Goal: Transaction & Acquisition: Purchase product/service

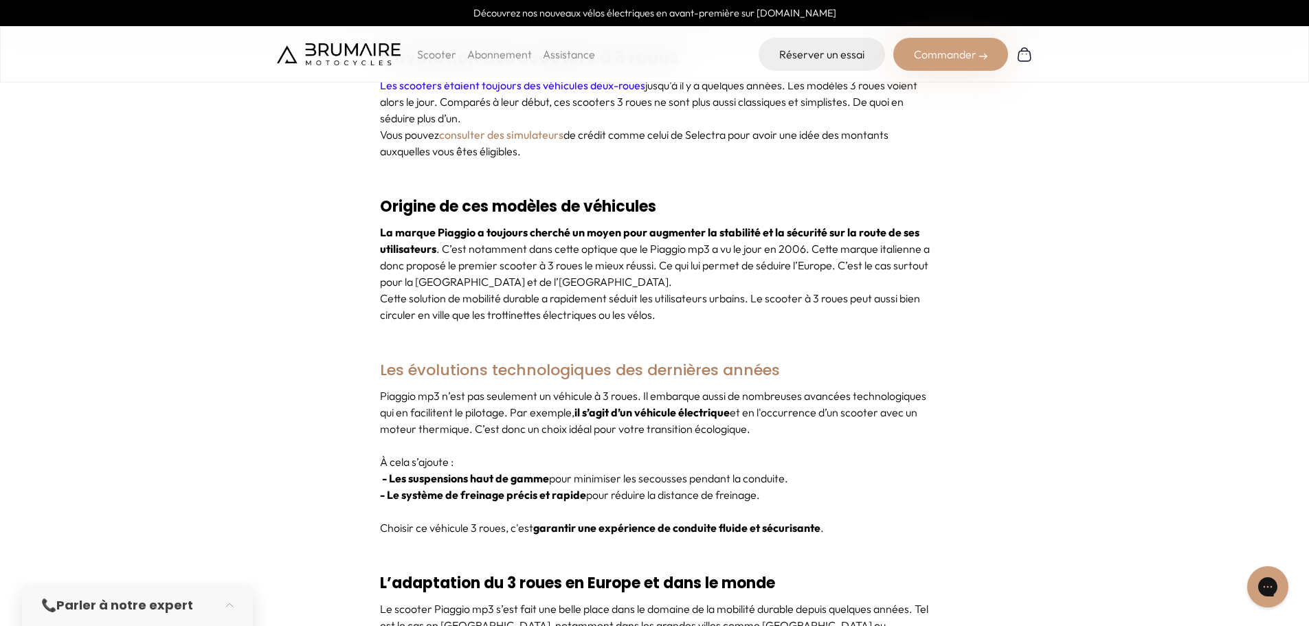
scroll to position [824, 0]
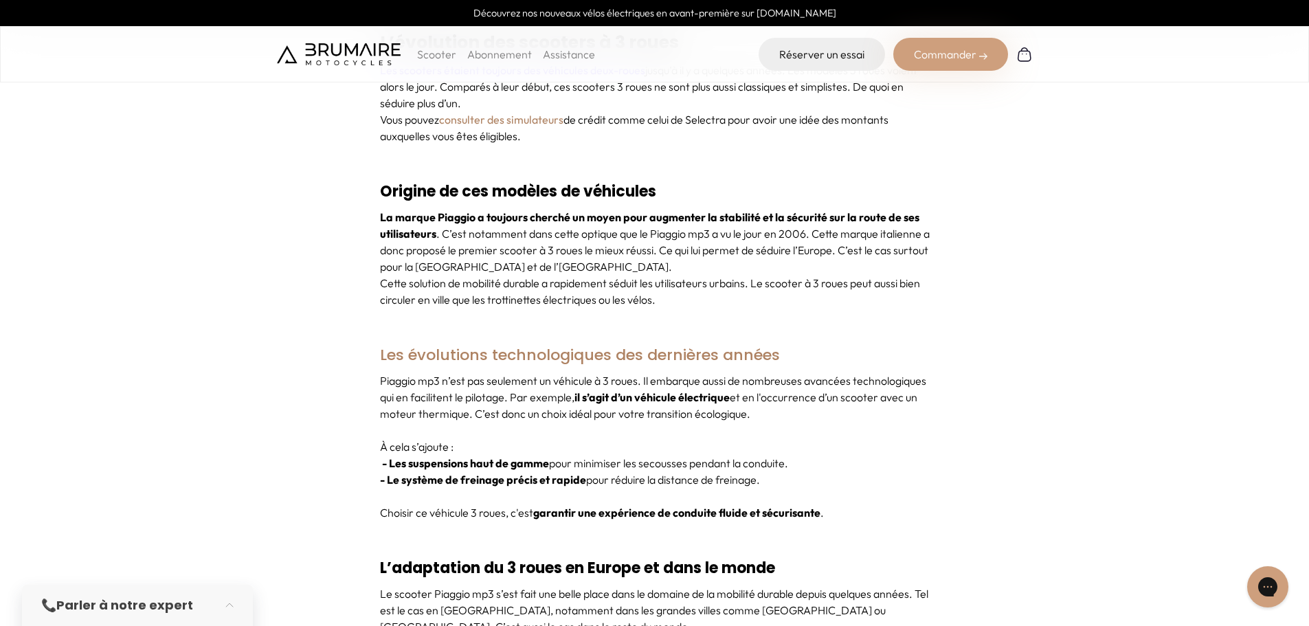
click at [424, 56] on p "Scooter" at bounding box center [436, 54] width 39 height 16
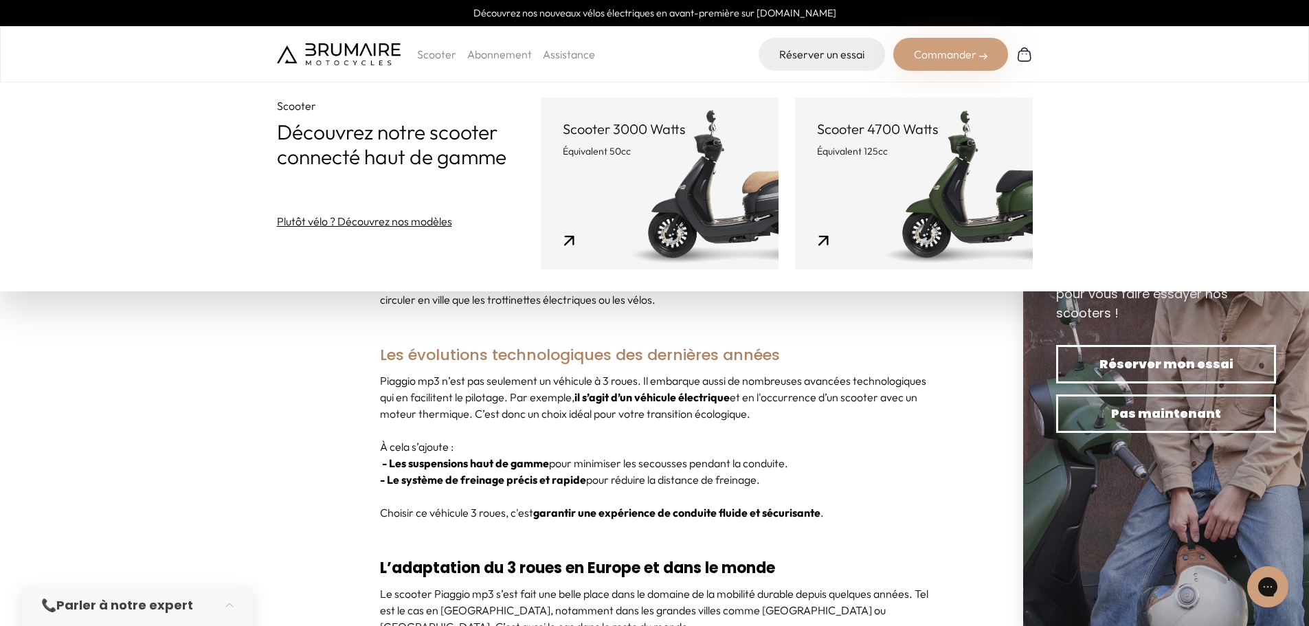
click at [924, 167] on link "Scooter 4700 Watts Équivalent 125cc" at bounding box center [914, 184] width 238 height 172
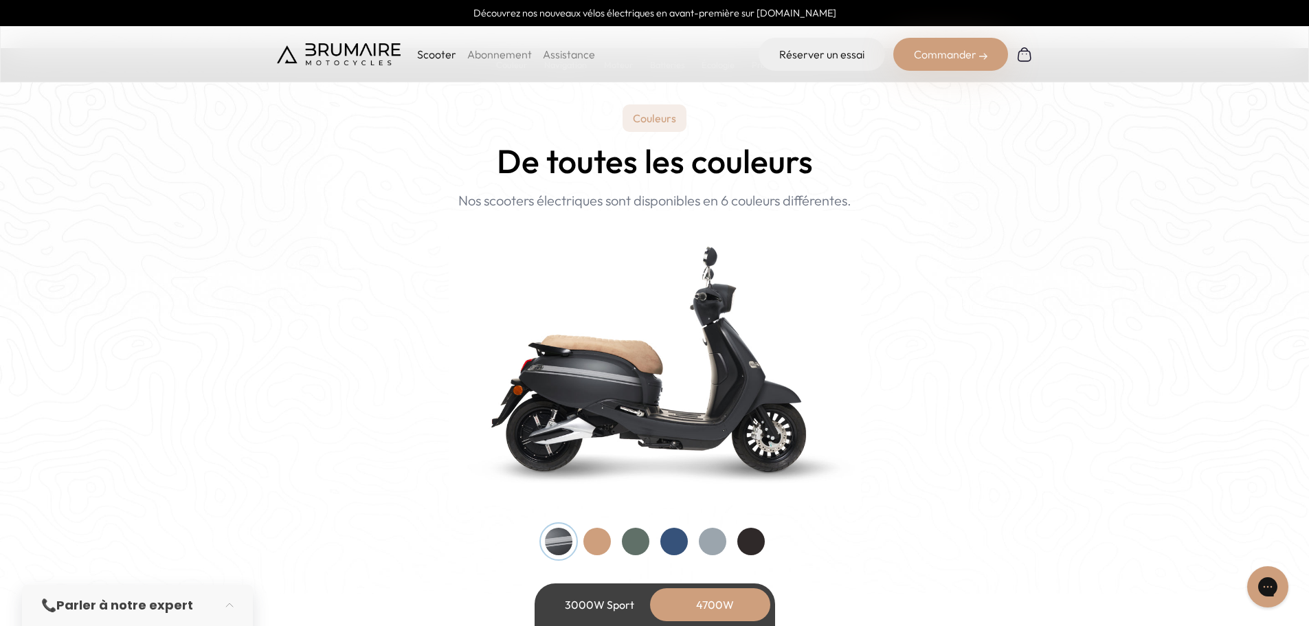
scroll to position [1305, 0]
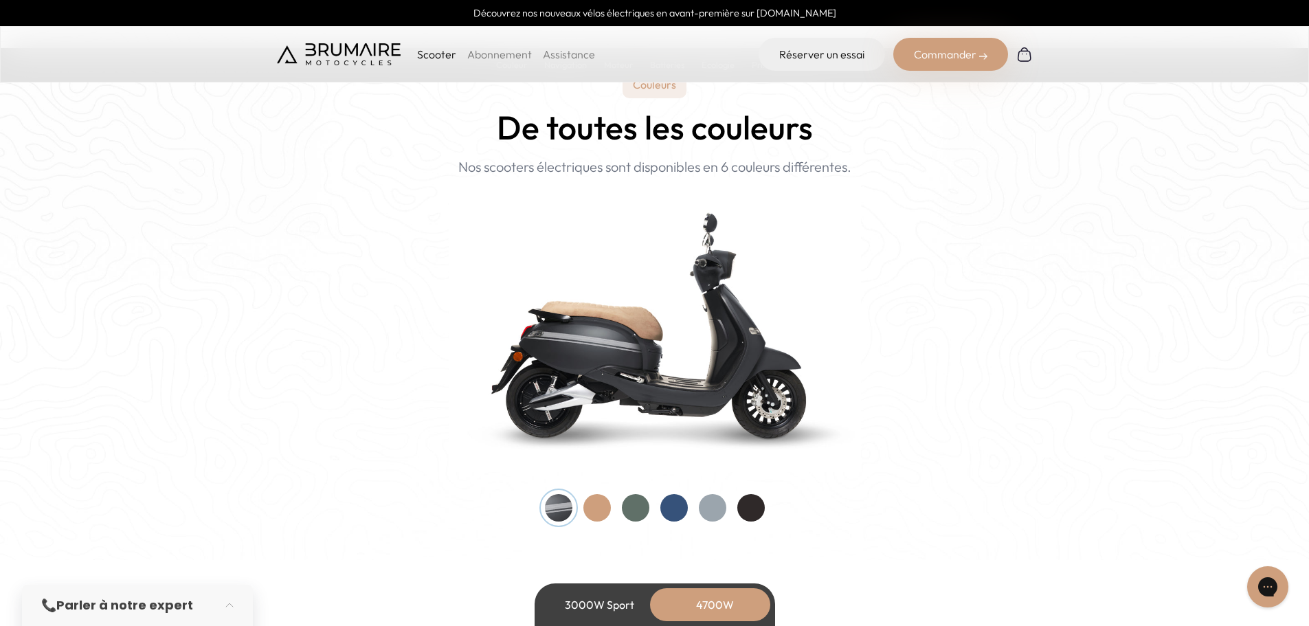
click at [679, 508] on div at bounding box center [673, 507] width 27 height 27
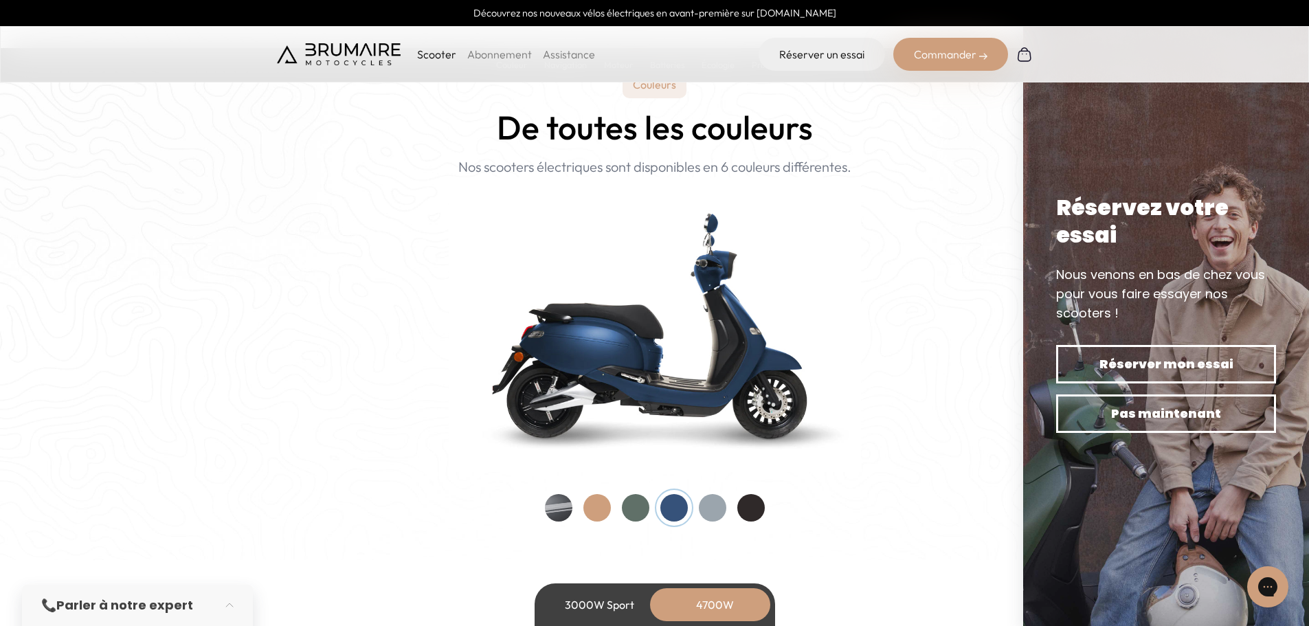
click at [644, 510] on div at bounding box center [635, 507] width 27 height 27
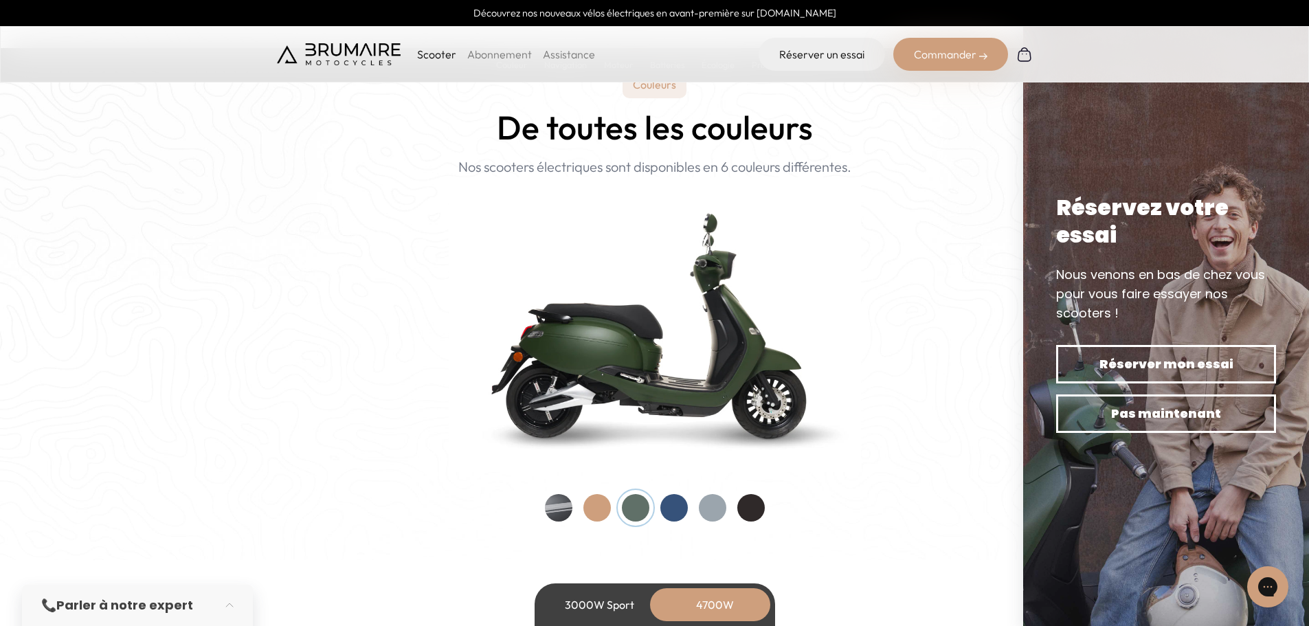
click at [719, 510] on div at bounding box center [712, 507] width 27 height 27
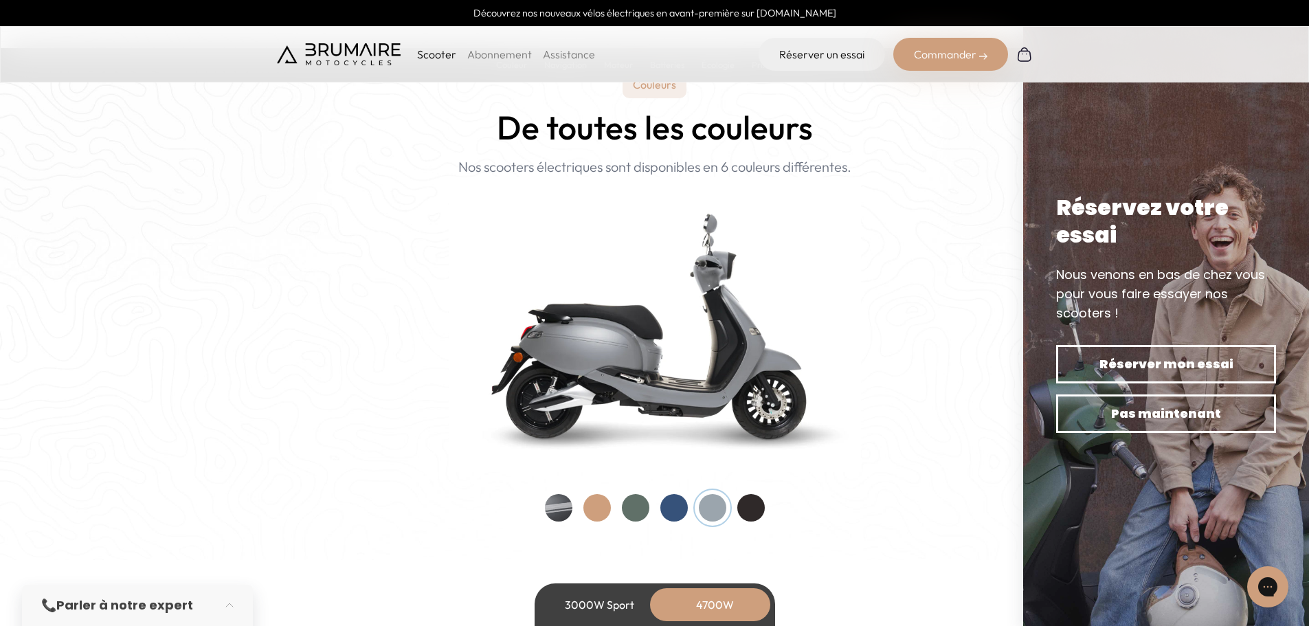
click at [755, 508] on div at bounding box center [750, 507] width 27 height 27
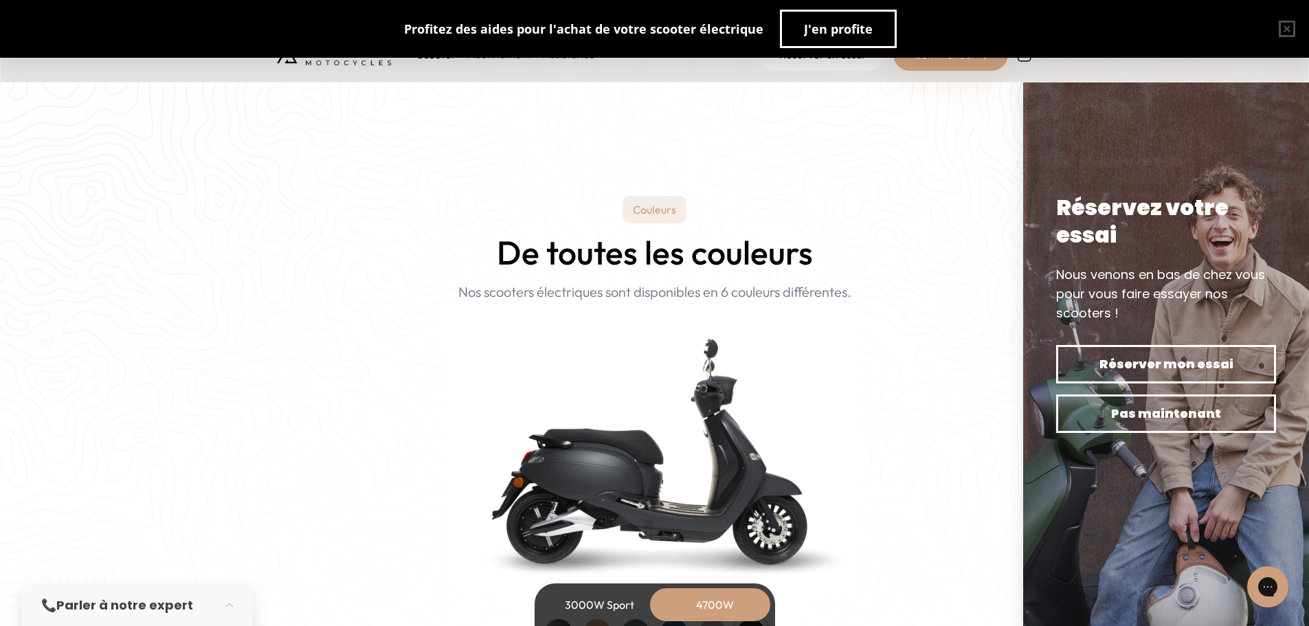
scroll to position [1374, 0]
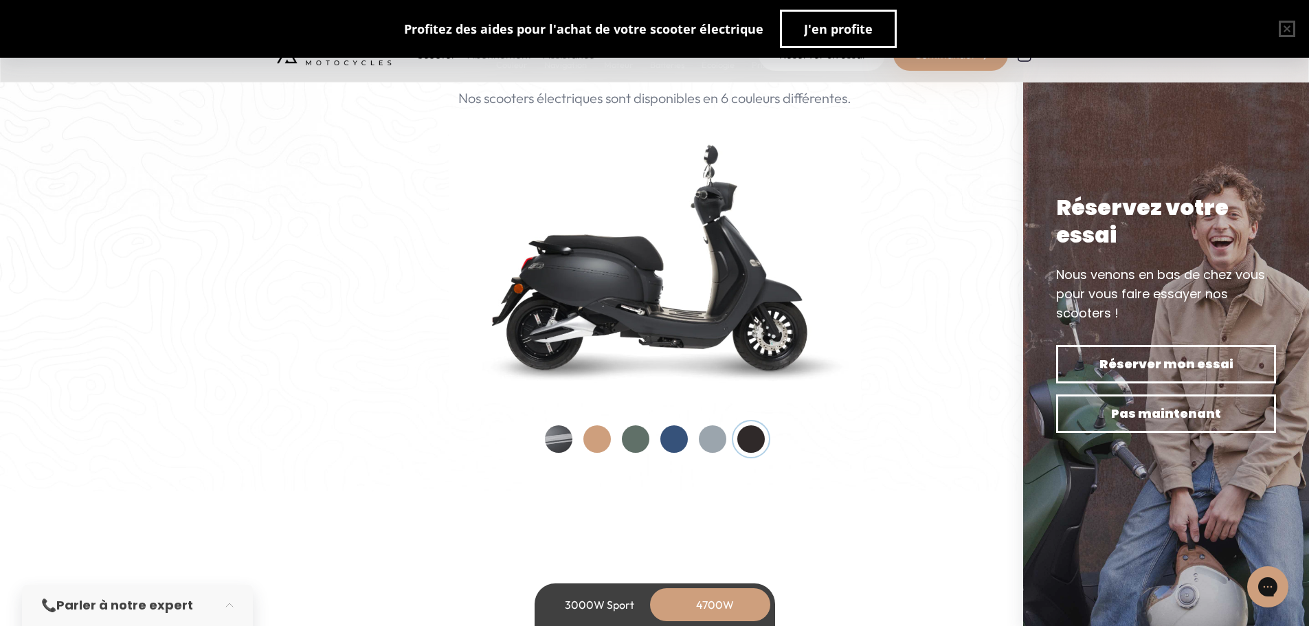
click at [636, 436] on div at bounding box center [635, 438] width 27 height 27
click at [593, 437] on div at bounding box center [596, 438] width 27 height 27
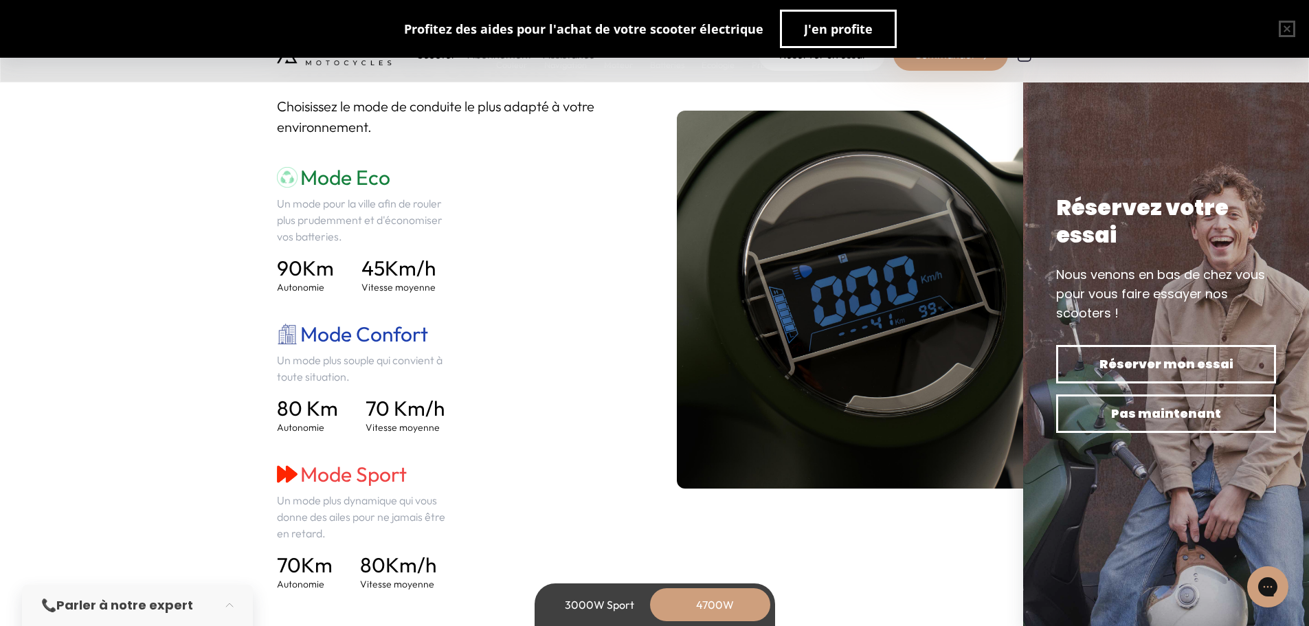
scroll to position [1923, 0]
drag, startPoint x: 357, startPoint y: 268, endPoint x: 463, endPoint y: 271, distance: 105.8
click at [463, 271] on div "Mode Eco Un mode pour la ville afin de rouler plus prudemment et d'économiser v…" at bounding box center [455, 377] width 356 height 426
click at [468, 352] on div "Mode Eco Un mode pour la ville afin de rouler plus prudemment et d'économiser v…" at bounding box center [455, 377] width 356 height 426
drag, startPoint x: 444, startPoint y: 414, endPoint x: 368, endPoint y: 410, distance: 75.7
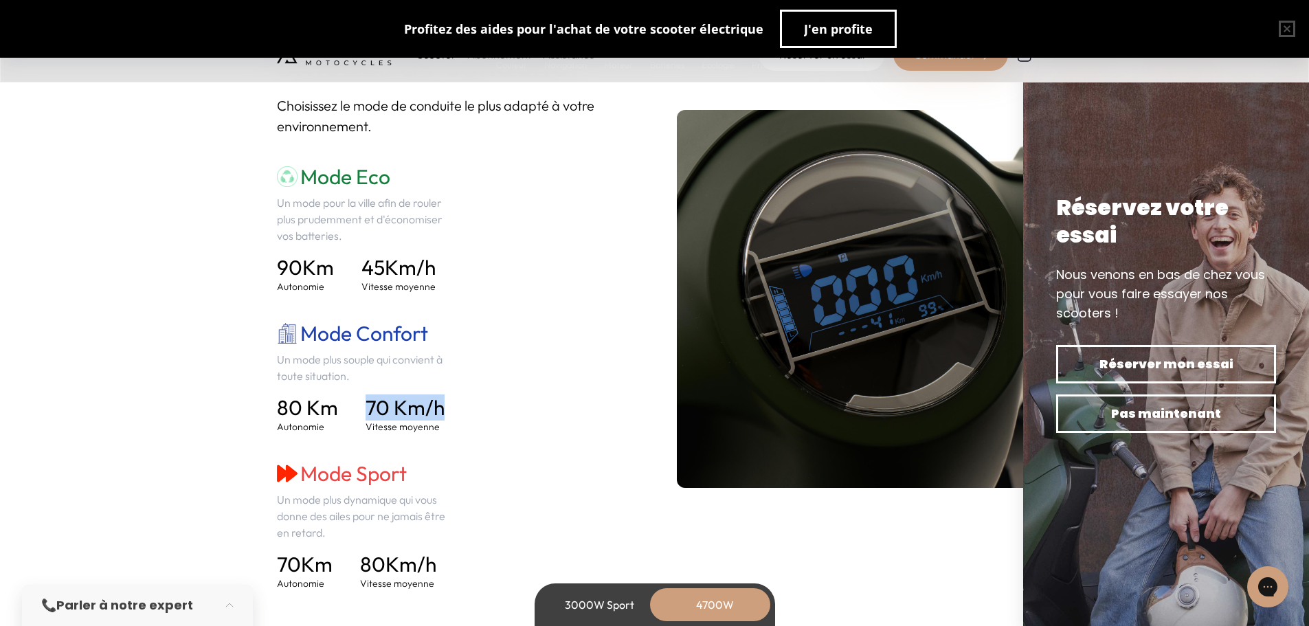
click at [368, 410] on div "80 Km Autonomie 70 Km/h Vitesse moyenne" at bounding box center [366, 414] width 178 height 38
drag, startPoint x: 352, startPoint y: 176, endPoint x: 359, endPoint y: 393, distance: 217.2
click at [439, 185] on h3 "Mode Eco" at bounding box center [366, 176] width 178 height 25
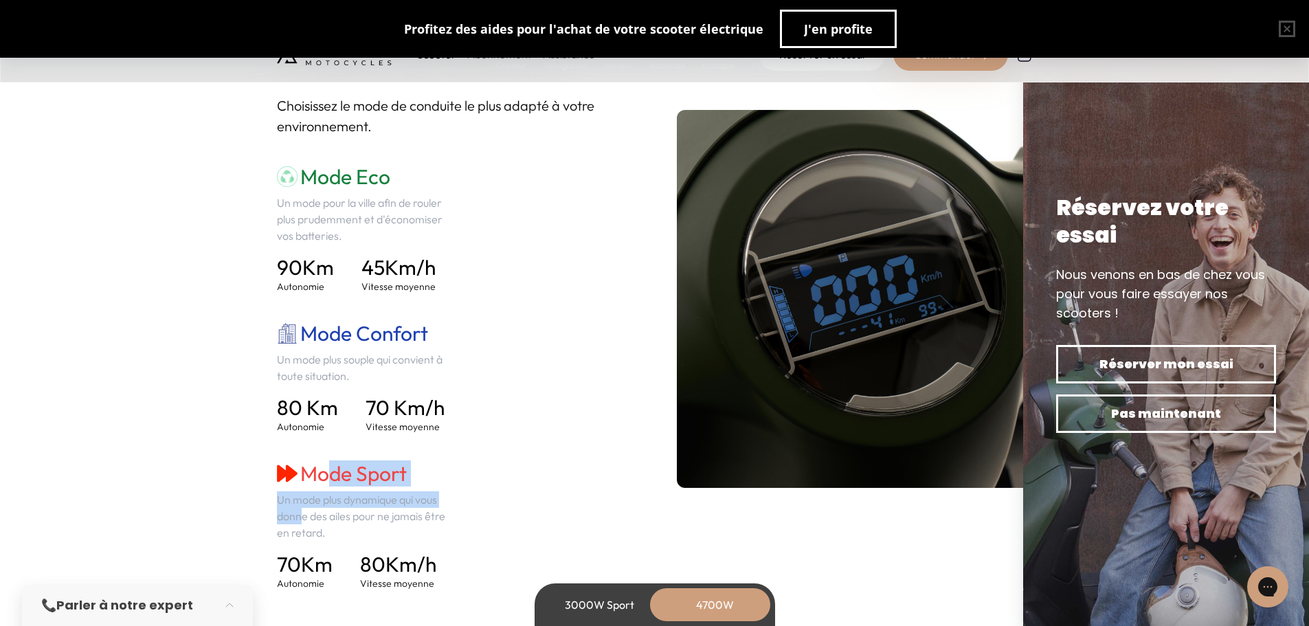
drag, startPoint x: 325, startPoint y: 466, endPoint x: 471, endPoint y: 490, distance: 148.3
click at [467, 489] on div "Mode Eco Un mode pour la ville afin de rouler plus prudemment et d'économiser v…" at bounding box center [455, 377] width 356 height 426
click at [346, 556] on div "70 Km Autonomie 80 Km/h Vitesse moyenne" at bounding box center [366, 571] width 178 height 38
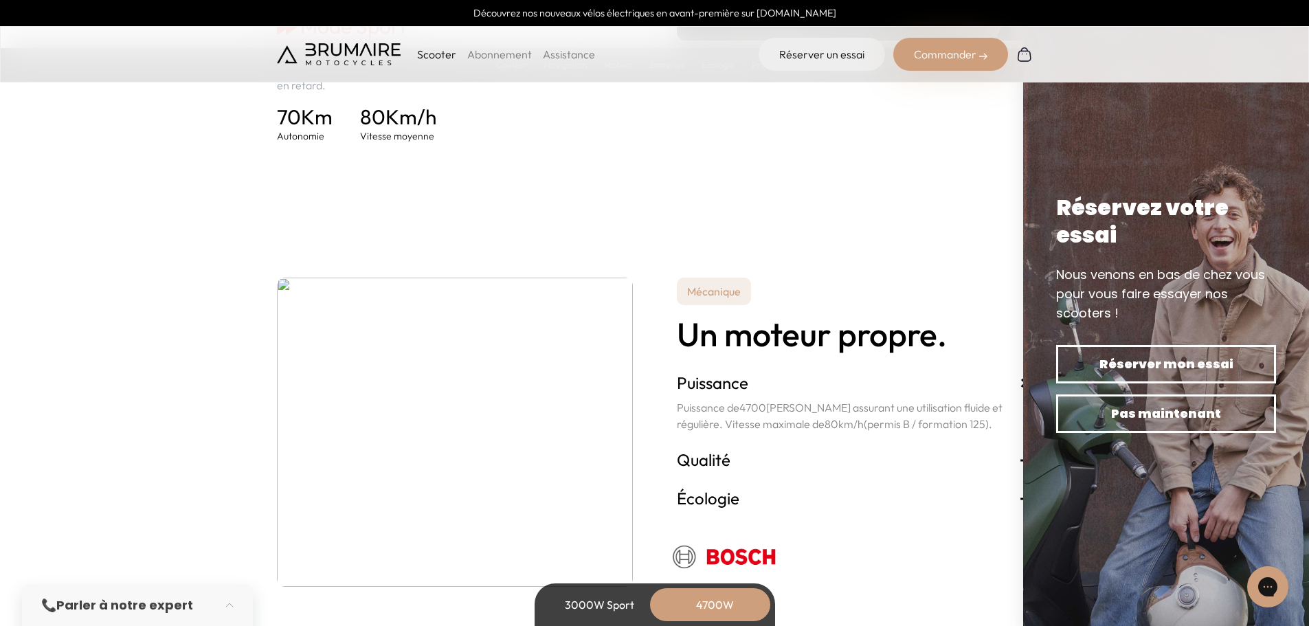
scroll to position [2404, 0]
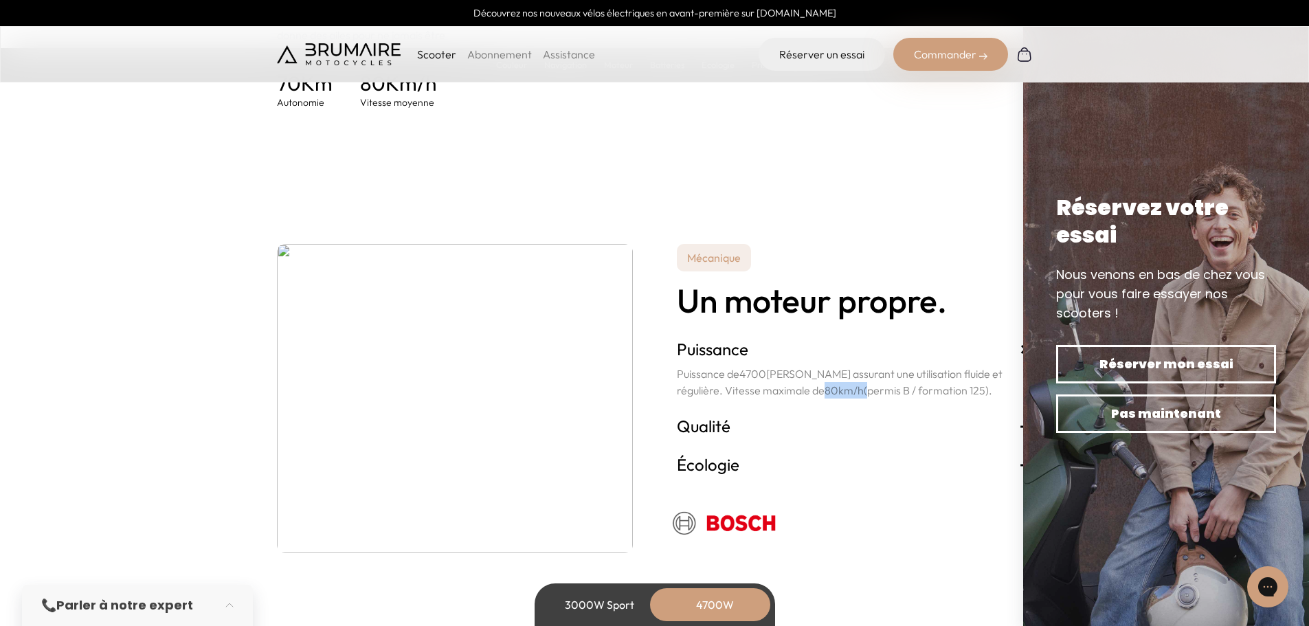
drag, startPoint x: 778, startPoint y: 392, endPoint x: 824, endPoint y: 391, distance: 45.4
click at [824, 391] on p "Puissance de 4700 Watts assurant une utilisation fluide et régulière. Vitesse m…" at bounding box center [855, 381] width 356 height 33
click at [810, 403] on div "Puissance + Puissance de 4700 Watts assurant une utilisation fluide et régulièr…" at bounding box center [855, 368] width 356 height 77
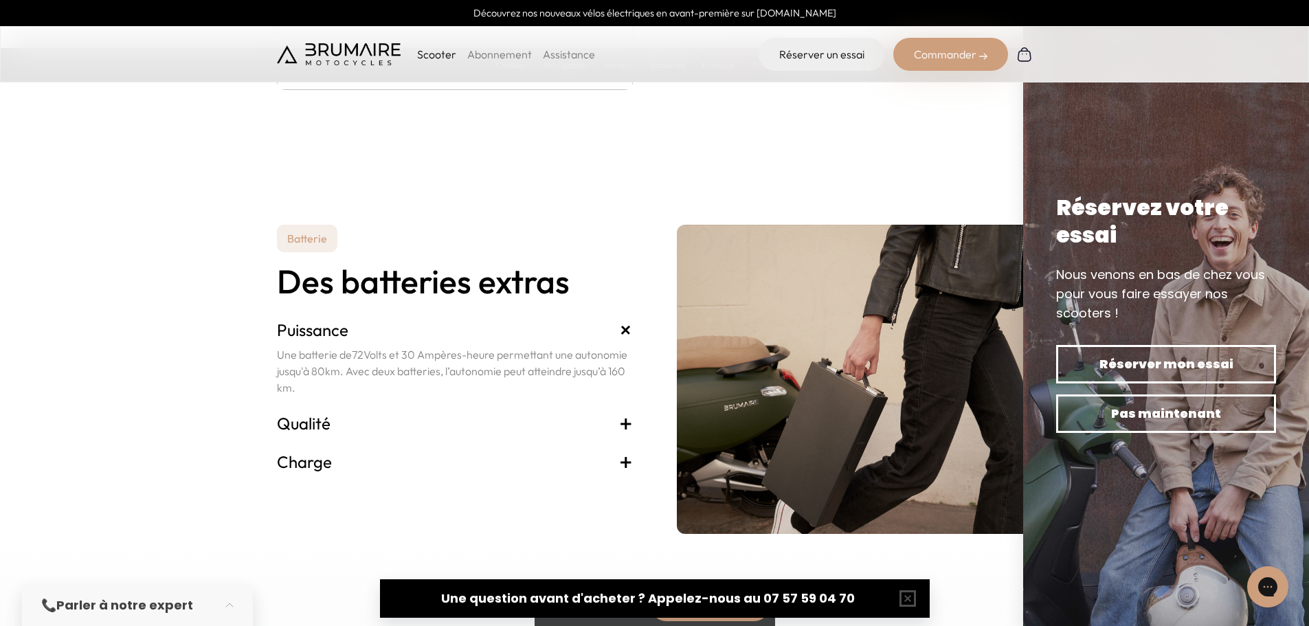
scroll to position [2954, 0]
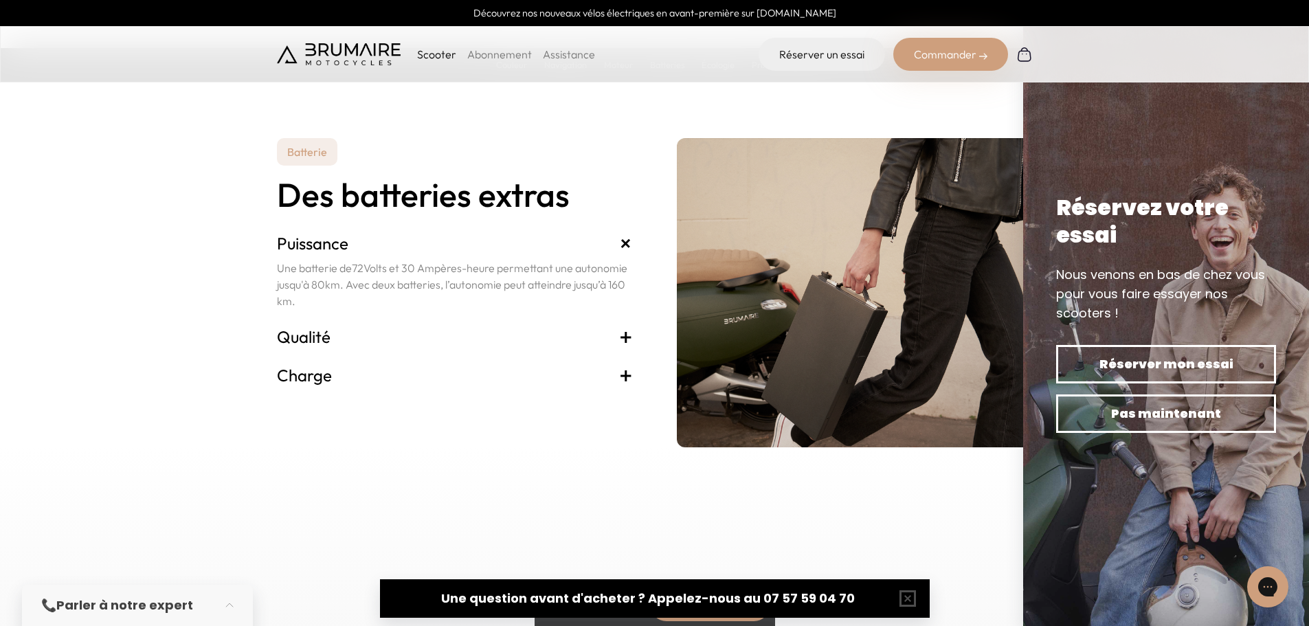
click at [485, 389] on div "Charge + Le chargeur peut être branché sur n'importe quelle prise électrique or…" at bounding box center [455, 375] width 356 height 38
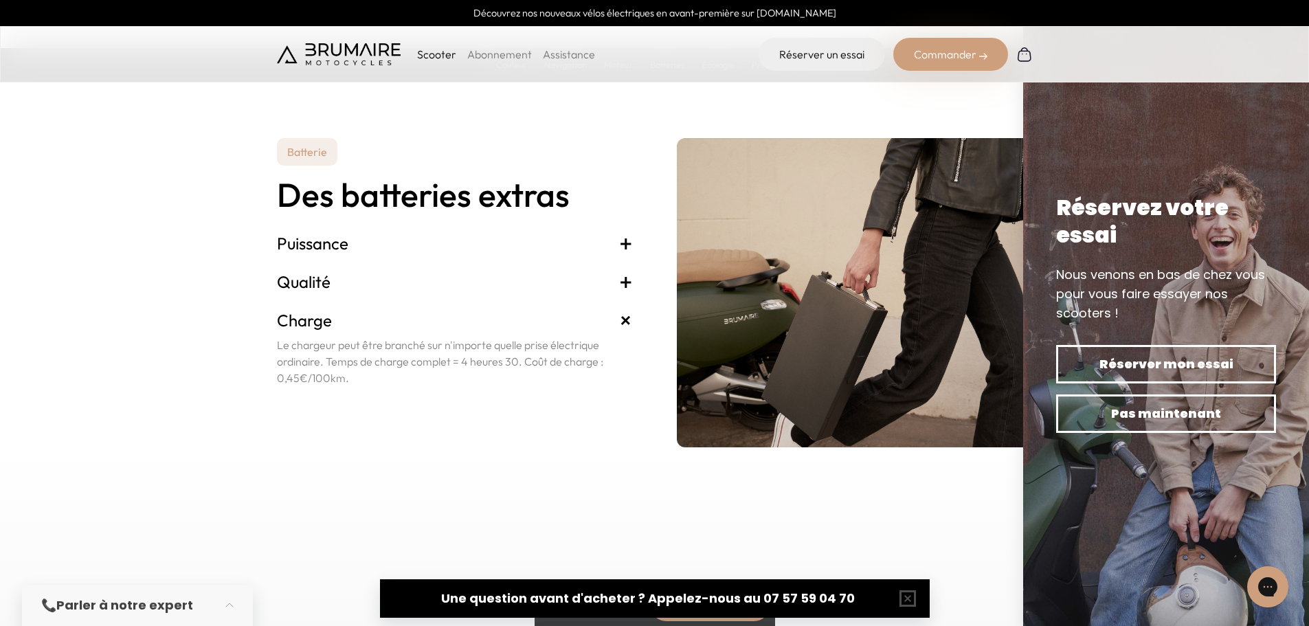
drag, startPoint x: 282, startPoint y: 380, endPoint x: 319, endPoint y: 385, distance: 37.5
click at [319, 385] on p "Le chargeur peut être branché sur n'importe quelle prise électrique ordinaire. …" at bounding box center [455, 361] width 356 height 49
drag, startPoint x: 552, startPoint y: 363, endPoint x: 578, endPoint y: 362, distance: 25.5
click at [578, 362] on p "Le chargeur peut être branché sur n'importe quelle prise électrique ordinaire. …" at bounding box center [455, 361] width 356 height 49
click at [518, 367] on p "Le chargeur peut être branché sur n'importe quelle prise électrique ordinaire. …" at bounding box center [455, 361] width 356 height 49
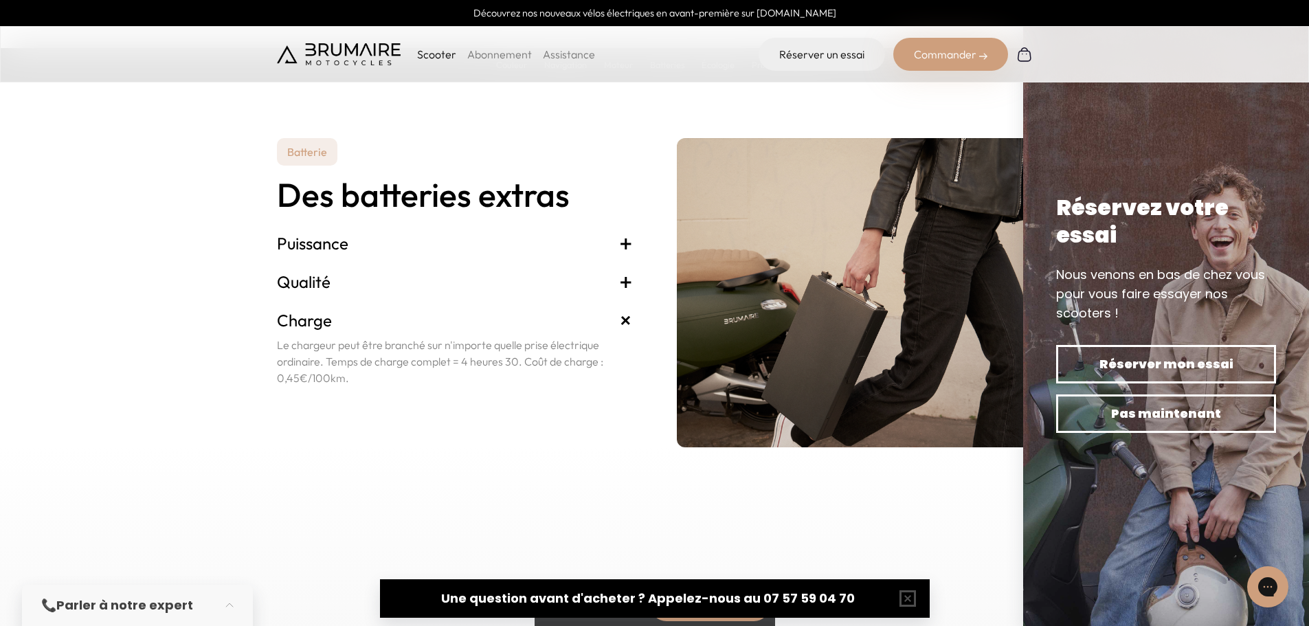
click at [446, 286] on h3 "Qualité +" at bounding box center [455, 282] width 356 height 22
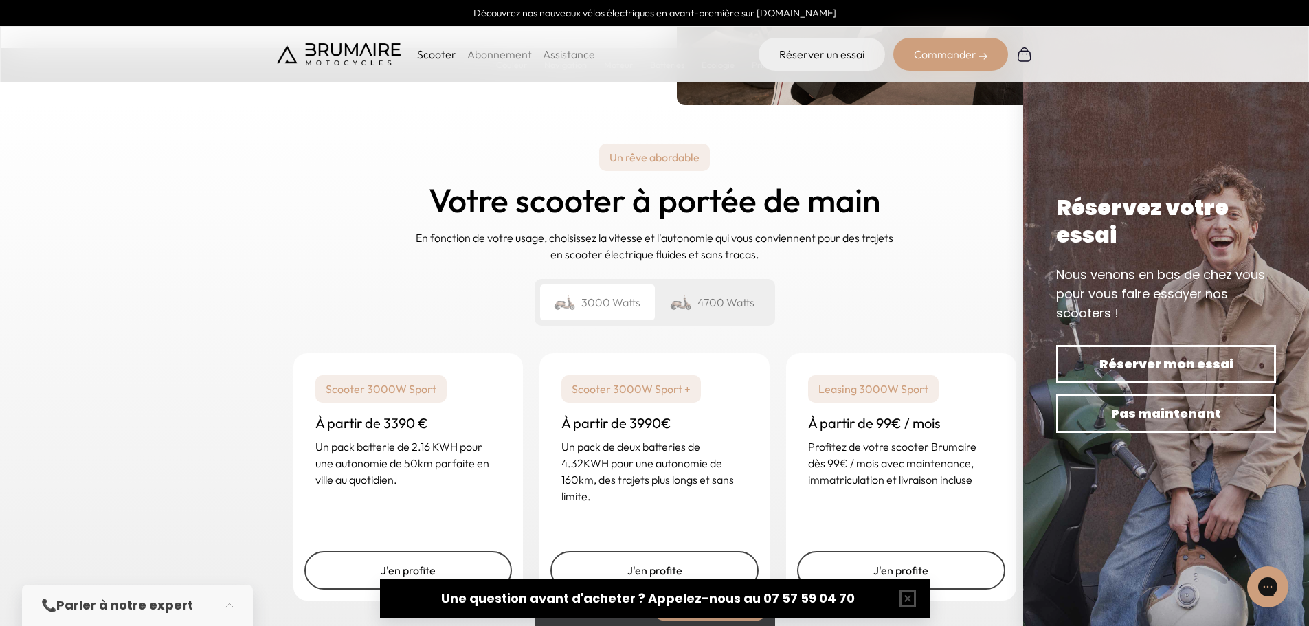
scroll to position [3297, 0]
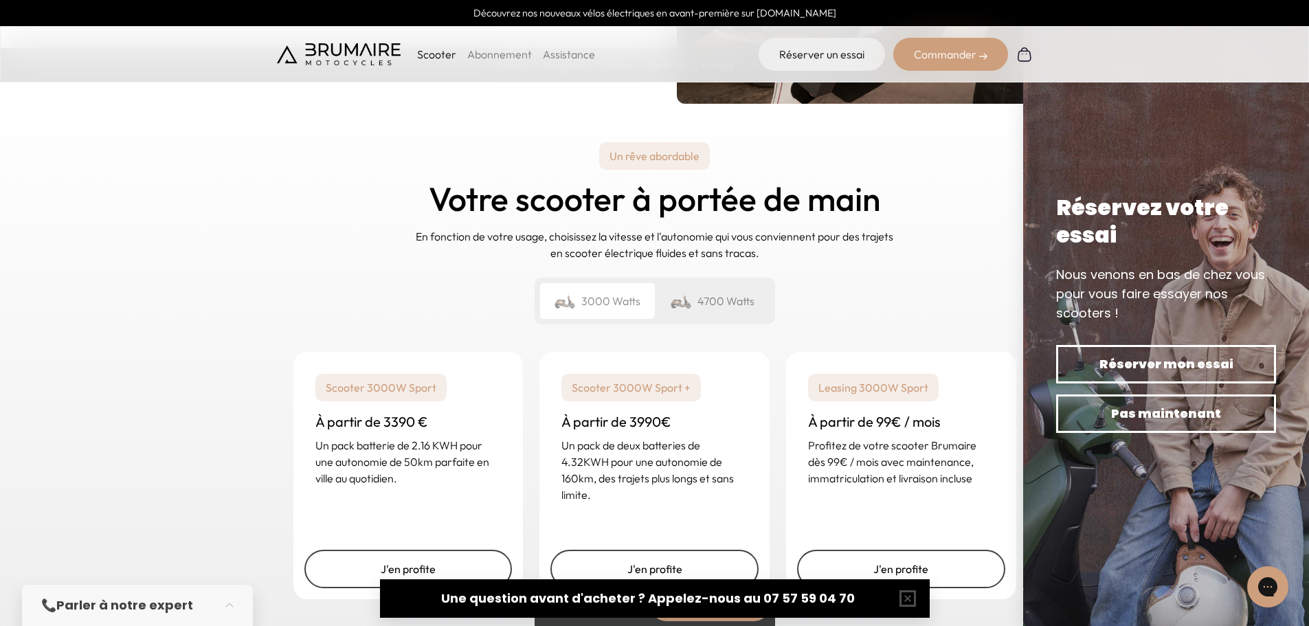
click at [732, 293] on div "4700 Watts" at bounding box center [712, 301] width 115 height 36
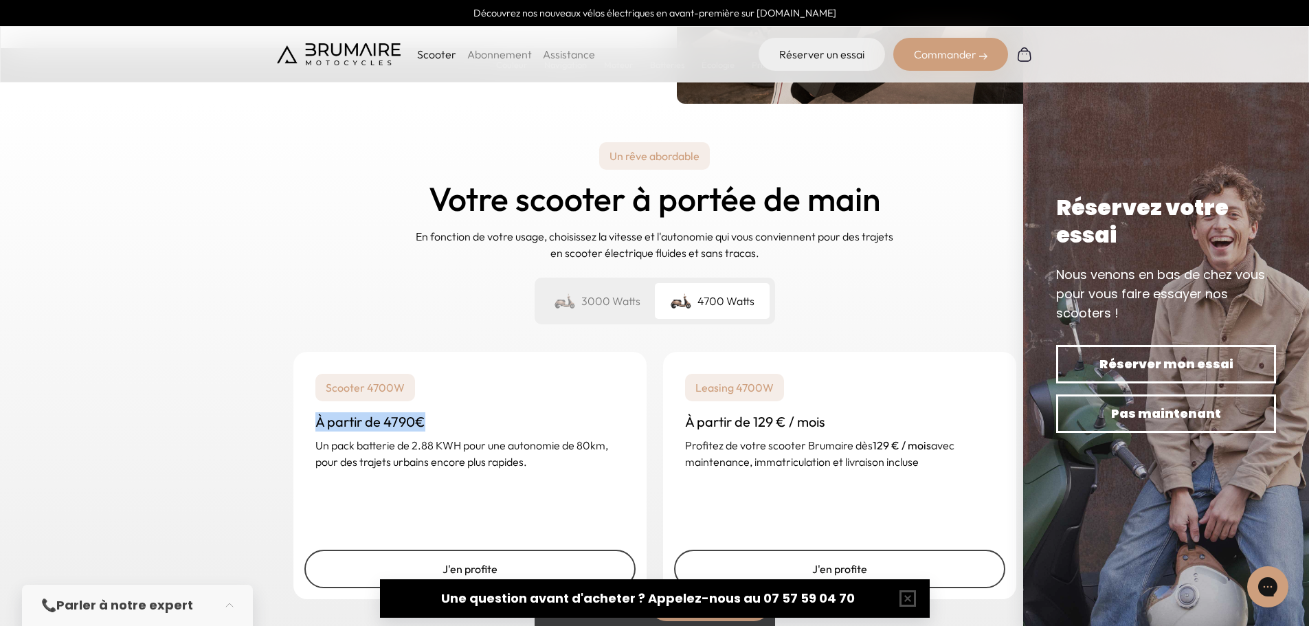
drag, startPoint x: 424, startPoint y: 422, endPoint x: 206, endPoint y: 439, distance: 218.4
click at [262, 427] on div "Un rêve abordable Votre scooter à portée de main En fonction de votre usage, ch…" at bounding box center [654, 373] width 1309 height 539
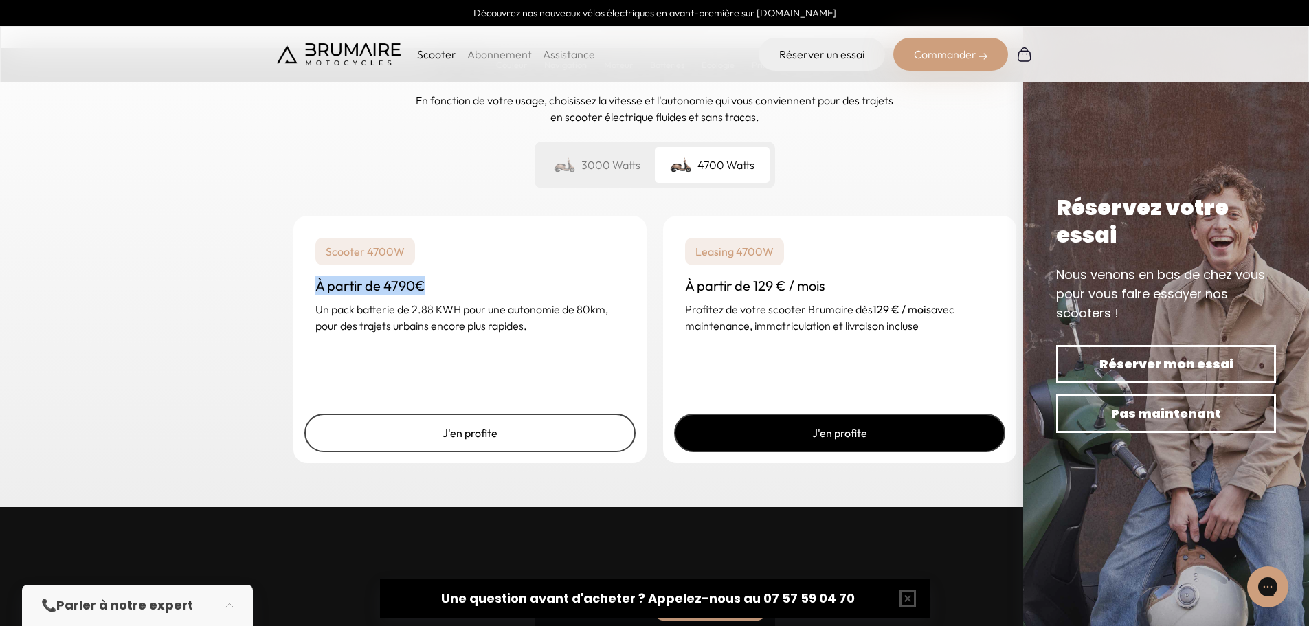
scroll to position [3435, 0]
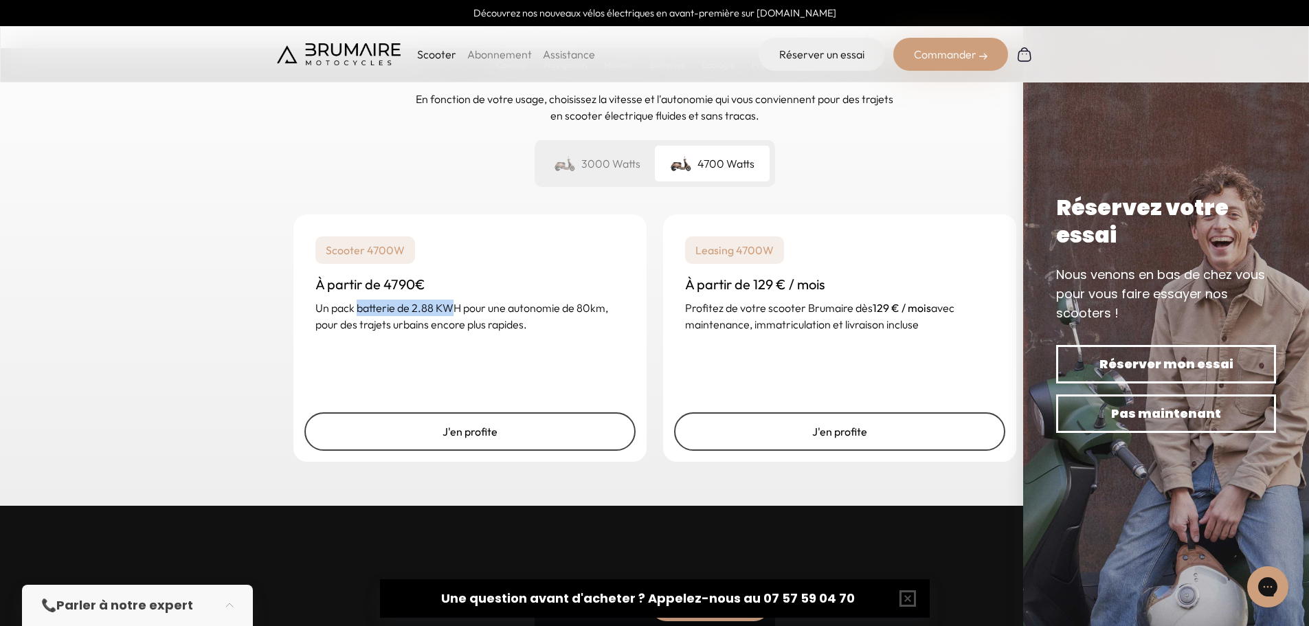
drag, startPoint x: 359, startPoint y: 306, endPoint x: 451, endPoint y: 314, distance: 92.4
click at [451, 314] on p "Un pack batterie de 2.88 KWH pour une autonomie de 80km, pour des trajets urbai…" at bounding box center [469, 315] width 309 height 33
drag, startPoint x: 317, startPoint y: 326, endPoint x: 533, endPoint y: 336, distance: 216.6
click at [533, 336] on div "Scooter 4700W À partir de 4790€ Un pack batterie de 2.88 KWH pour une autonomie…" at bounding box center [469, 284] width 353 height 140
click at [613, 155] on div "3000 Watts" at bounding box center [597, 164] width 115 height 36
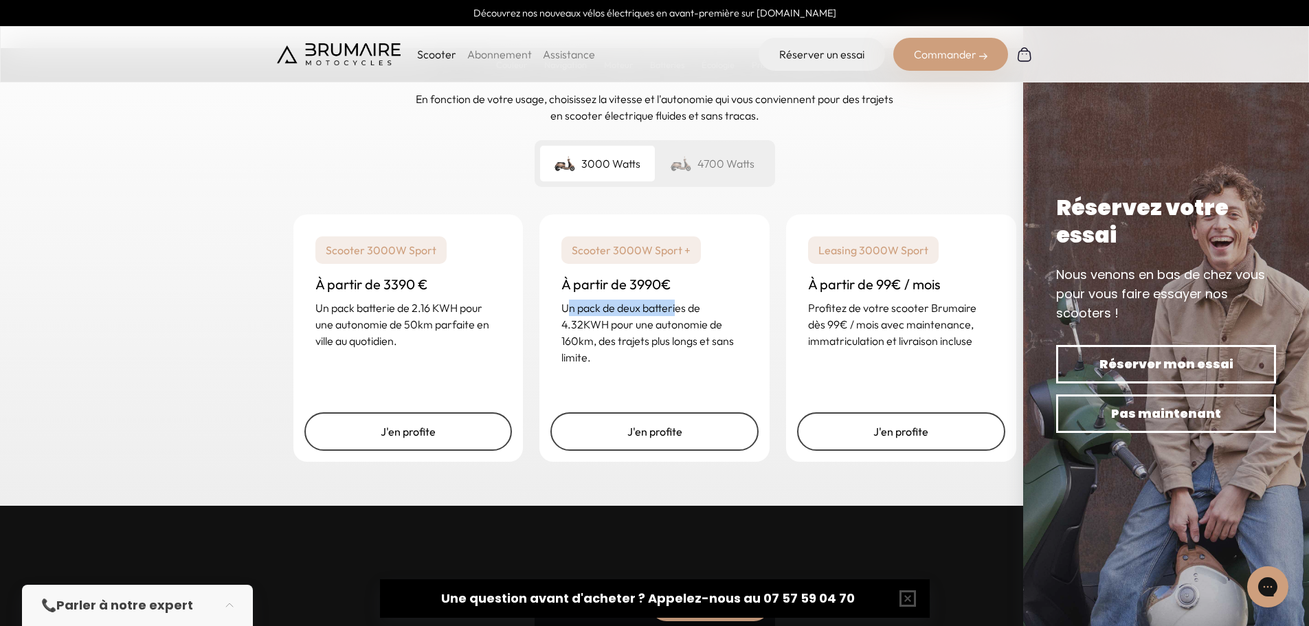
drag, startPoint x: 565, startPoint y: 306, endPoint x: 626, endPoint y: 324, distance: 63.7
click at [677, 314] on p "Un pack de deux batteries de 4.32KWH pour une autonomie de 160km, des trajets p…" at bounding box center [654, 332] width 186 height 66
drag, startPoint x: 564, startPoint y: 328, endPoint x: 589, endPoint y: 326, distance: 24.8
click at [589, 326] on p "Un pack de deux batteries de 4.32KWH pour une autonomie de 160km, des trajets p…" at bounding box center [654, 332] width 186 height 66
drag, startPoint x: 883, startPoint y: 290, endPoint x: 928, endPoint y: 288, distance: 45.4
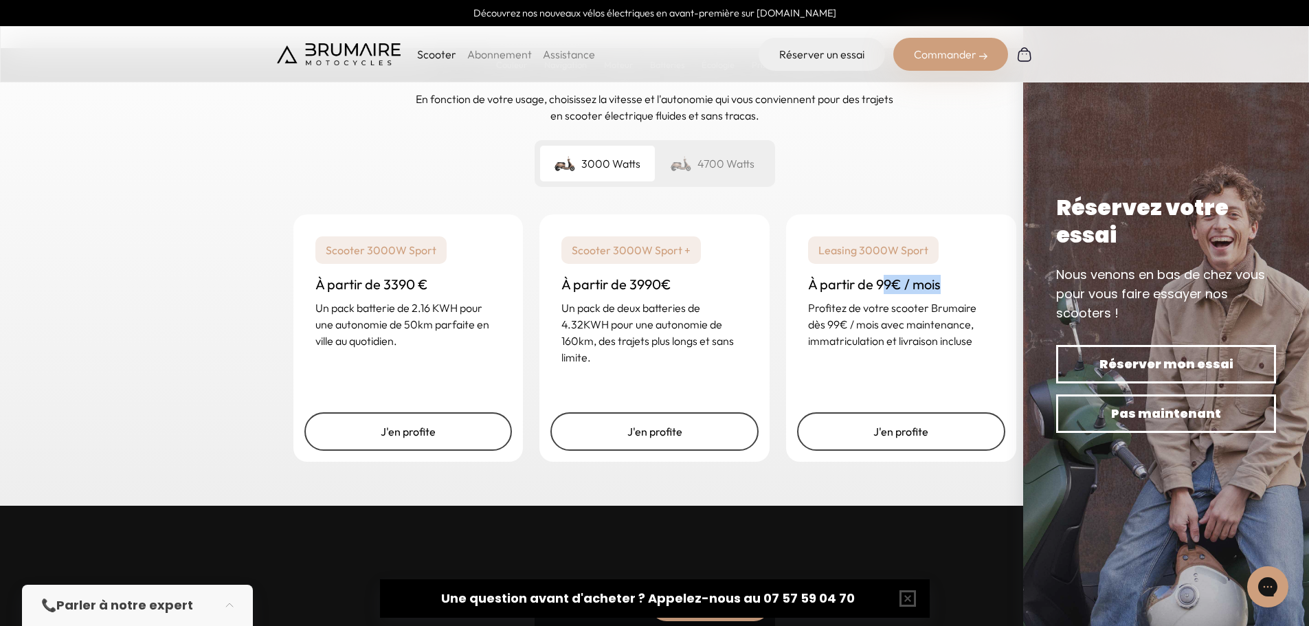
click at [937, 289] on h3 "À partir de 99€ / mois" at bounding box center [901, 284] width 186 height 19
click at [878, 278] on h3 "À partir de 99€ / mois" at bounding box center [901, 284] width 186 height 19
drag, startPoint x: 873, startPoint y: 282, endPoint x: 940, endPoint y: 295, distance: 67.8
click at [940, 295] on div "Leasing 3000W Sport À partir de 99€ / mois Profitez de votre scooter Brumaire d…" at bounding box center [901, 292] width 230 height 157
drag, startPoint x: 610, startPoint y: 341, endPoint x: 599, endPoint y: 337, distance: 11.7
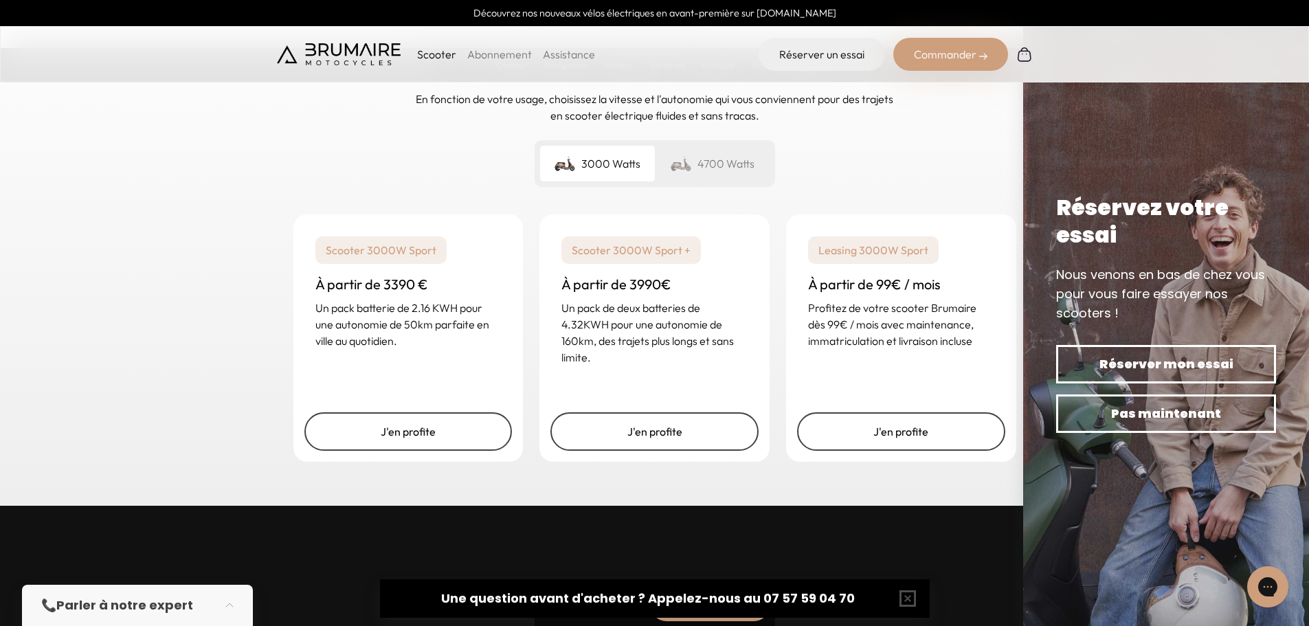
click at [608, 341] on p "Un pack de deux batteries de 4.32KWH pour une autonomie de 160km, des trajets p…" at bounding box center [654, 332] width 186 height 66
drag, startPoint x: 565, startPoint y: 324, endPoint x: 699, endPoint y: 313, distance: 133.7
click at [699, 313] on p "Un pack de deux batteries de 4.32KWH pour une autonomie de 160km, des trajets p…" at bounding box center [654, 332] width 186 height 66
drag, startPoint x: 602, startPoint y: 323, endPoint x: 593, endPoint y: 320, distance: 8.7
click at [601, 323] on p "Un pack de deux batteries de 4.32KWH pour une autonomie de 160km, des trajets p…" at bounding box center [654, 332] width 186 height 66
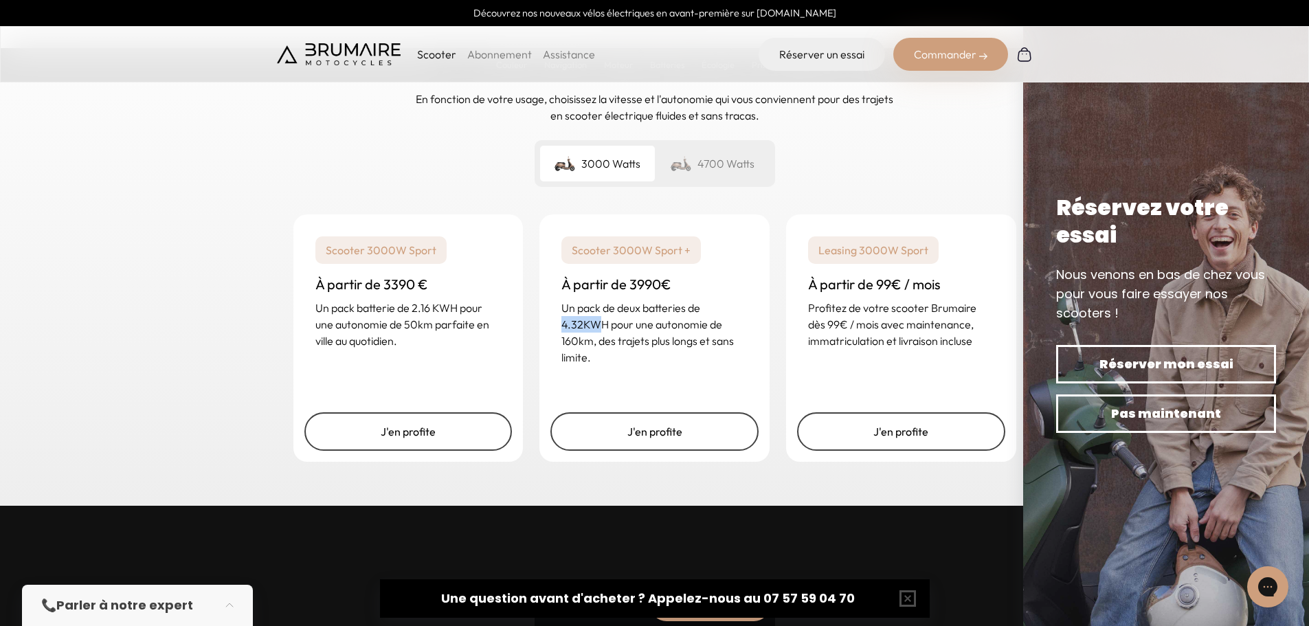
drag, startPoint x: 593, startPoint y: 320, endPoint x: 552, endPoint y: 331, distance: 43.3
click at [552, 331] on div "Scooter 3000W Sport + À partir de 3990€ Un pack de deux batteries de 4.32KWH po…" at bounding box center [654, 300] width 230 height 173
click at [633, 320] on p "Un pack de deux batteries de 4.32KWH pour une autonomie de 160km, des trajets p…" at bounding box center [654, 332] width 186 height 66
drag, startPoint x: 609, startPoint y: 326, endPoint x: 562, endPoint y: 324, distance: 46.8
click at [562, 324] on p "Un pack de deux batteries de 4.32KWH pour une autonomie de 160km, des trajets p…" at bounding box center [654, 332] width 186 height 66
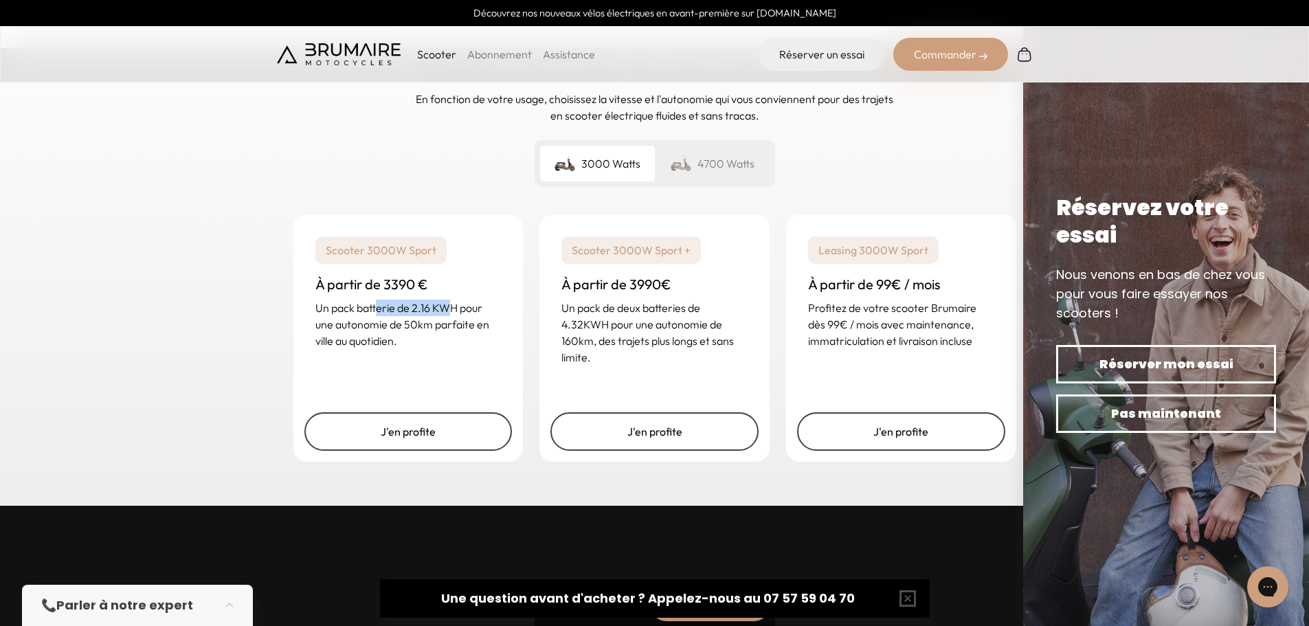
drag, startPoint x: 451, startPoint y: 311, endPoint x: 378, endPoint y: 299, distance: 74.5
click at [378, 299] on div "Scooter 3000W Sport À partir de 3390 € Un pack batterie de 2.16 KWH pour une au…" at bounding box center [408, 292] width 230 height 157
click at [687, 306] on p "Un pack de deux batteries de 4.32KWH pour une autonomie de 160km, des trajets p…" at bounding box center [654, 332] width 186 height 66
click at [405, 308] on p "Un pack batterie de 2.16 KWH pour une autonomie de 50km parfaite en ville au qu…" at bounding box center [408, 323] width 186 height 49
click at [633, 338] on p "Un pack de deux batteries de 4.32KWH pour une autonomie de 160km, des trajets p…" at bounding box center [654, 332] width 186 height 66
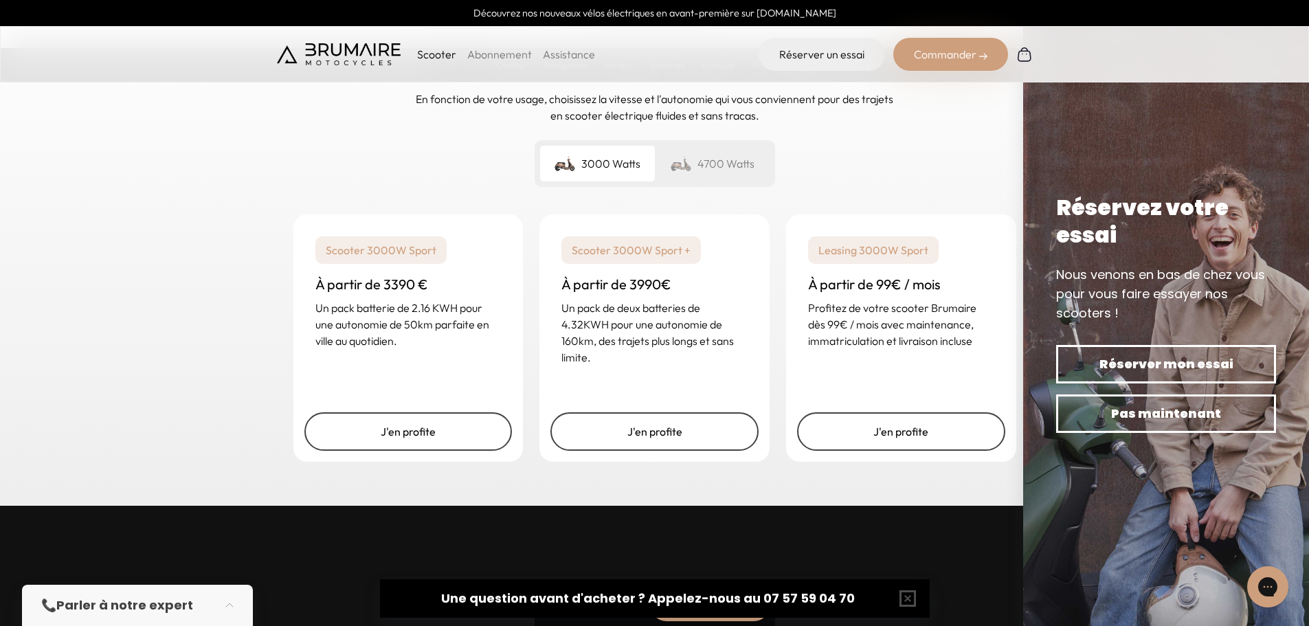
scroll to position [3366, 0]
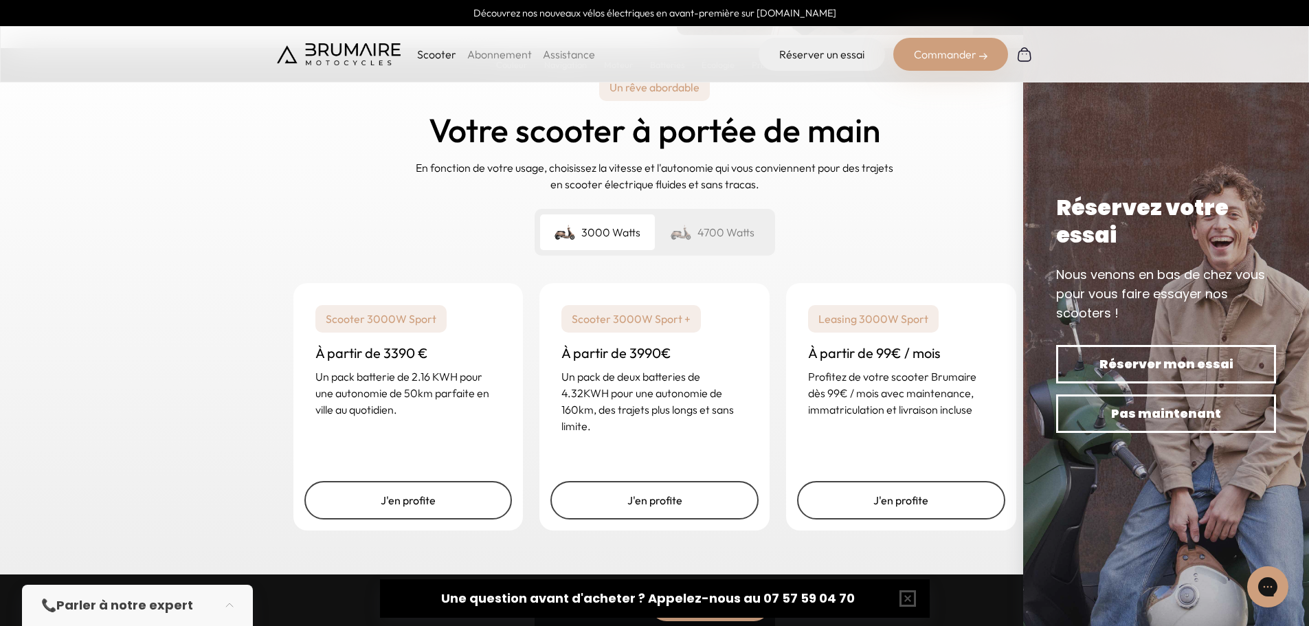
click at [712, 224] on div "4700 Watts" at bounding box center [712, 232] width 115 height 36
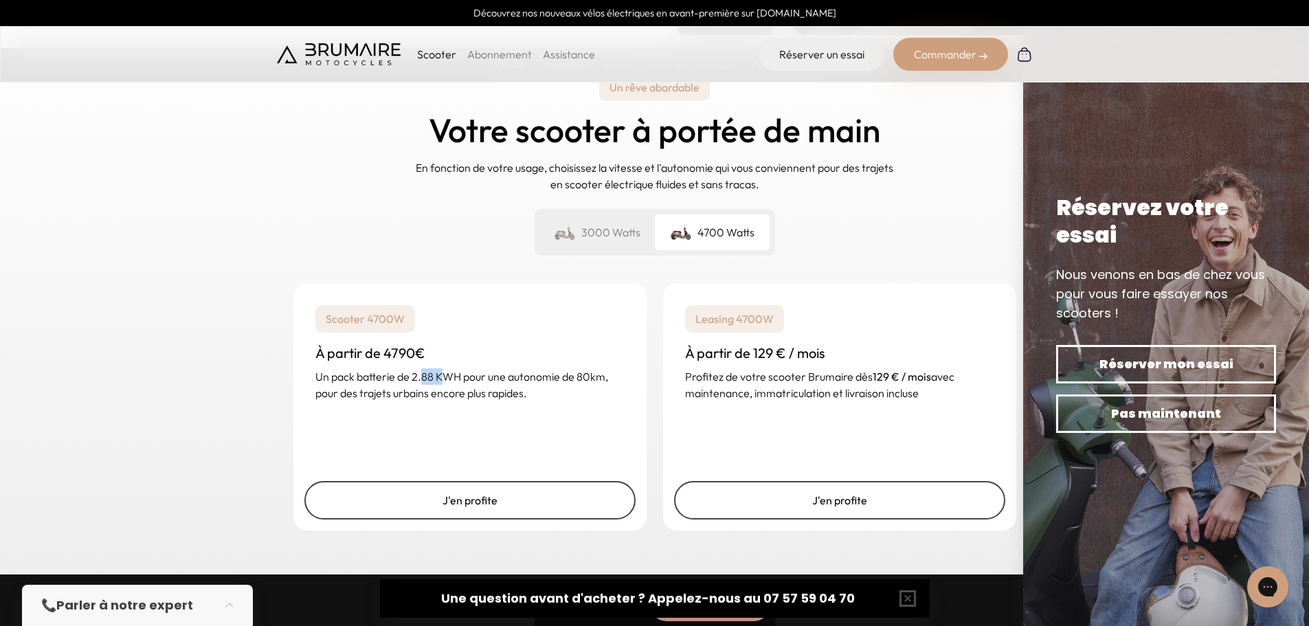
drag, startPoint x: 422, startPoint y: 372, endPoint x: 443, endPoint y: 374, distance: 20.7
click at [443, 374] on p "Un pack batterie de 2.88 KWH pour une autonomie de 80km, pour des trajets urbai…" at bounding box center [469, 384] width 309 height 33
drag, startPoint x: 337, startPoint y: 392, endPoint x: 571, endPoint y: 385, distance: 234.4
click at [571, 385] on p "Un pack batterie de 2.88 KWH pour une autonomie de 80km, pour des trajets urbai…" at bounding box center [469, 384] width 309 height 33
click at [602, 243] on div "3000 Watts" at bounding box center [597, 232] width 115 height 36
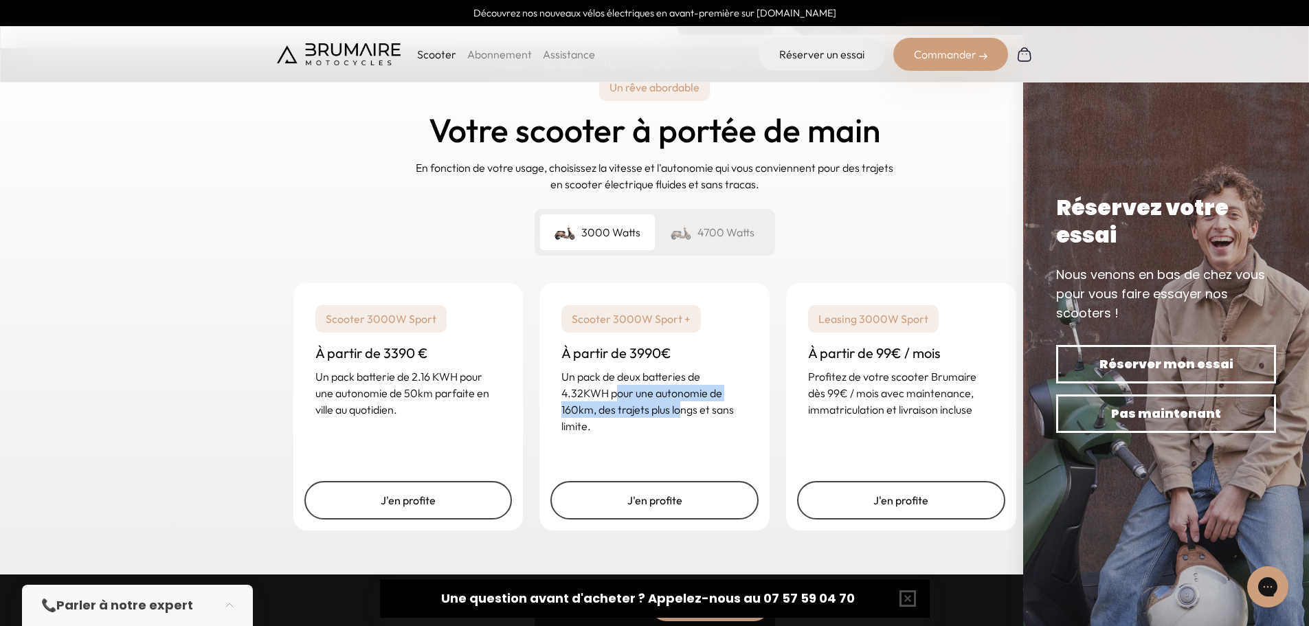
drag, startPoint x: 619, startPoint y: 394, endPoint x: 622, endPoint y: 412, distance: 18.9
click at [674, 405] on p "Un pack de deux batteries de 4.32KWH pour une autonomie de 160km, des trajets p…" at bounding box center [654, 401] width 186 height 66
click at [681, 416] on p "Un pack de deux batteries de 4.32KWH pour une autonomie de 160km, des trajets p…" at bounding box center [654, 401] width 186 height 66
drag, startPoint x: 620, startPoint y: 326, endPoint x: 677, endPoint y: 435, distance: 123.8
click at [677, 435] on div "Scooter 3000W Sport + À partir de 3990€ Un pack de deux batteries de 4.32KWH po…" at bounding box center [654, 369] width 230 height 173
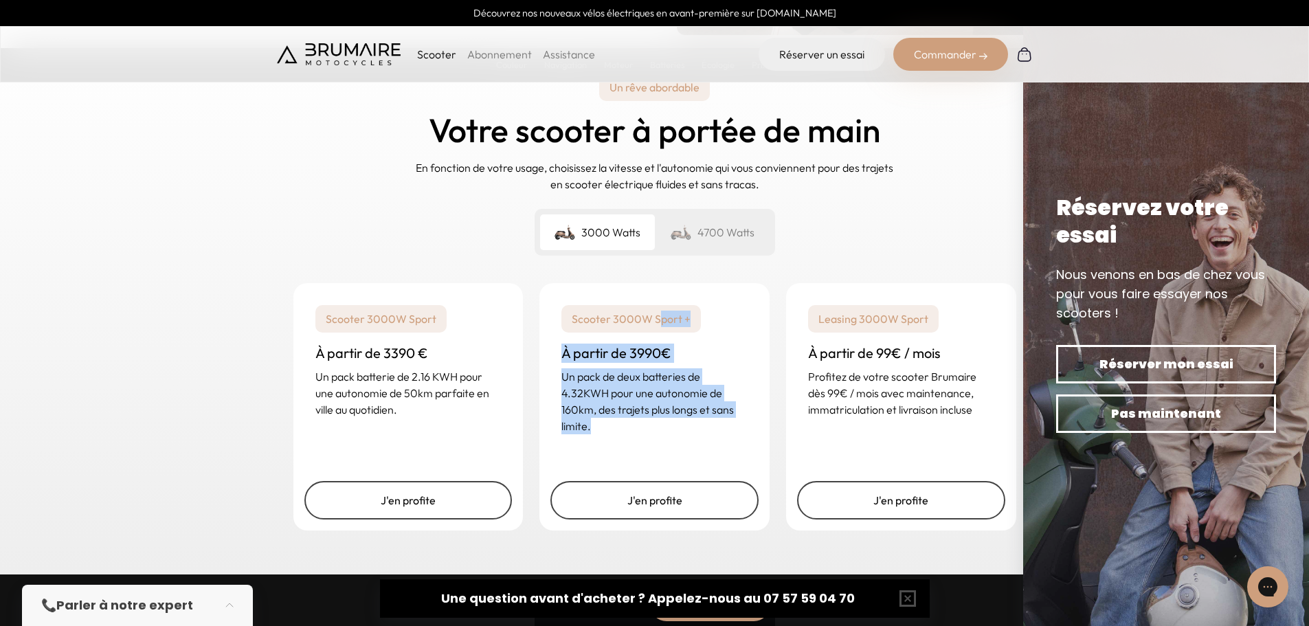
click at [661, 404] on p "Un pack de deux batteries de 4.32KWH pour une autonomie de 160km, des trajets p…" at bounding box center [654, 401] width 186 height 66
click at [672, 500] on link "J'en profite" at bounding box center [654, 500] width 208 height 38
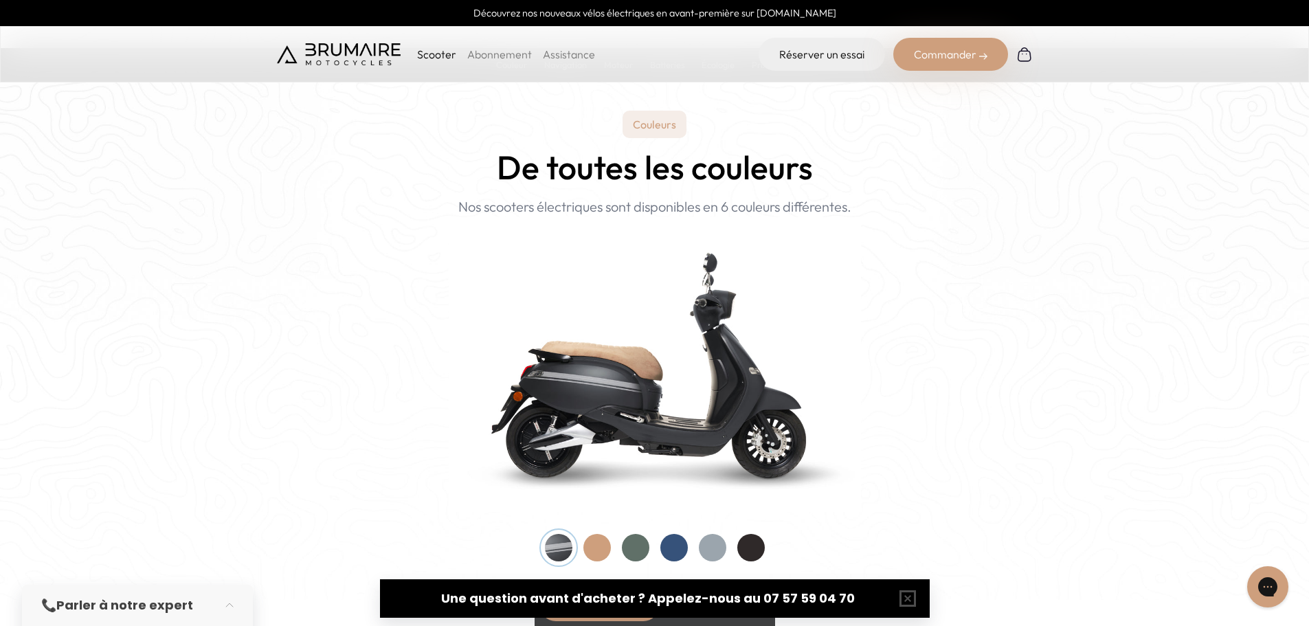
scroll to position [1305, 0]
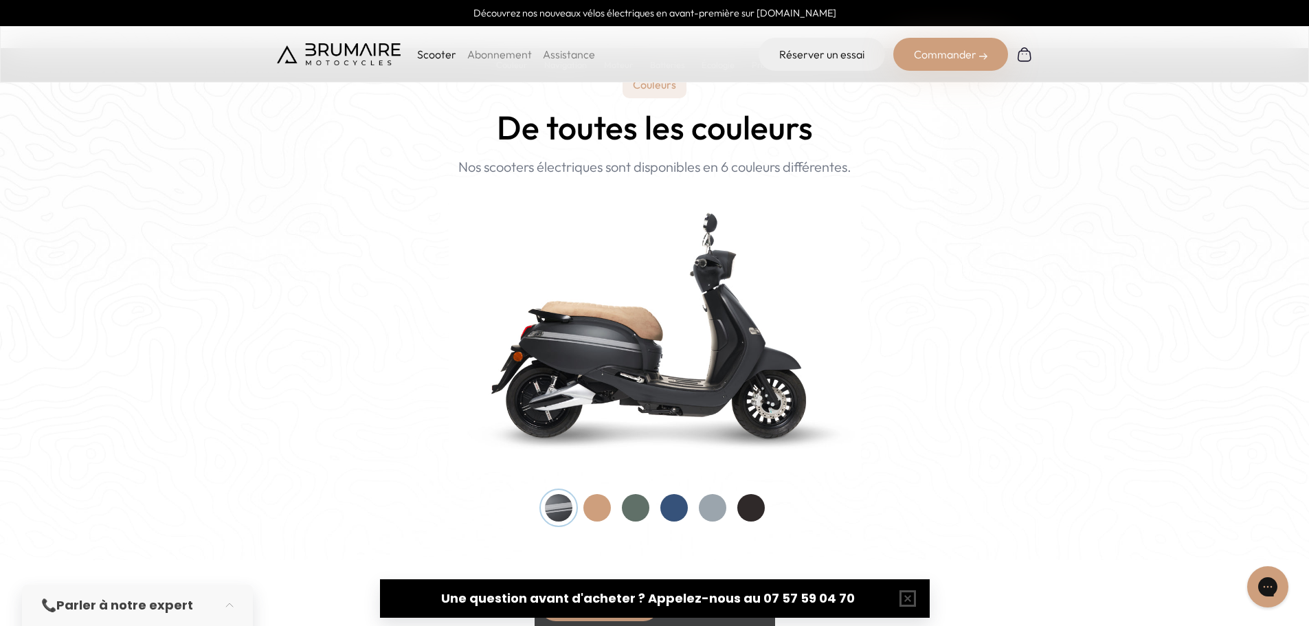
click at [632, 508] on div at bounding box center [635, 507] width 27 height 27
click at [670, 506] on div at bounding box center [673, 507] width 27 height 27
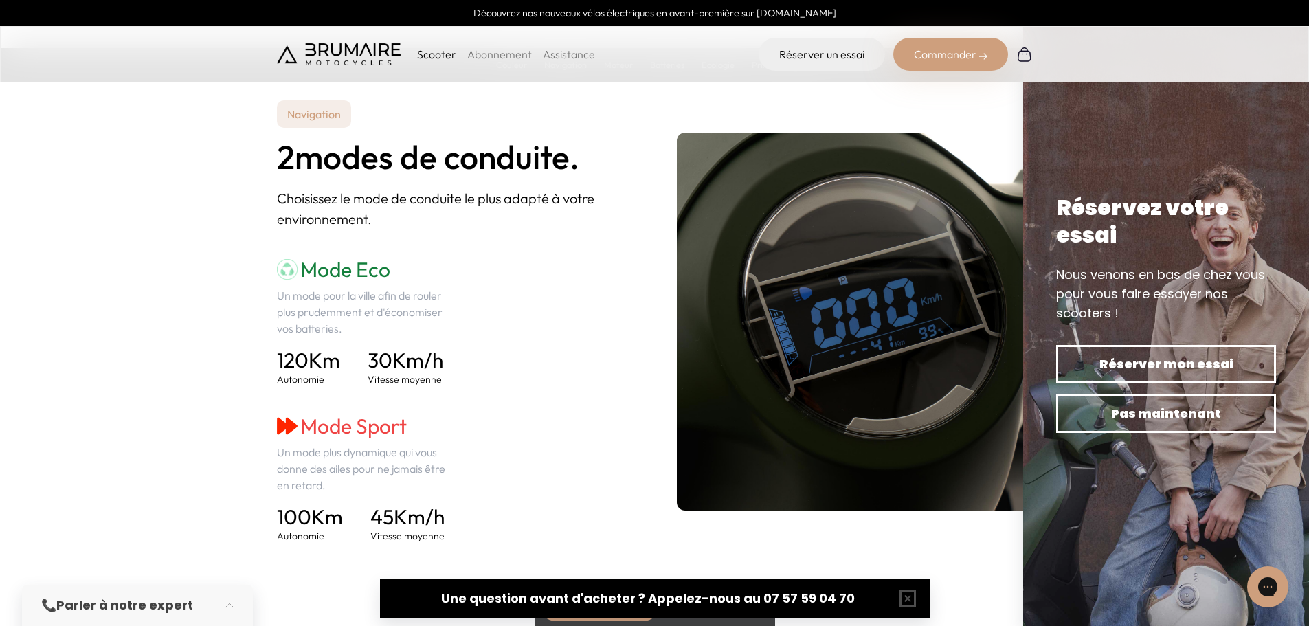
scroll to position [1855, 0]
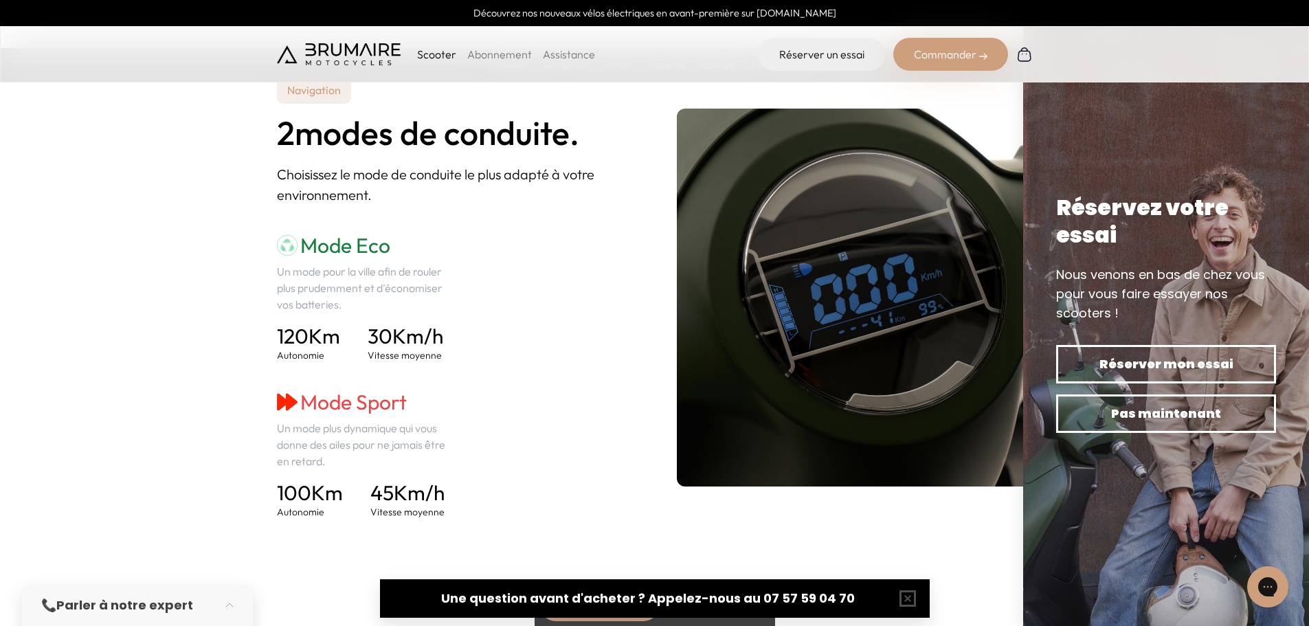
drag, startPoint x: 271, startPoint y: 486, endPoint x: 355, endPoint y: 482, distance: 83.9
click at [355, 482] on section "Navigation 2 modes de conduite. Choisissez le mode de conduite le plus adapté à…" at bounding box center [654, 297] width 1309 height 575
drag, startPoint x: 448, startPoint y: 495, endPoint x: 374, endPoint y: 495, distance: 74.2
click at [374, 495] on h4 "45 Km/h" at bounding box center [407, 492] width 74 height 25
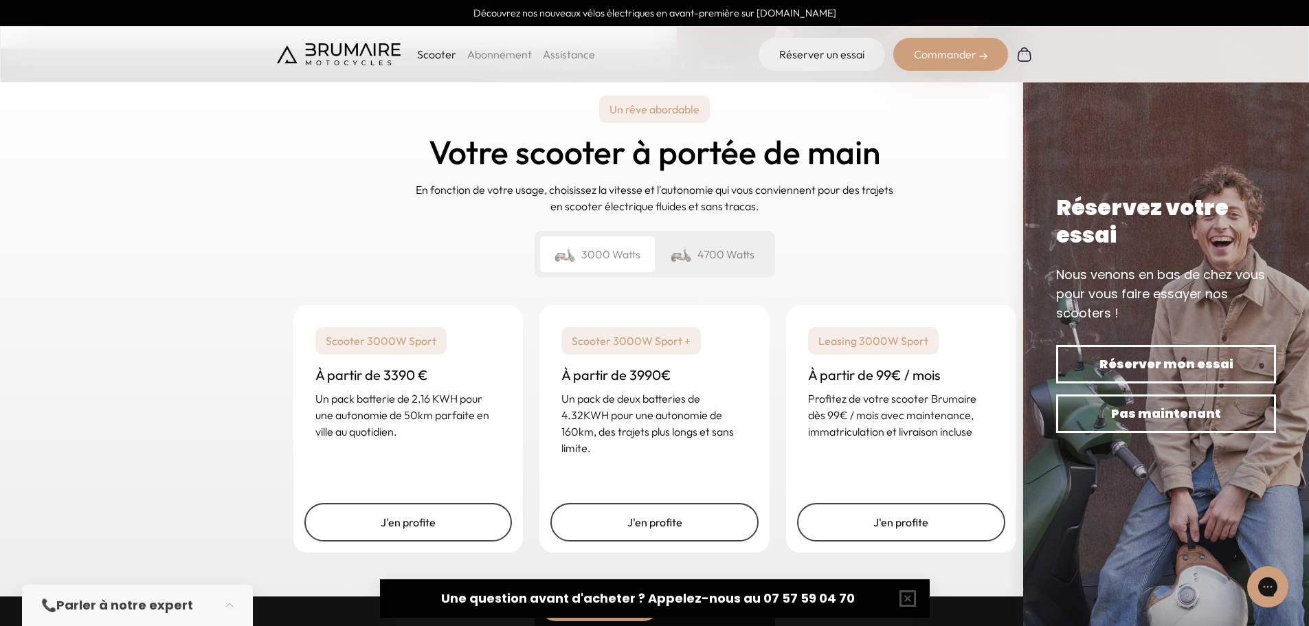
scroll to position [3228, 0]
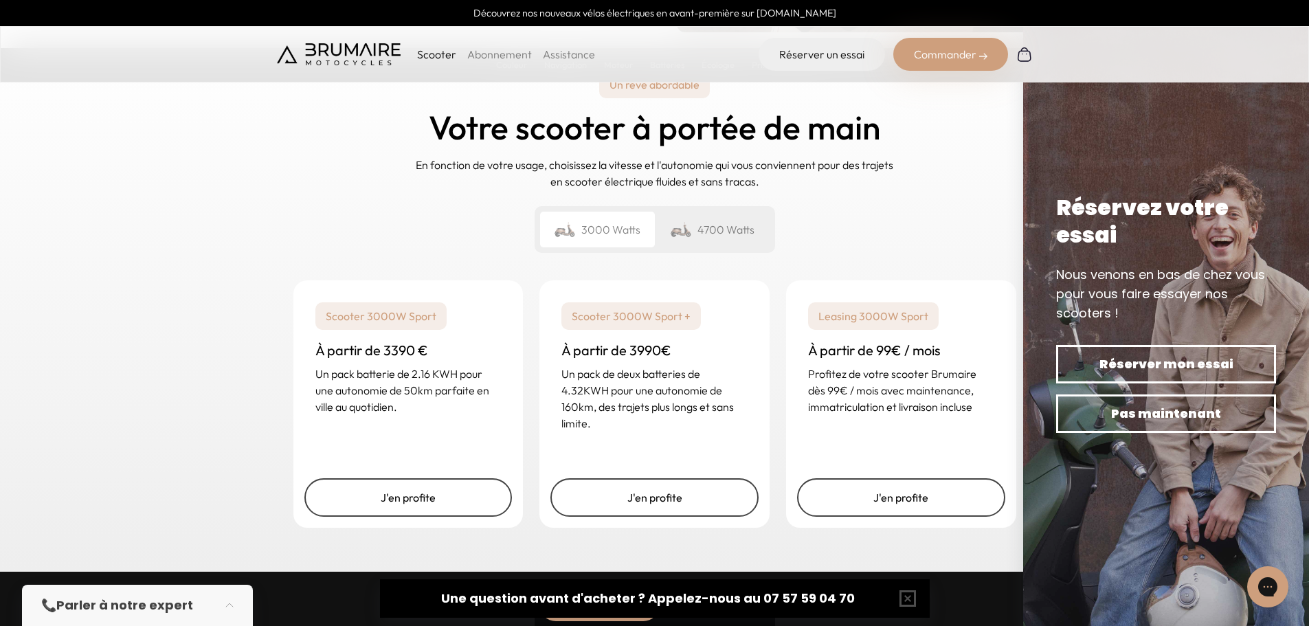
click at [694, 239] on div "4700 Watts" at bounding box center [712, 230] width 115 height 36
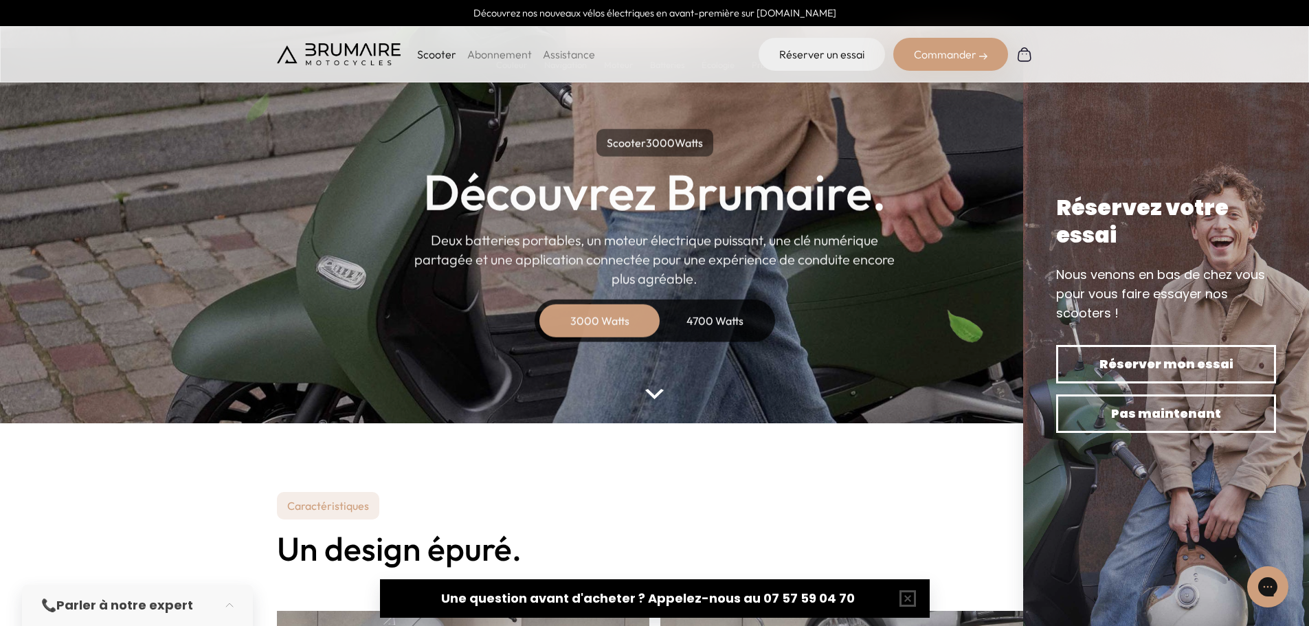
scroll to position [0, 0]
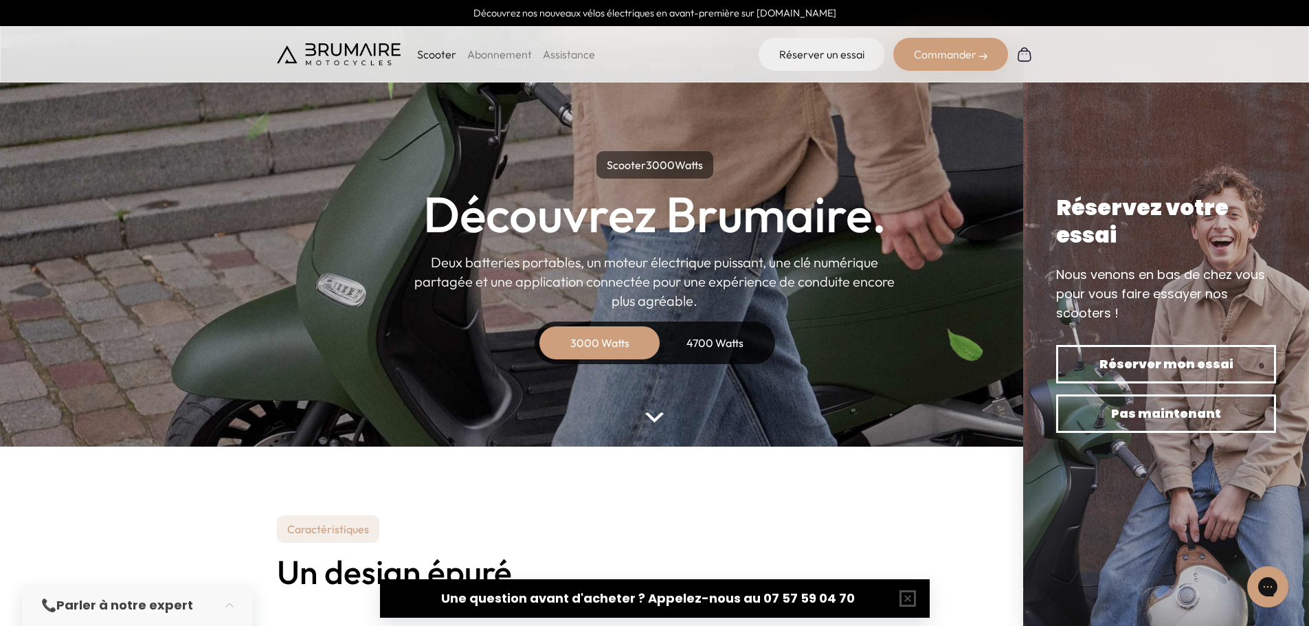
click at [721, 343] on div "4700 Watts" at bounding box center [715, 342] width 110 height 33
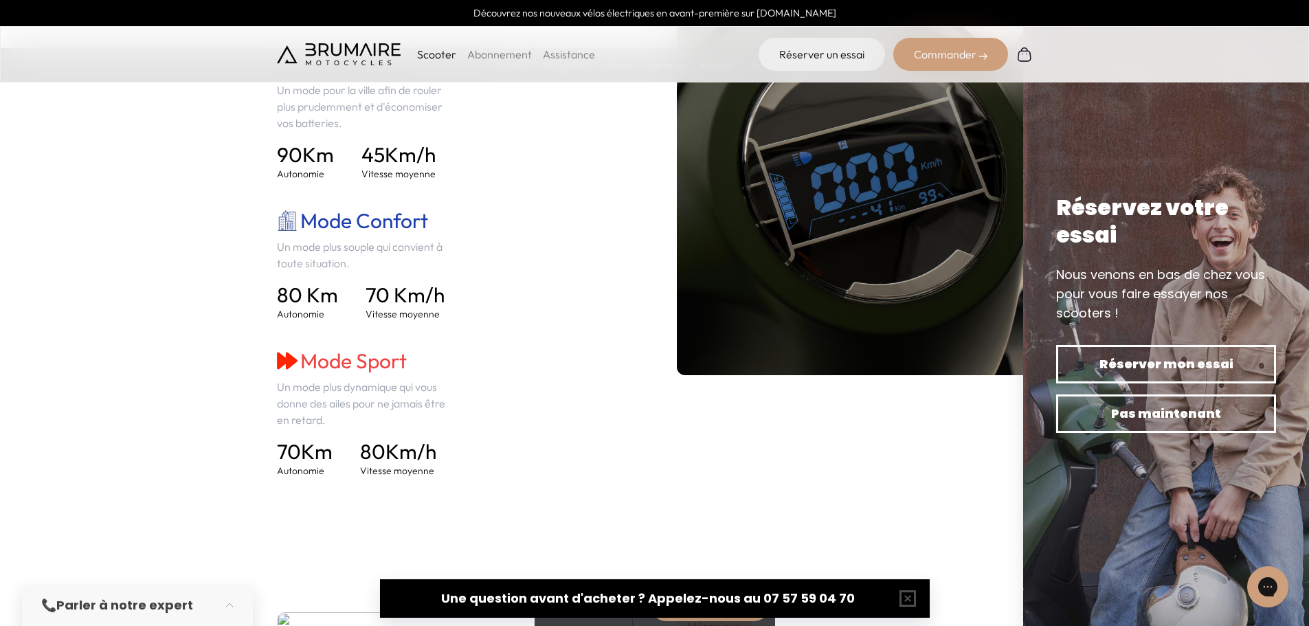
scroll to position [2061, 0]
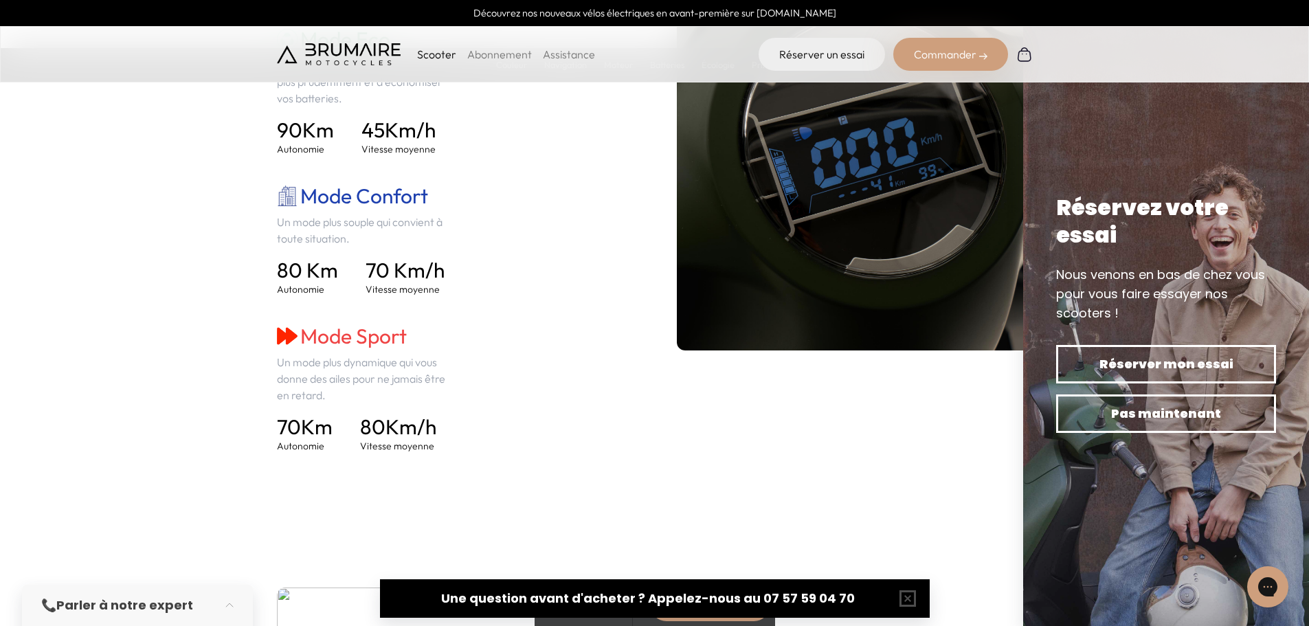
drag, startPoint x: 344, startPoint y: 425, endPoint x: 236, endPoint y: 418, distance: 108.7
click at [236, 418] on section "Navigation 3 modes de conduite. Choisissez le mode de conduite le plus adapté à…" at bounding box center [654, 161] width 1309 height 715
click at [281, 470] on section "Navigation 3 modes de conduite. Choisissez le mode de conduite le plus adapté à…" at bounding box center [654, 161] width 1309 height 715
drag, startPoint x: 269, startPoint y: 426, endPoint x: 490, endPoint y: 451, distance: 223.2
click at [490, 451] on section "Navigation 3 modes de conduite. Choisissez le mode de conduite le plus adapté à…" at bounding box center [654, 161] width 1309 height 715
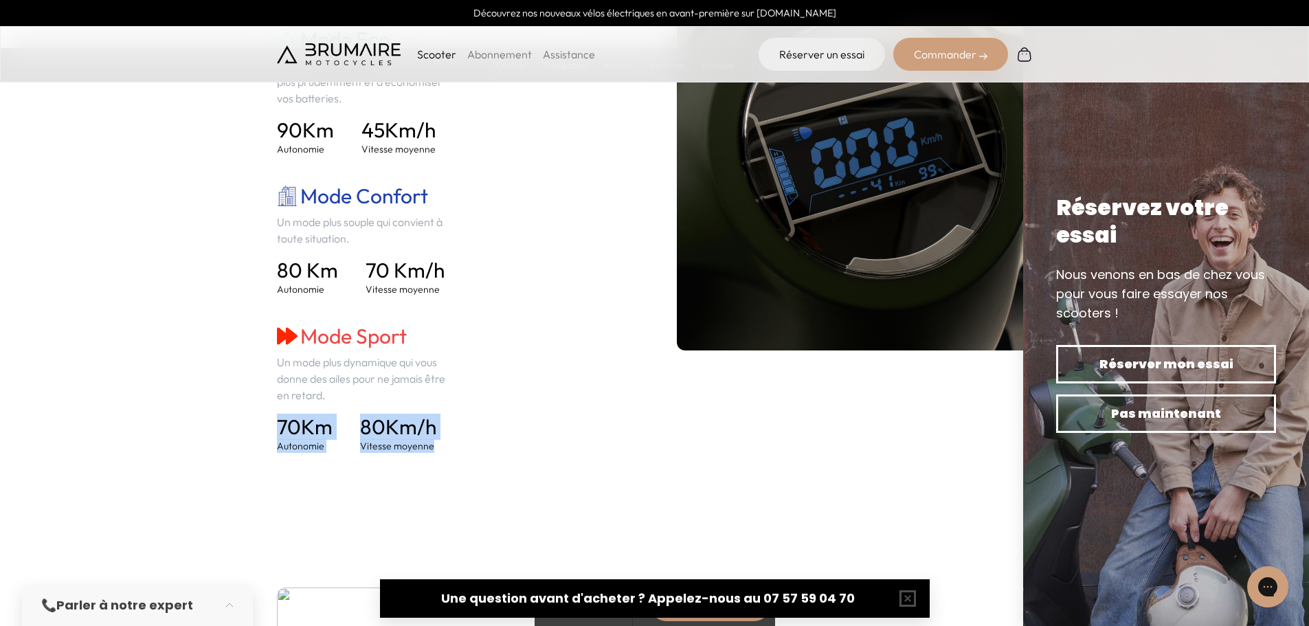
click at [509, 442] on div "Mode Eco Un mode pour la ville afin de rouler plus prudemment et d'économiser v…" at bounding box center [455, 240] width 356 height 426
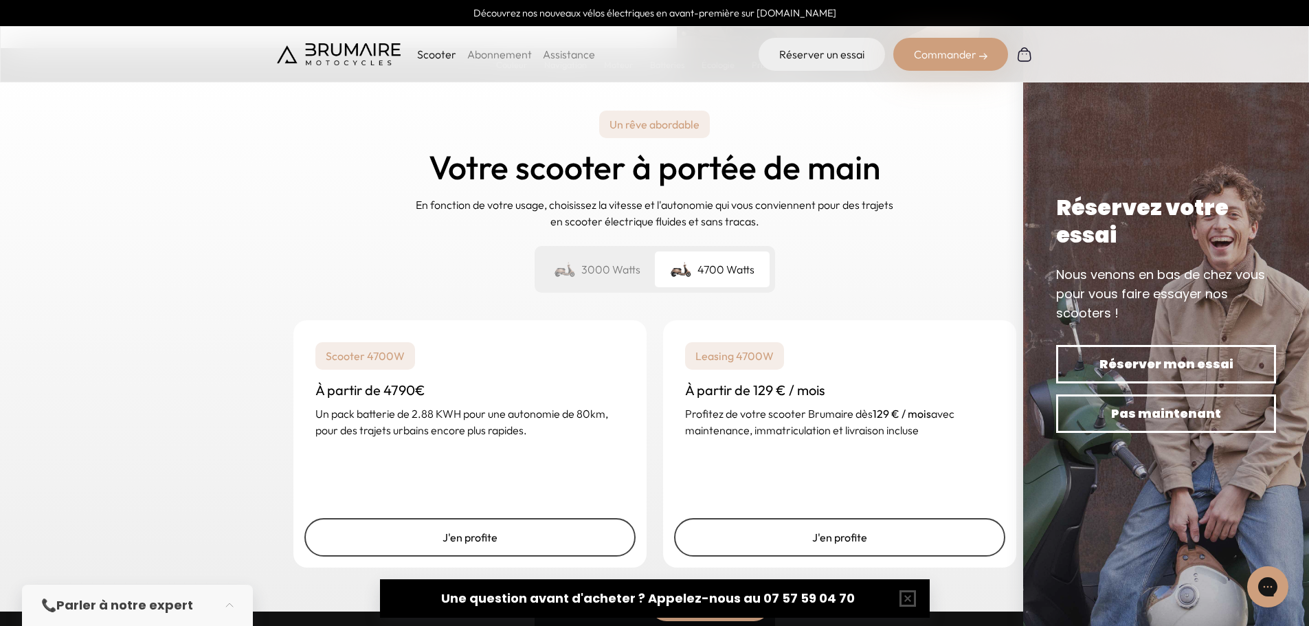
scroll to position [3366, 0]
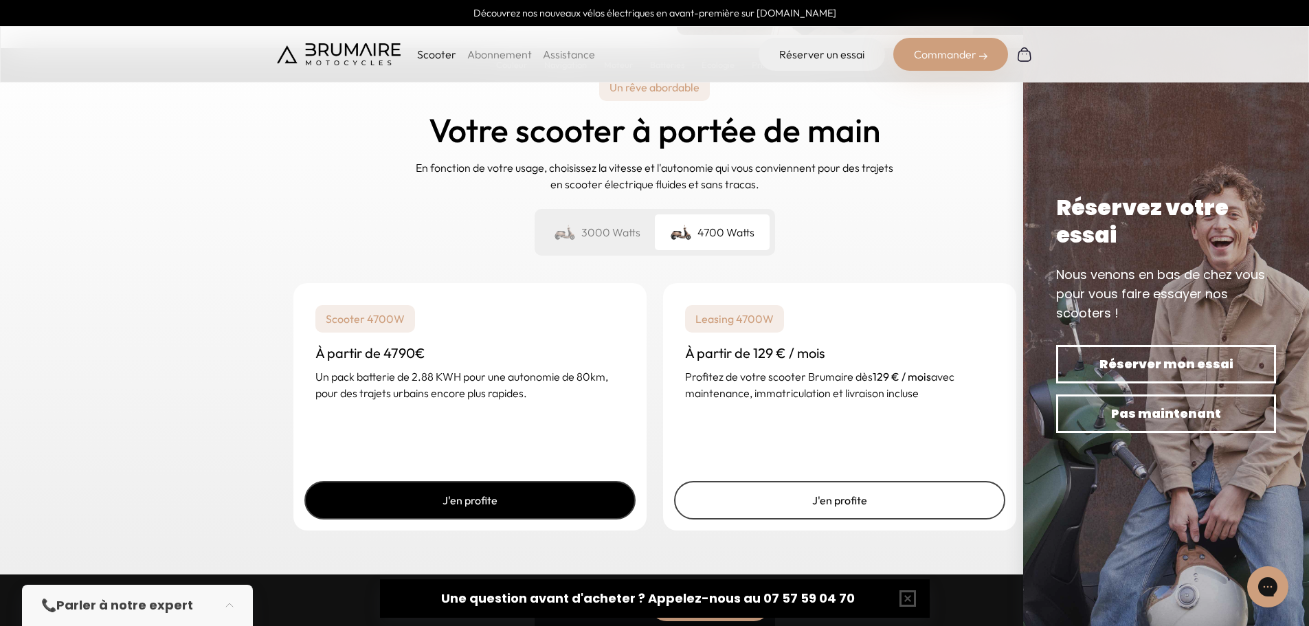
click at [442, 493] on link "J'en profite" at bounding box center [469, 500] width 331 height 38
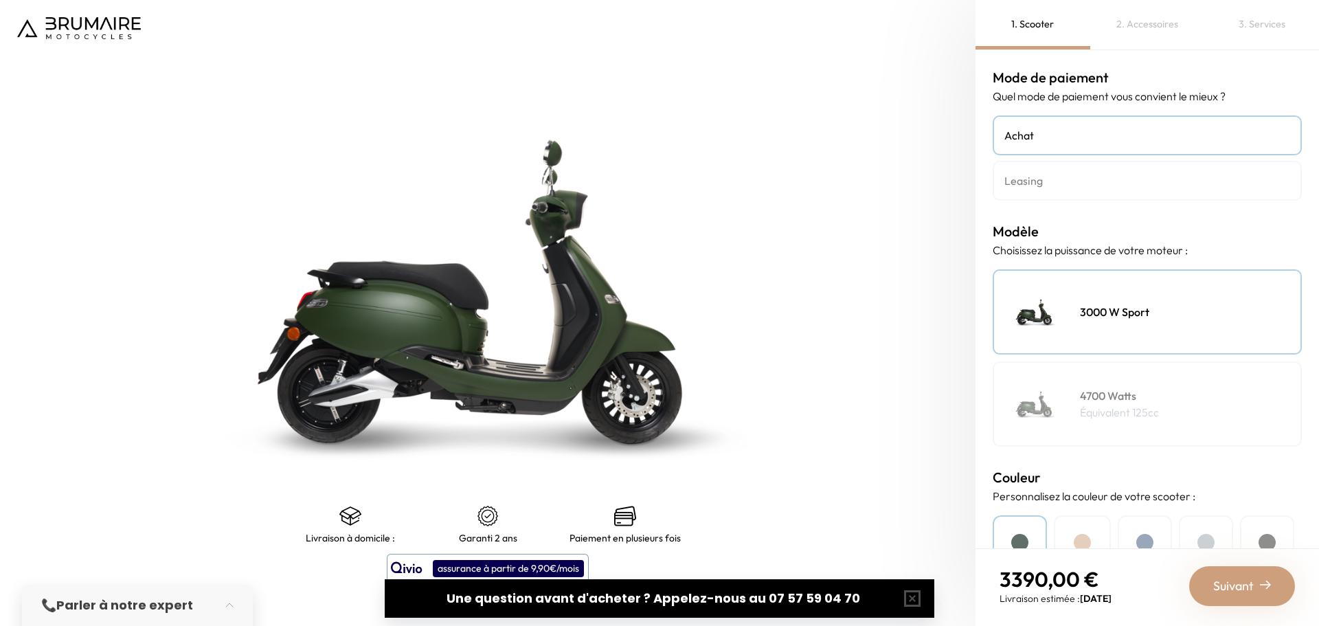
click at [1141, 420] on div "4700 Watts Équivalent 125cc" at bounding box center [1147, 403] width 309 height 85
click at [1144, 315] on h4 "3000 W Sport" at bounding box center [1114, 312] width 69 height 16
click at [1141, 391] on h4 "4700 Watts" at bounding box center [1119, 395] width 79 height 16
click at [1119, 307] on h4 "3000 W Sport" at bounding box center [1114, 312] width 69 height 16
click at [1142, 400] on h4 "4700 Watts" at bounding box center [1119, 395] width 79 height 16
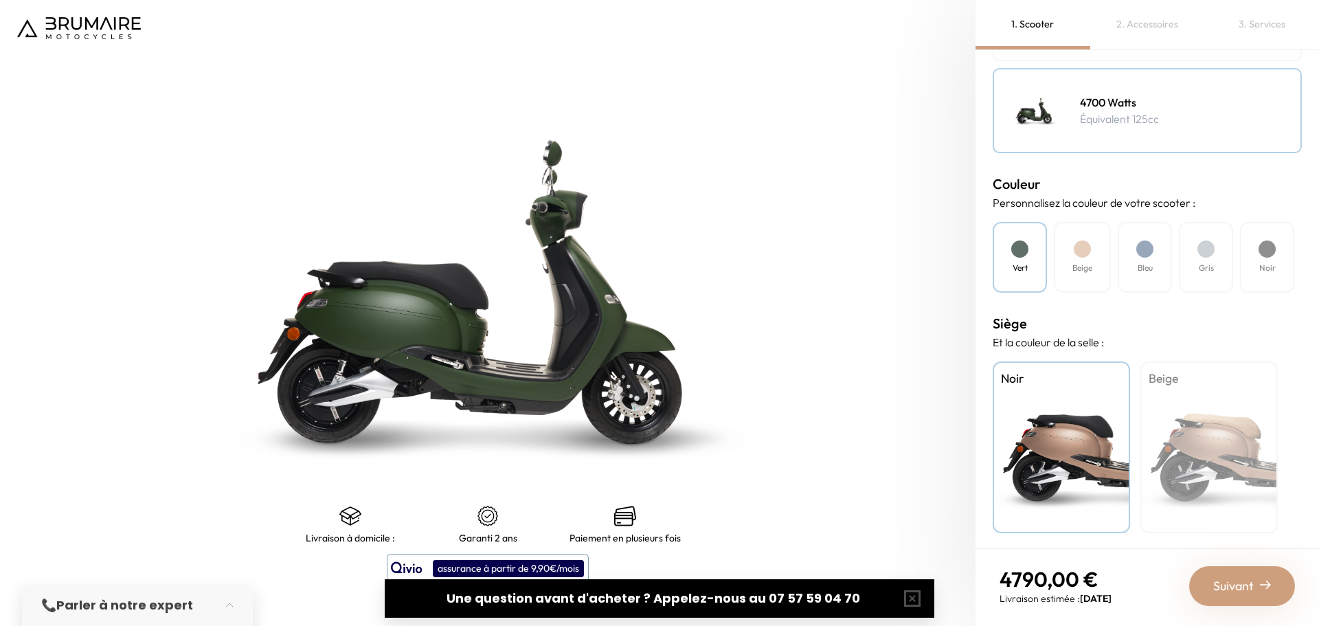
scroll to position [295, 0]
click at [1161, 243] on div "Bleu" at bounding box center [1145, 255] width 54 height 71
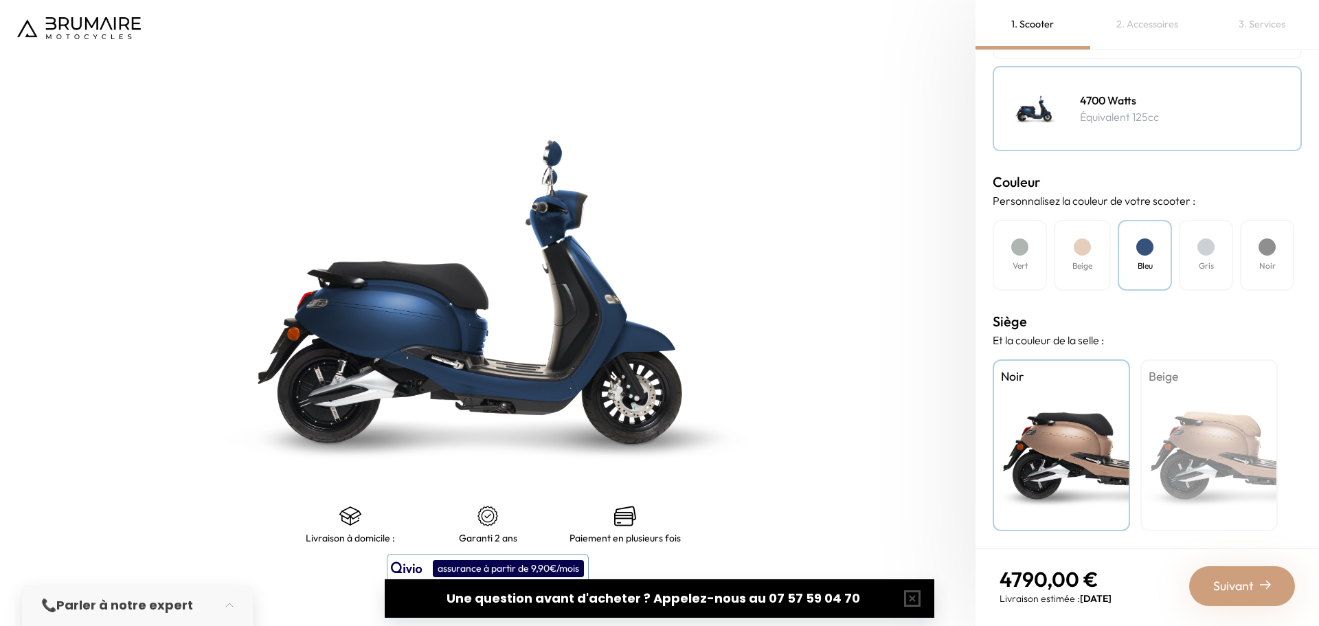
click at [1204, 427] on div "Beige" at bounding box center [1208, 445] width 137 height 172
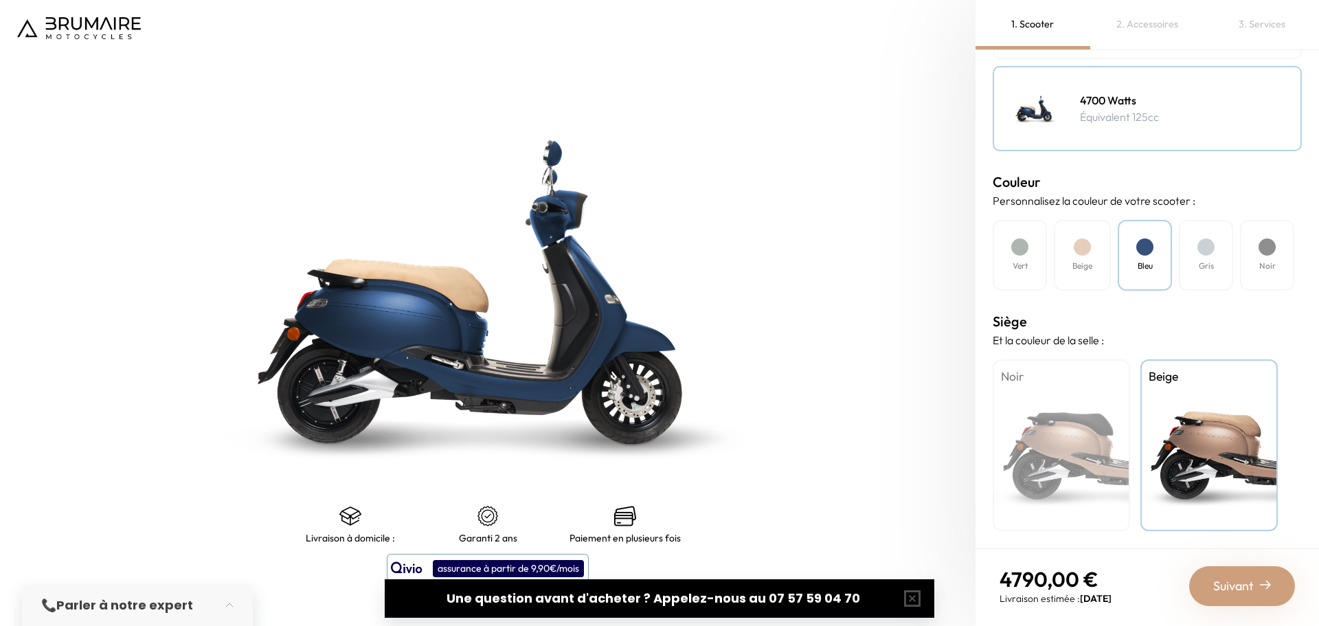
click at [1118, 436] on div "Noir" at bounding box center [1061, 445] width 137 height 172
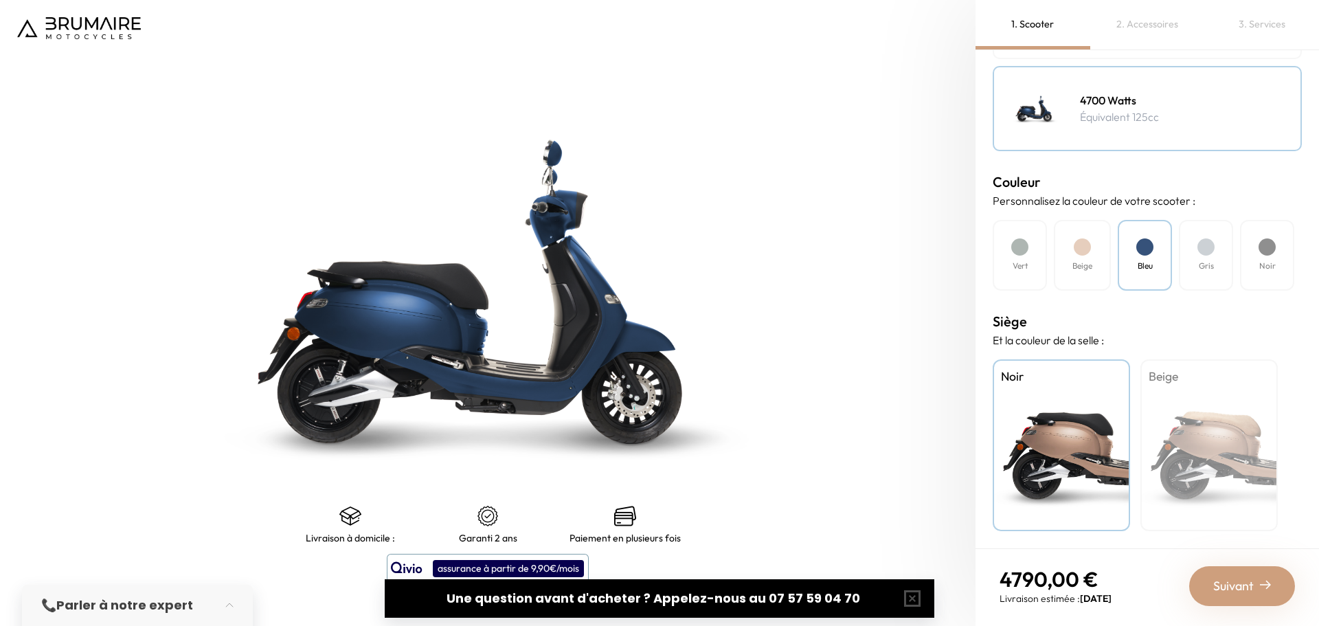
click at [1221, 434] on div "Beige" at bounding box center [1208, 445] width 137 height 172
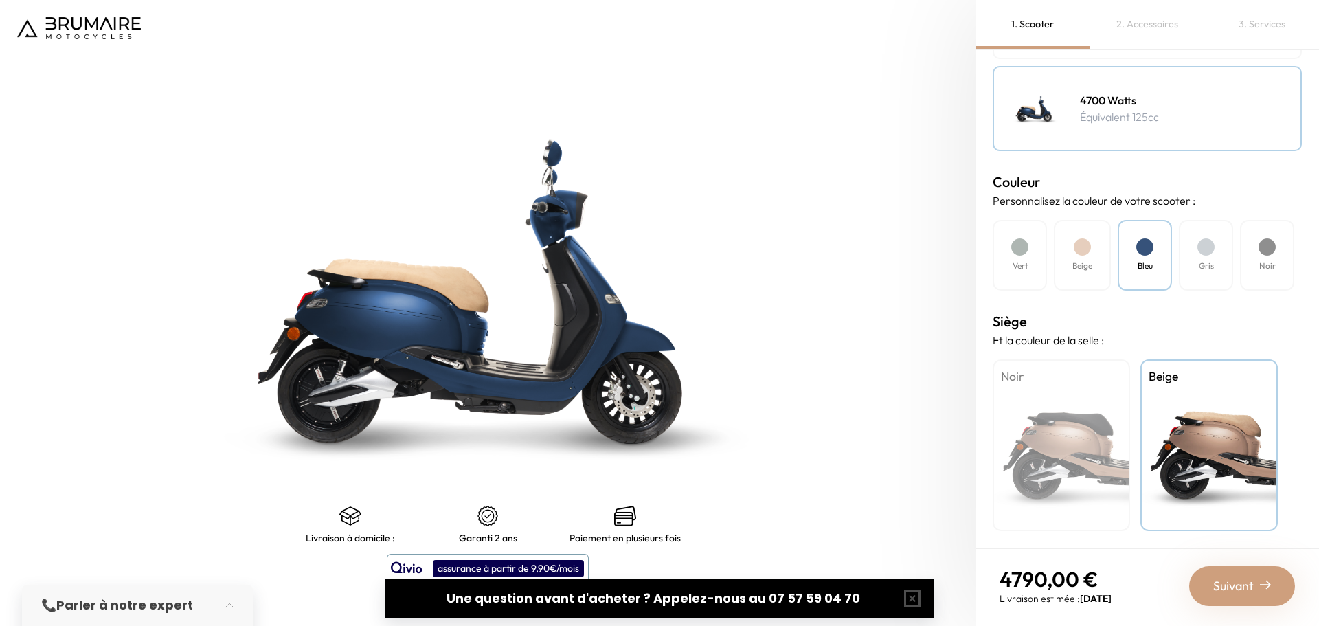
click at [1066, 432] on div "Noir" at bounding box center [1061, 445] width 137 height 172
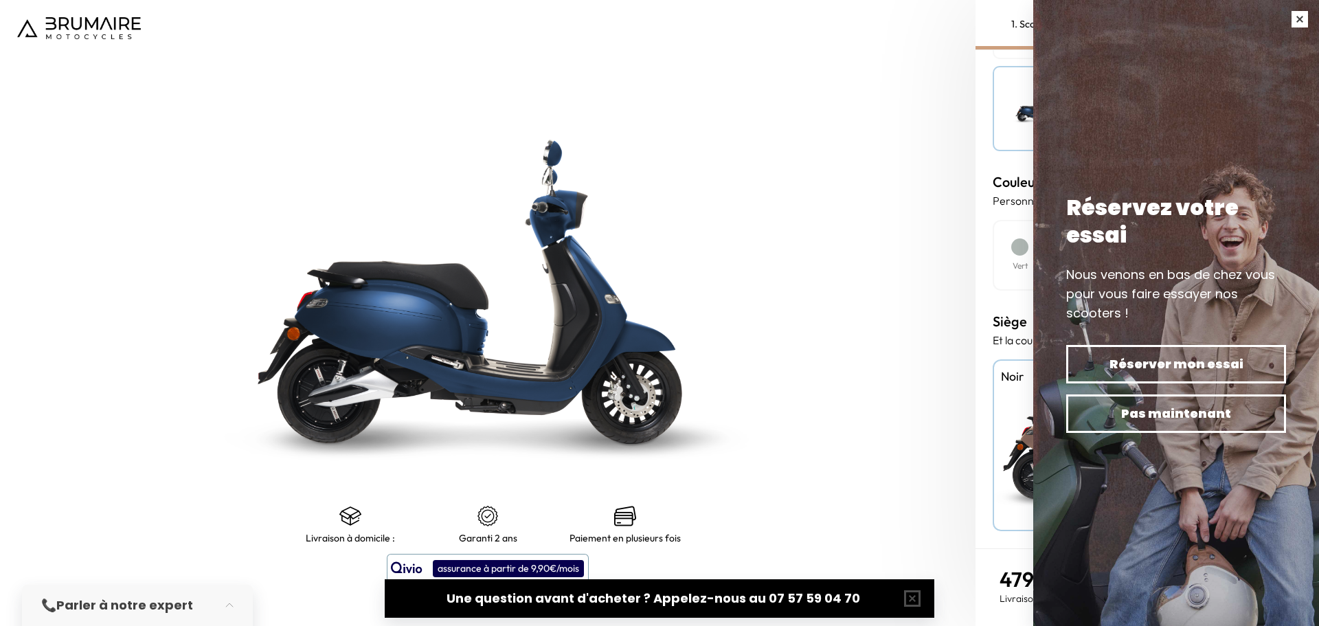
click at [1306, 20] on button "button" at bounding box center [1299, 19] width 38 height 38
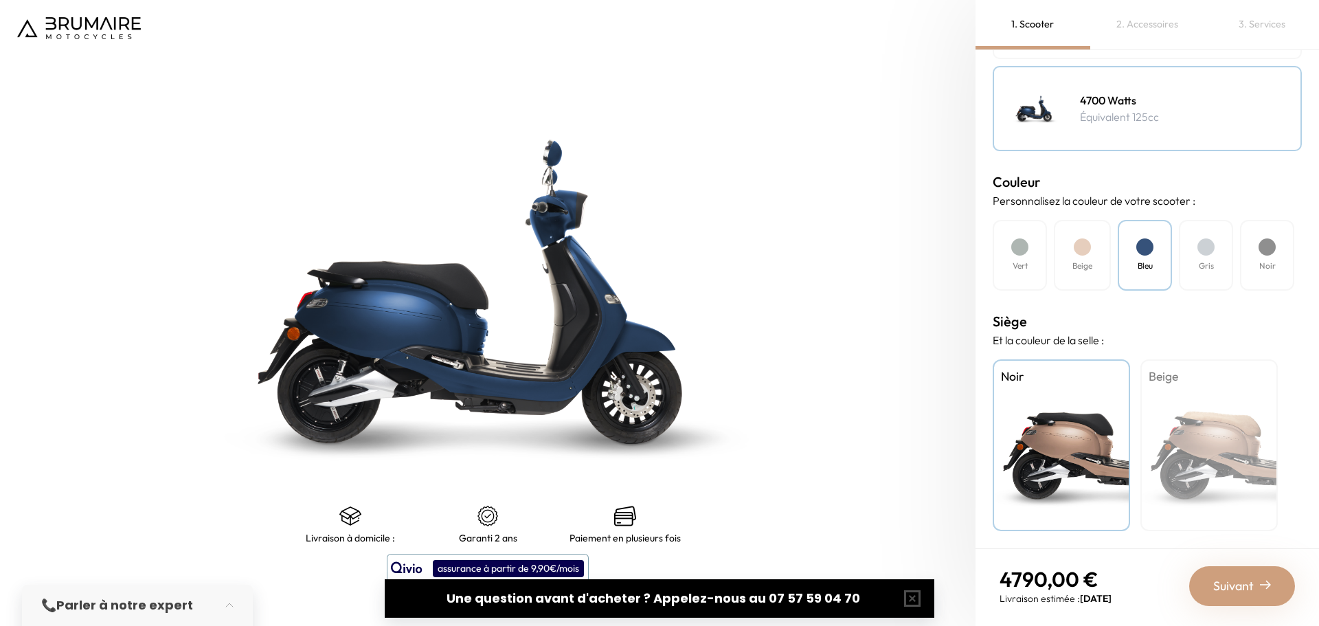
drag, startPoint x: 1081, startPoint y: 599, endPoint x: 1157, endPoint y: 595, distance: 75.7
click at [1157, 595] on nav "4790,00 € Livraison estimée : Novembre 2025 Suivant" at bounding box center [1146, 585] width 343 height 75
click at [1233, 596] on div "Suivant" at bounding box center [1242, 586] width 106 height 40
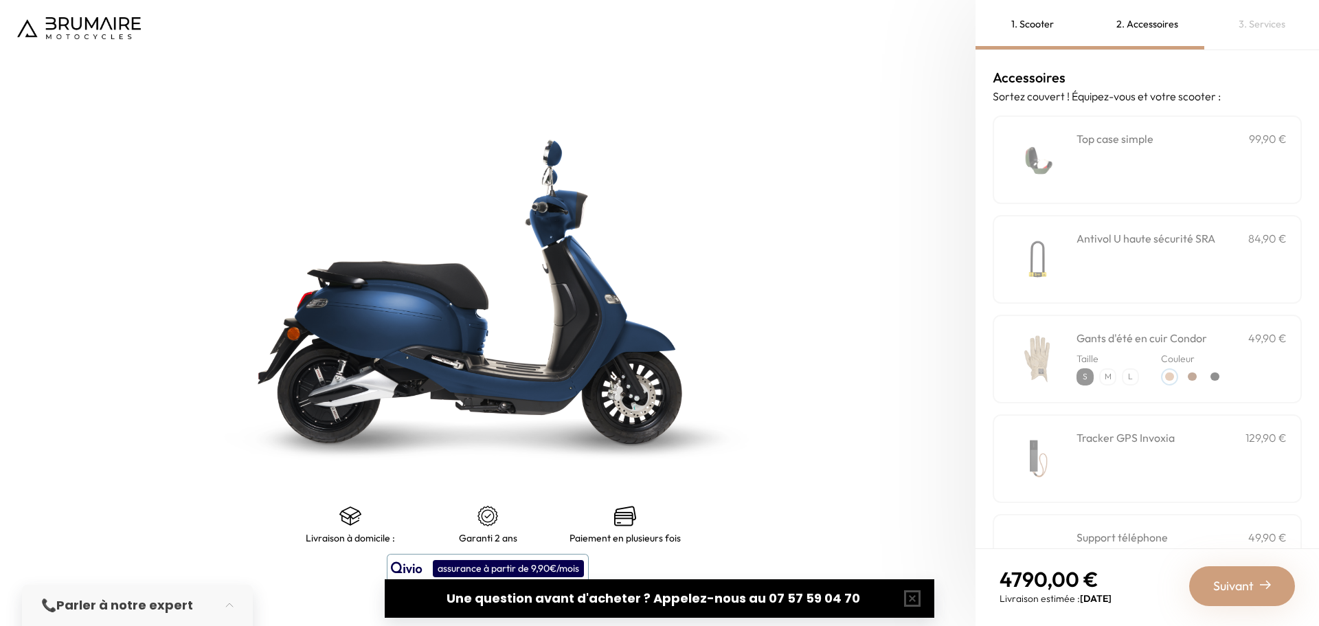
click at [1133, 166] on div "**********" at bounding box center [1181, 160] width 210 height 58
click at [1080, 273] on div "Antivol U haute sécurité SRA 84,90 €" at bounding box center [1181, 259] width 210 height 58
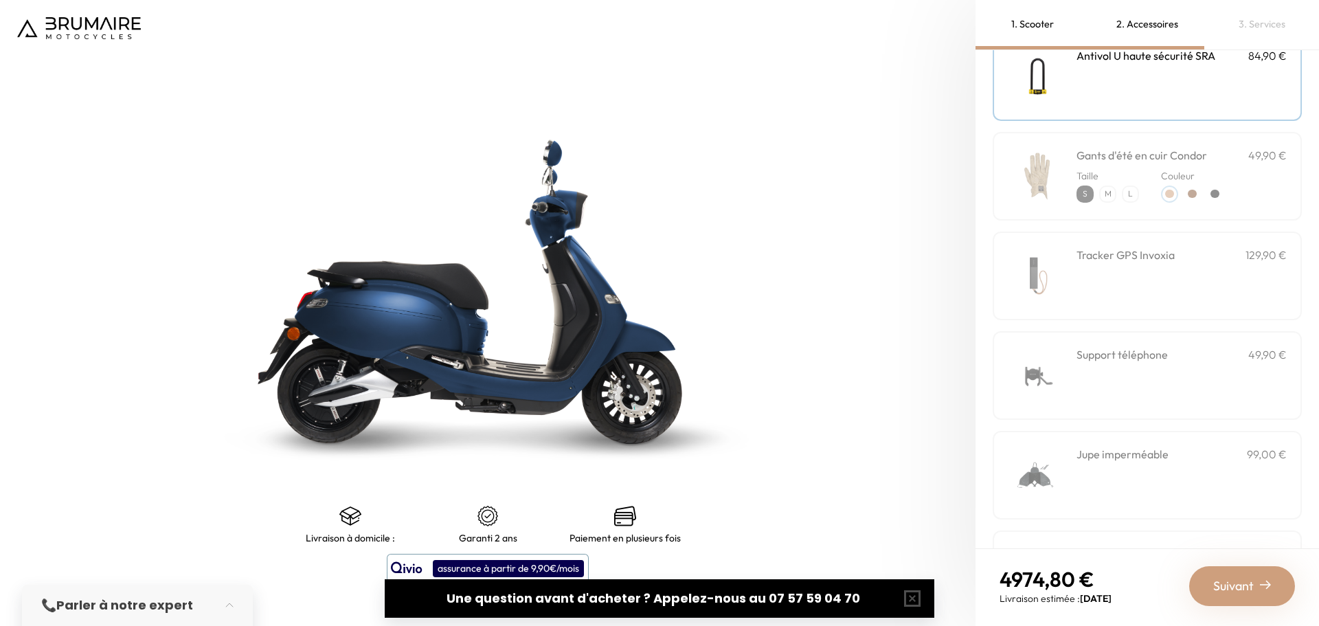
scroll to position [206, 0]
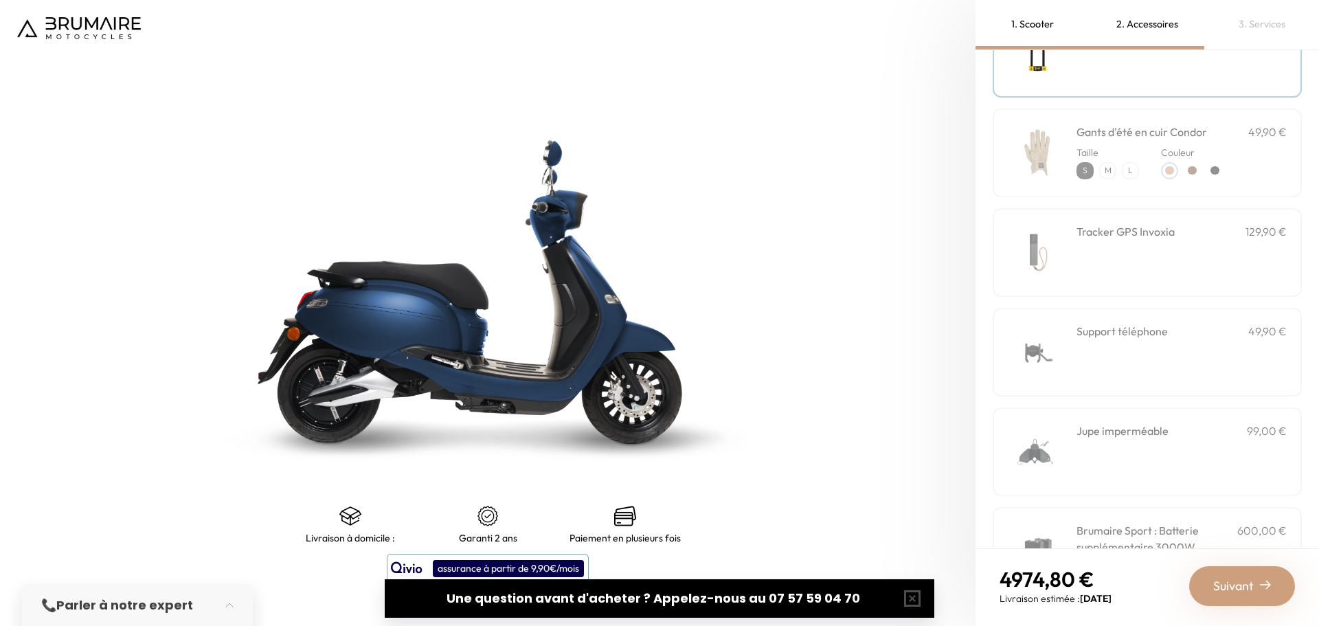
click at [1128, 367] on div "Support téléphone 49,90 €" at bounding box center [1181, 352] width 210 height 58
click at [1057, 352] on img at bounding box center [1037, 352] width 58 height 58
click at [1072, 357] on div "Support téléphone 49,90 €" at bounding box center [1147, 352] width 309 height 89
click at [1088, 470] on div "Jupe imperméable 99,00 €" at bounding box center [1181, 451] width 210 height 58
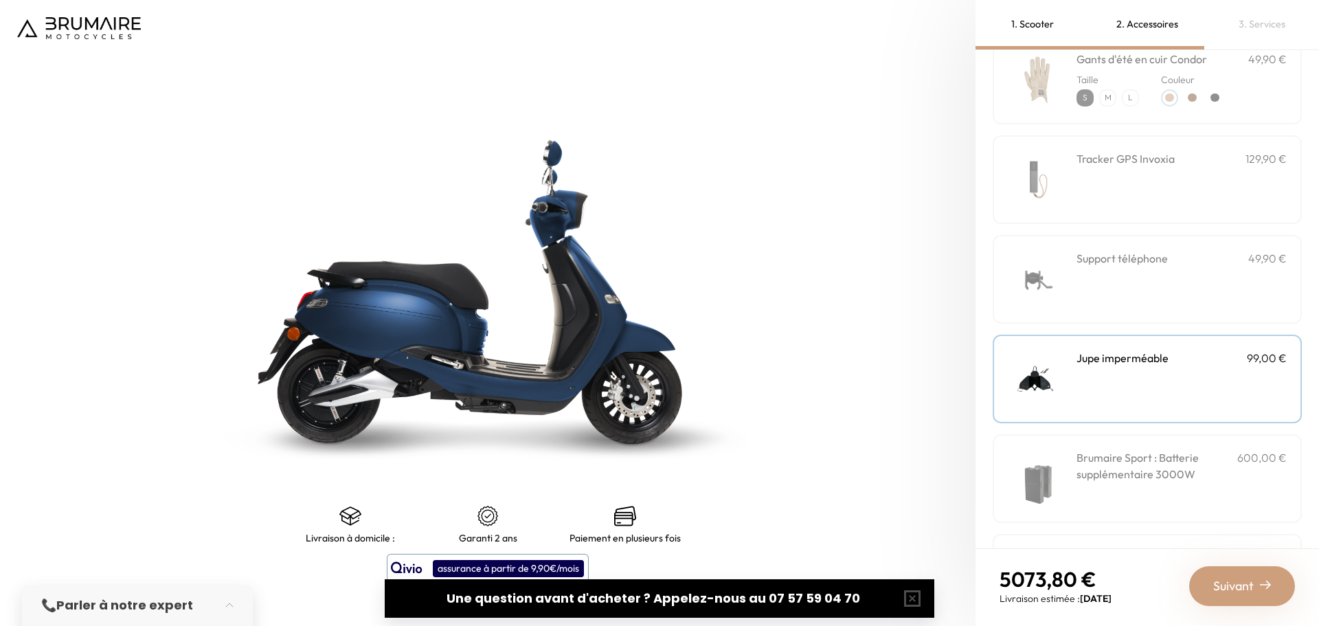
scroll to position [343, 0]
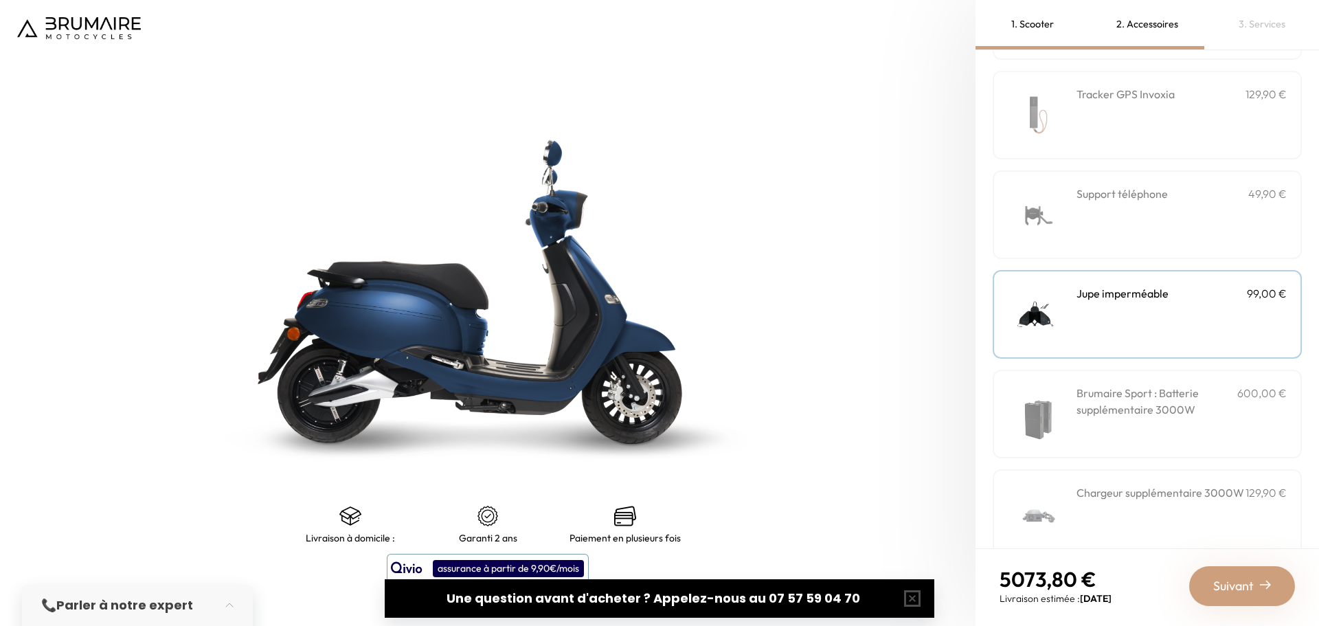
click at [1192, 425] on div "Brumaire Sport : Batterie supplémentaire 3000W 600,00 €" at bounding box center [1181, 414] width 210 height 58
click at [1173, 416] on h3 "Brumaire Sport : Batterie supplémentaire 3000W" at bounding box center [1156, 401] width 161 height 33
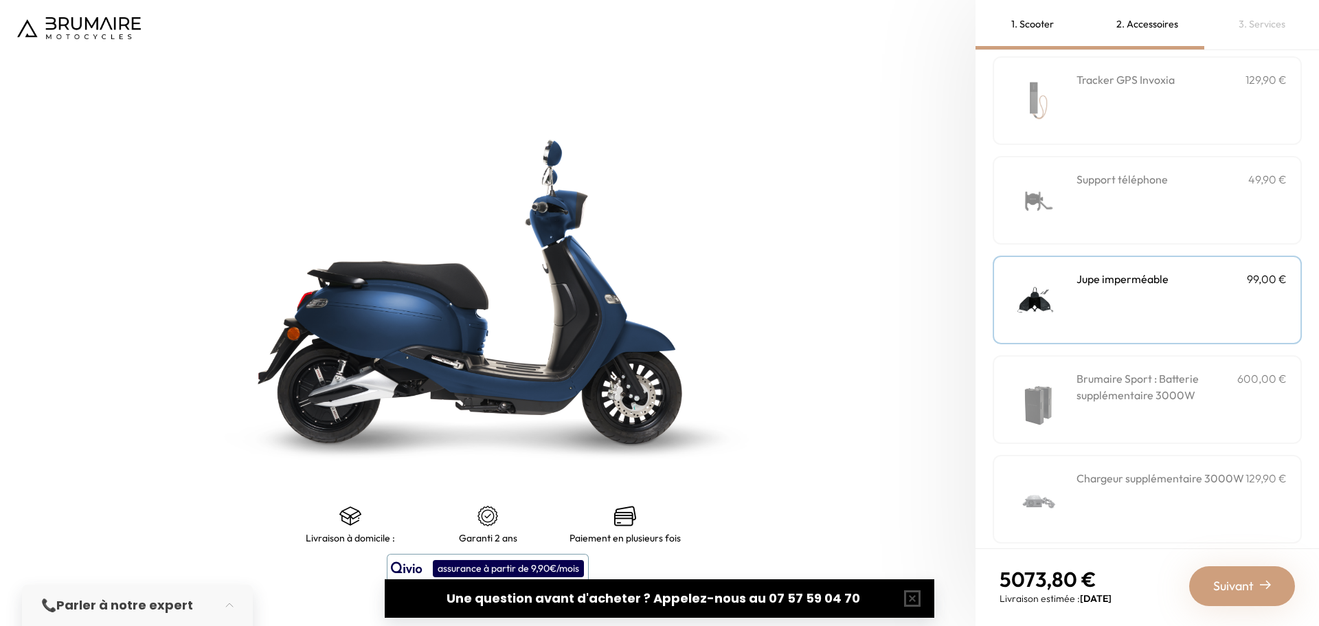
scroll to position [370, 0]
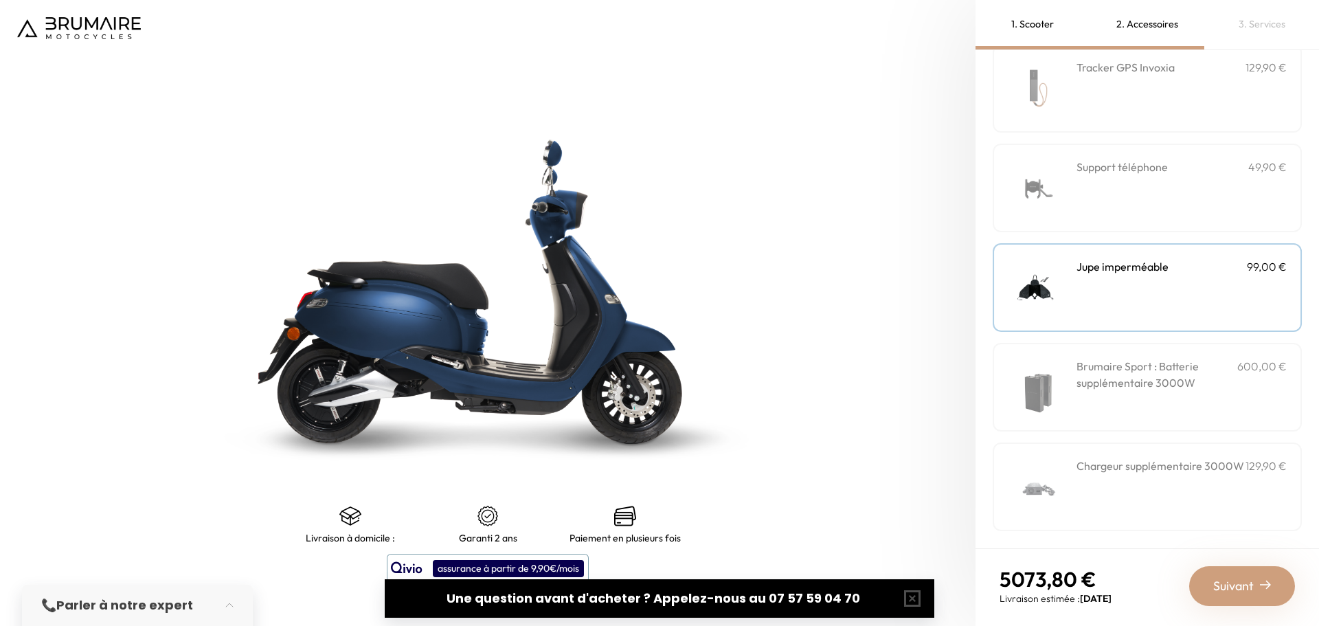
click at [1096, 474] on h3 "Chargeur supplémentaire 3000W" at bounding box center [1160, 465] width 168 height 16
click at [1227, 584] on span "Suivant" at bounding box center [1233, 585] width 41 height 19
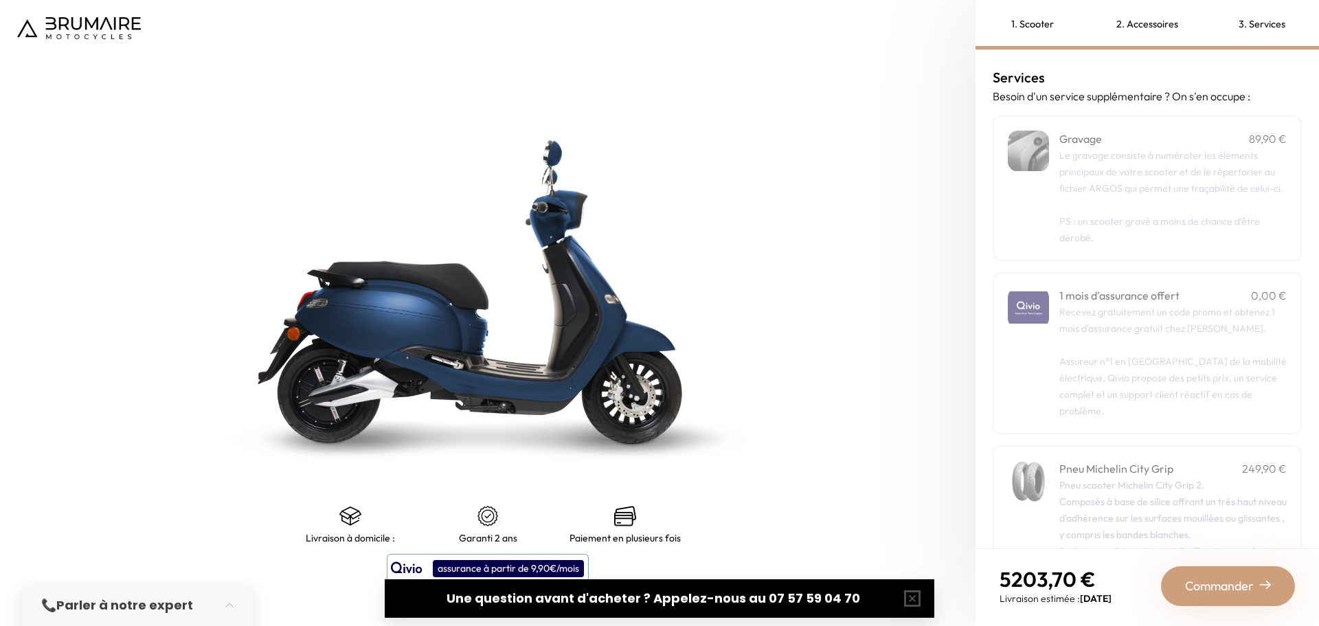
click at [1254, 186] on span "Le gravage consiste à numéroter les éléments principaux de votre scooter et de …" at bounding box center [1171, 171] width 224 height 45
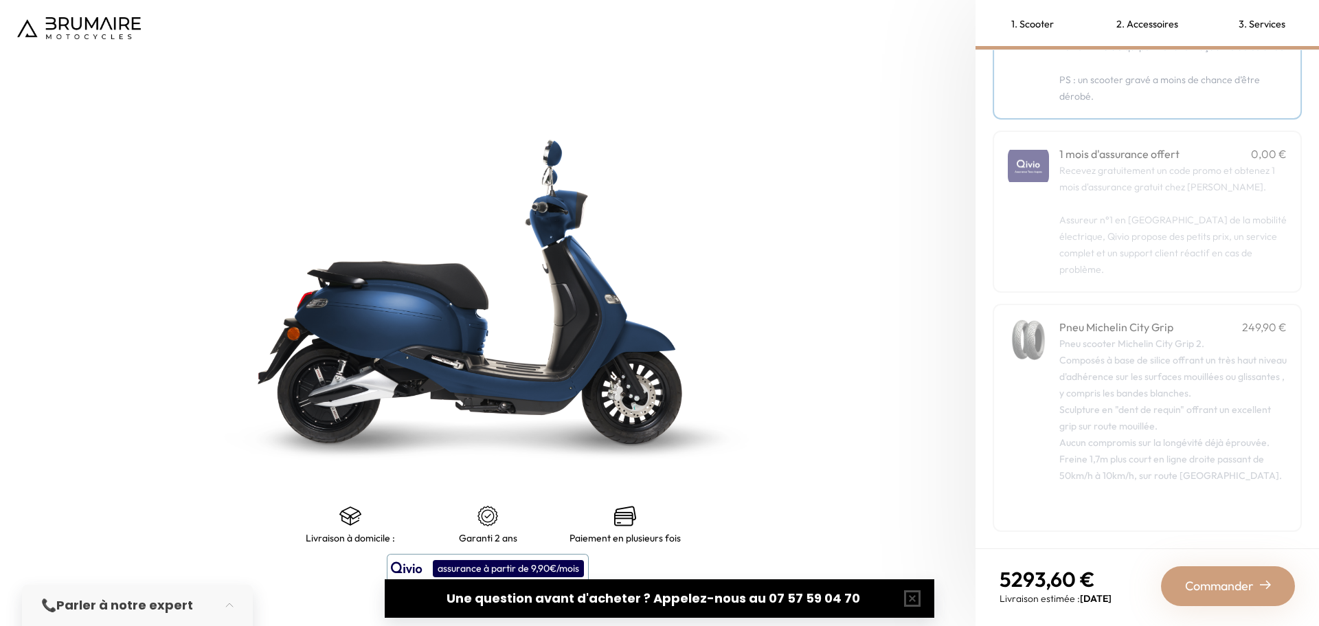
scroll to position [142, 0]
click at [1223, 587] on span "Commander" at bounding box center [1219, 585] width 69 height 19
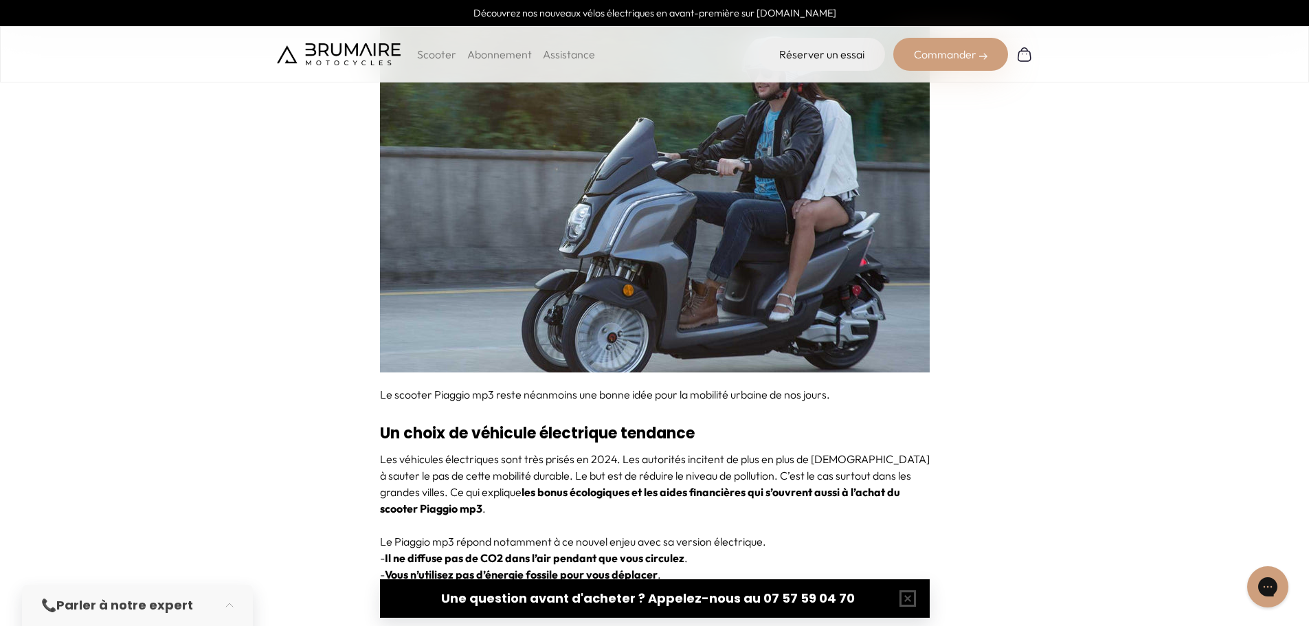
scroll to position [3641, 0]
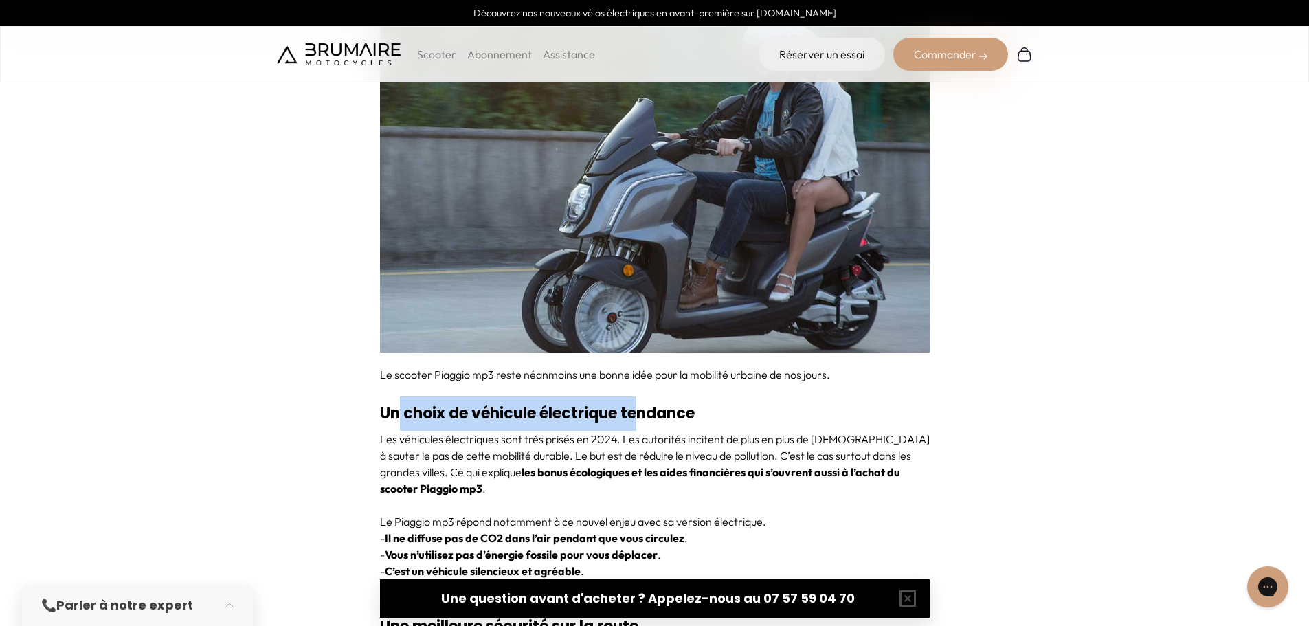
drag, startPoint x: 398, startPoint y: 414, endPoint x: 639, endPoint y: 426, distance: 240.7
click at [639, 426] on h3 "Un choix de véhicule électrique tendance" at bounding box center [655, 413] width 550 height 34
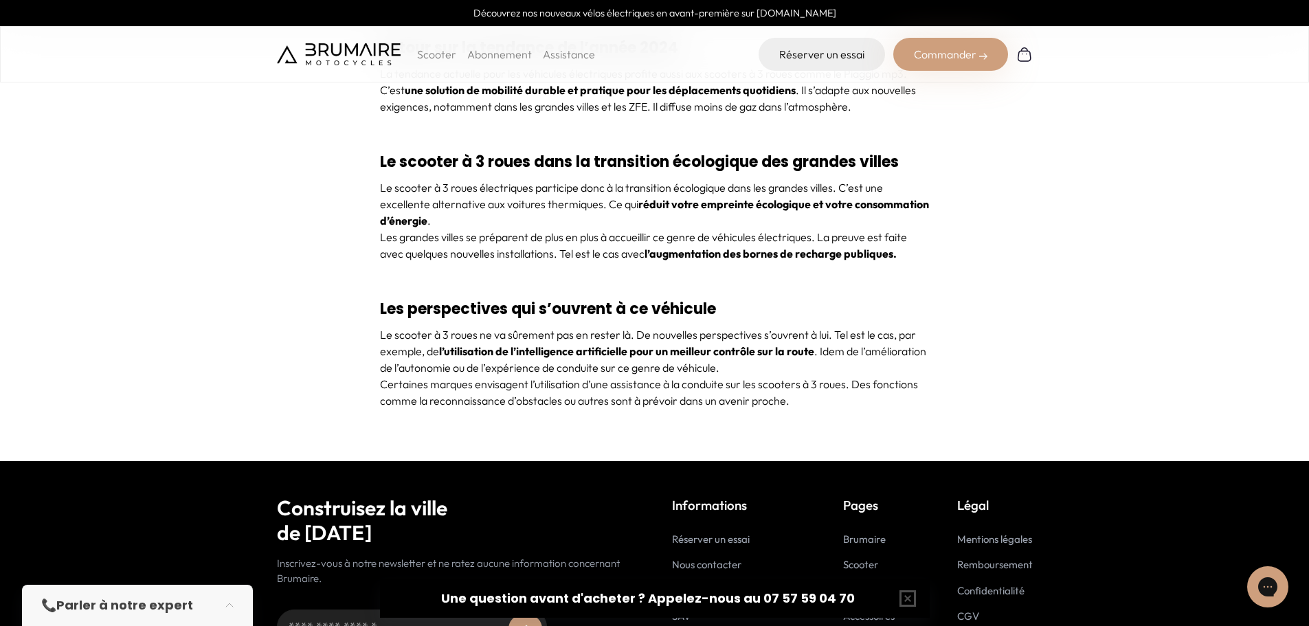
scroll to position [5495, 0]
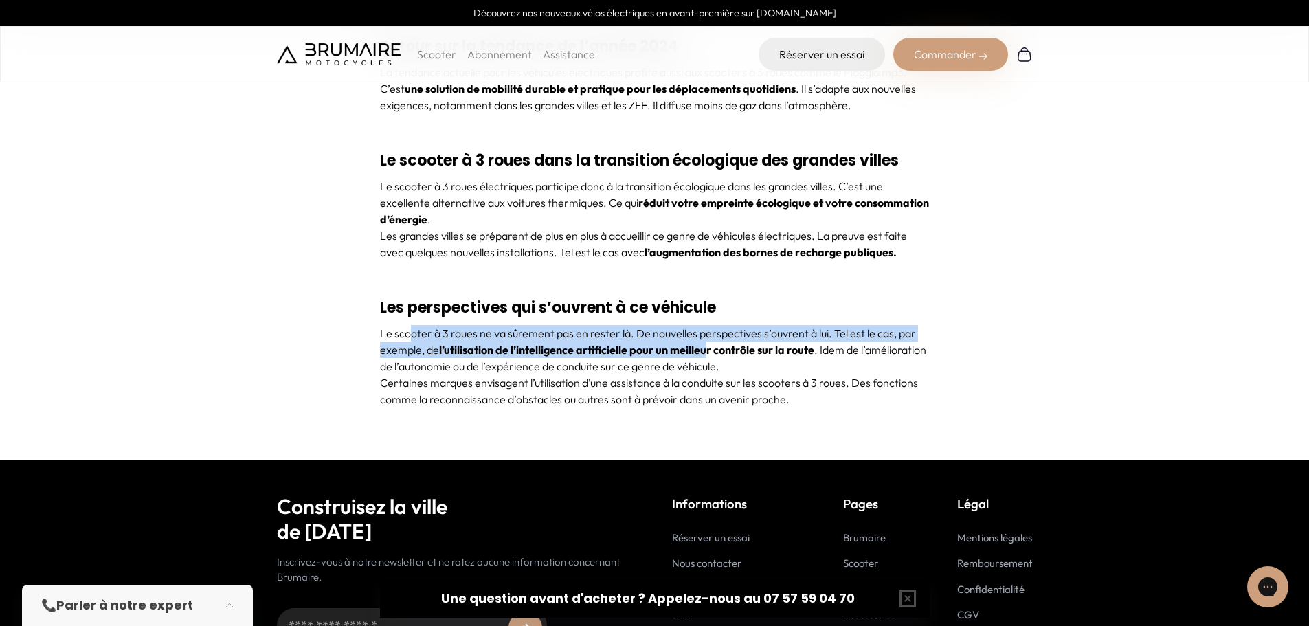
drag, startPoint x: 407, startPoint y: 333, endPoint x: 710, endPoint y: 353, distance: 302.9
click at [710, 353] on p "Le scooter à 3 roues ne va sûrement pas en rester là. De nouvelles perspectives…" at bounding box center [655, 349] width 550 height 49
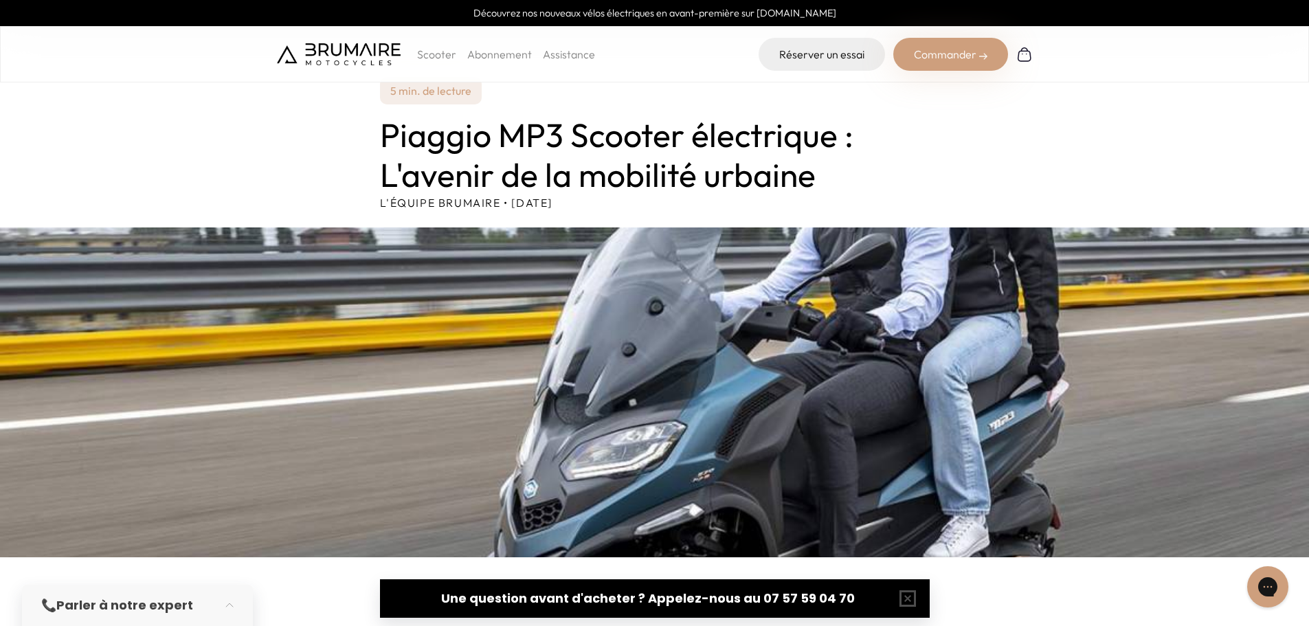
scroll to position [0, 0]
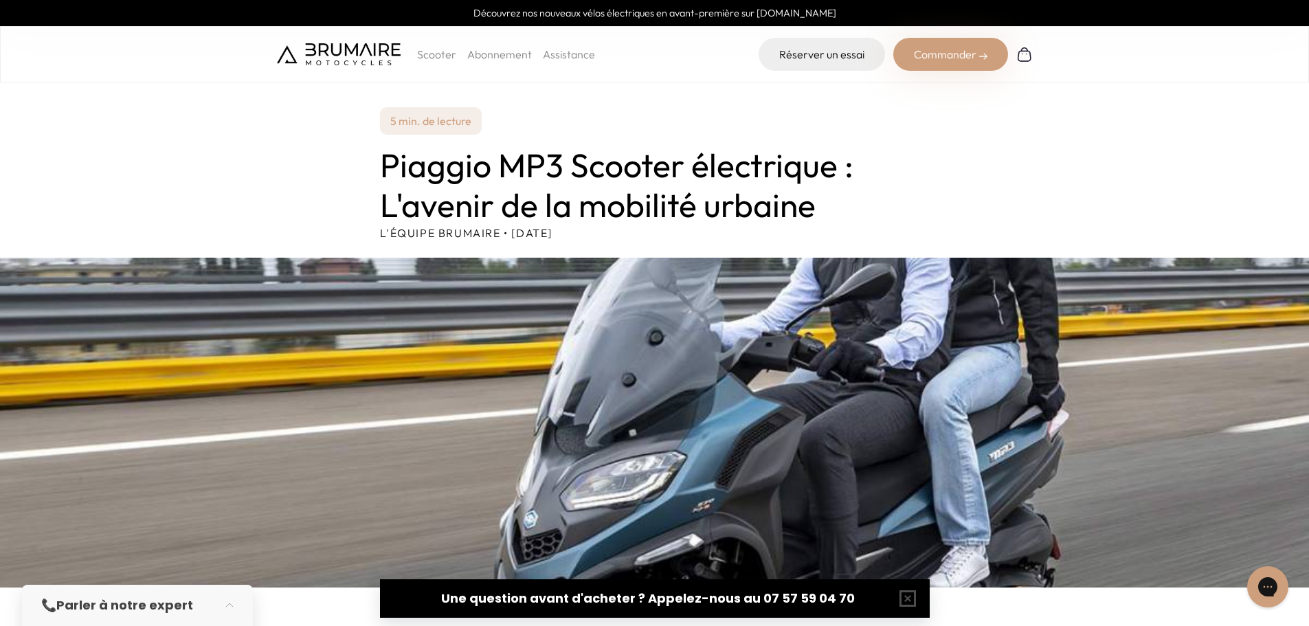
click at [442, 57] on p "Scooter" at bounding box center [436, 54] width 39 height 16
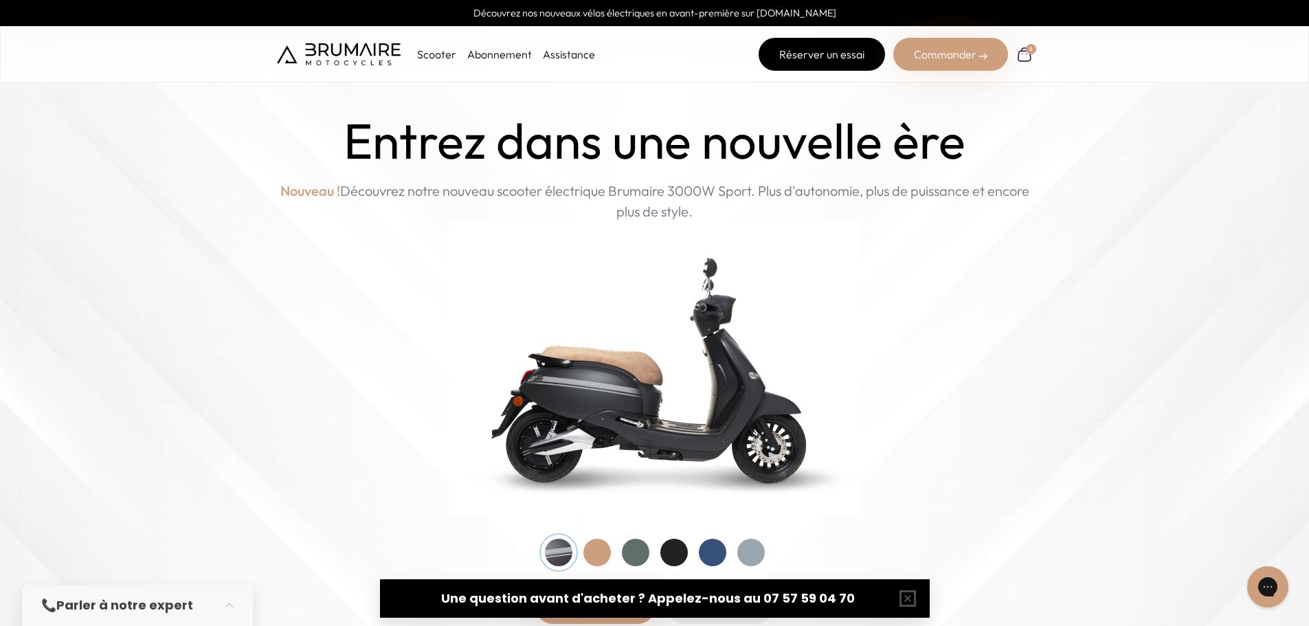
click at [833, 62] on link "Réserver un essai" at bounding box center [821, 54] width 126 height 33
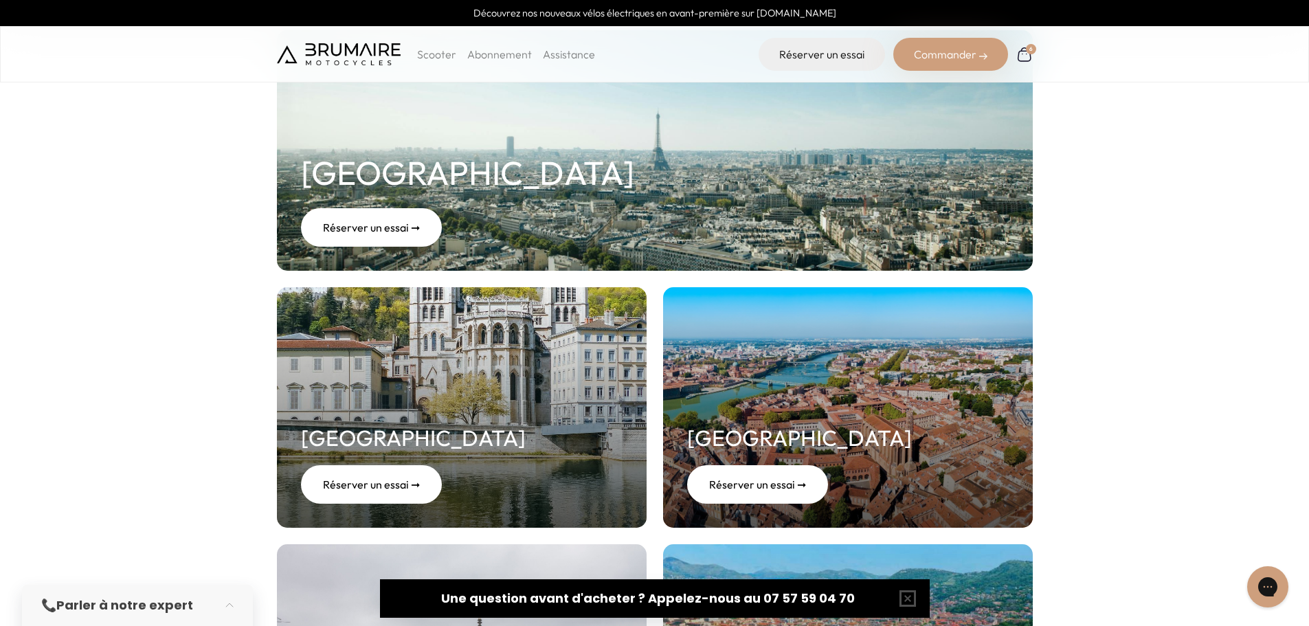
scroll to position [137, 0]
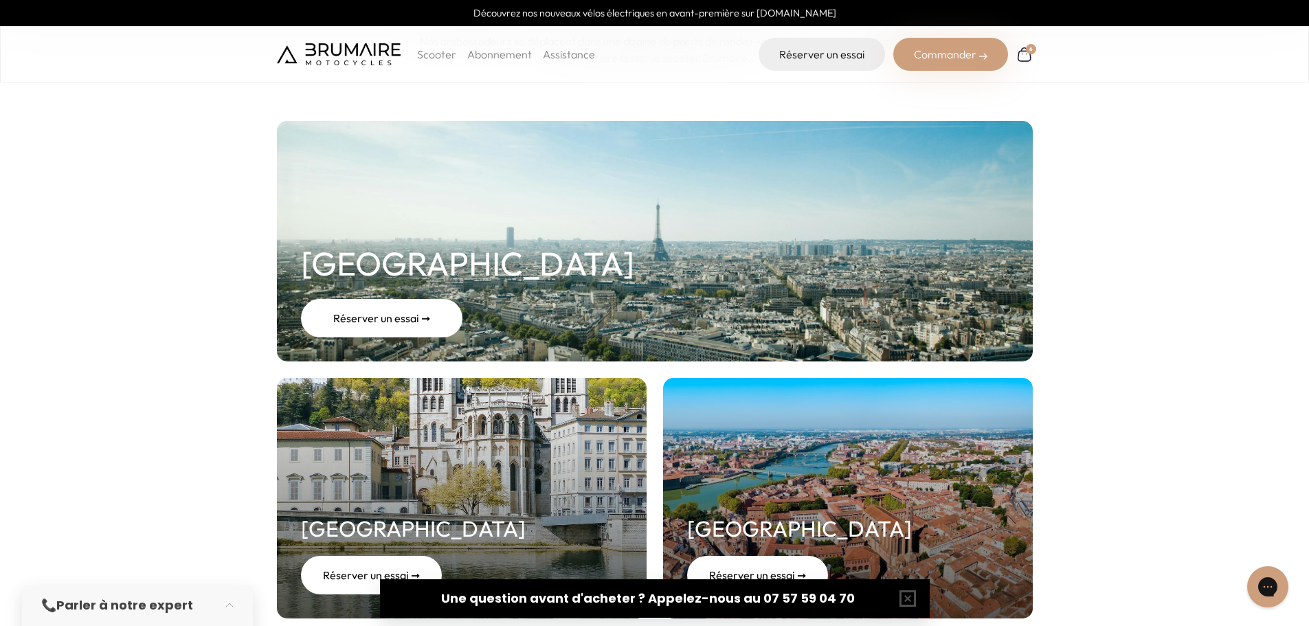
click at [392, 321] on div "Réserver un essai ➞" at bounding box center [381, 318] width 161 height 38
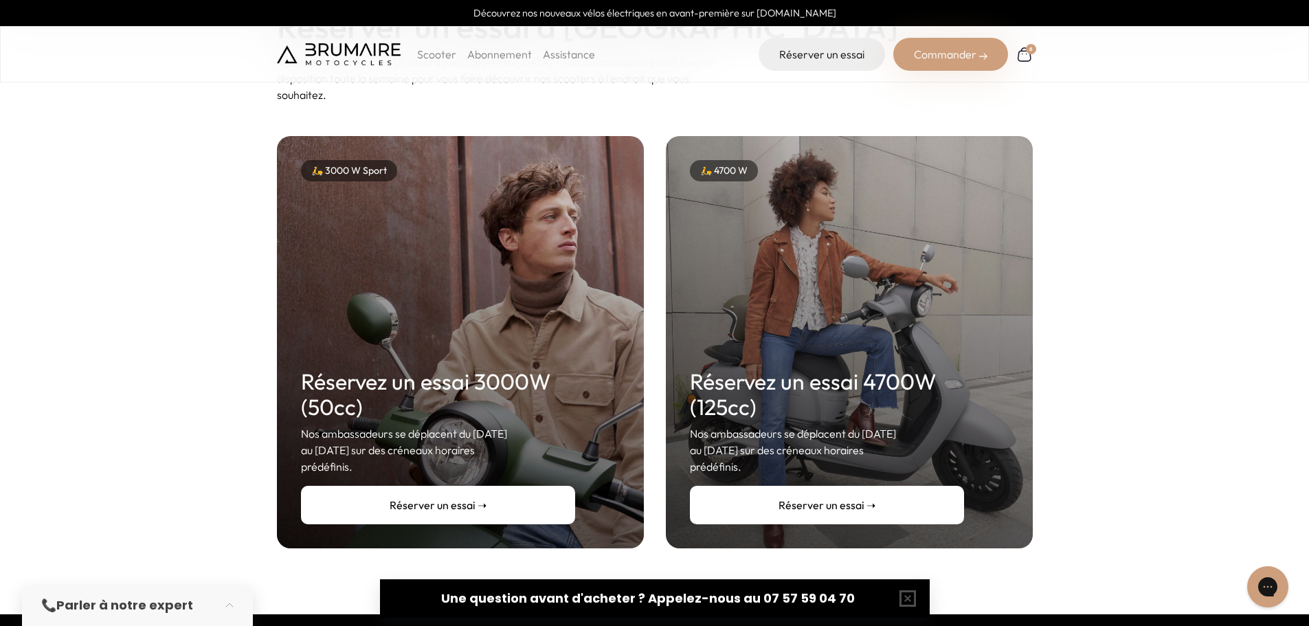
scroll to position [137, 0]
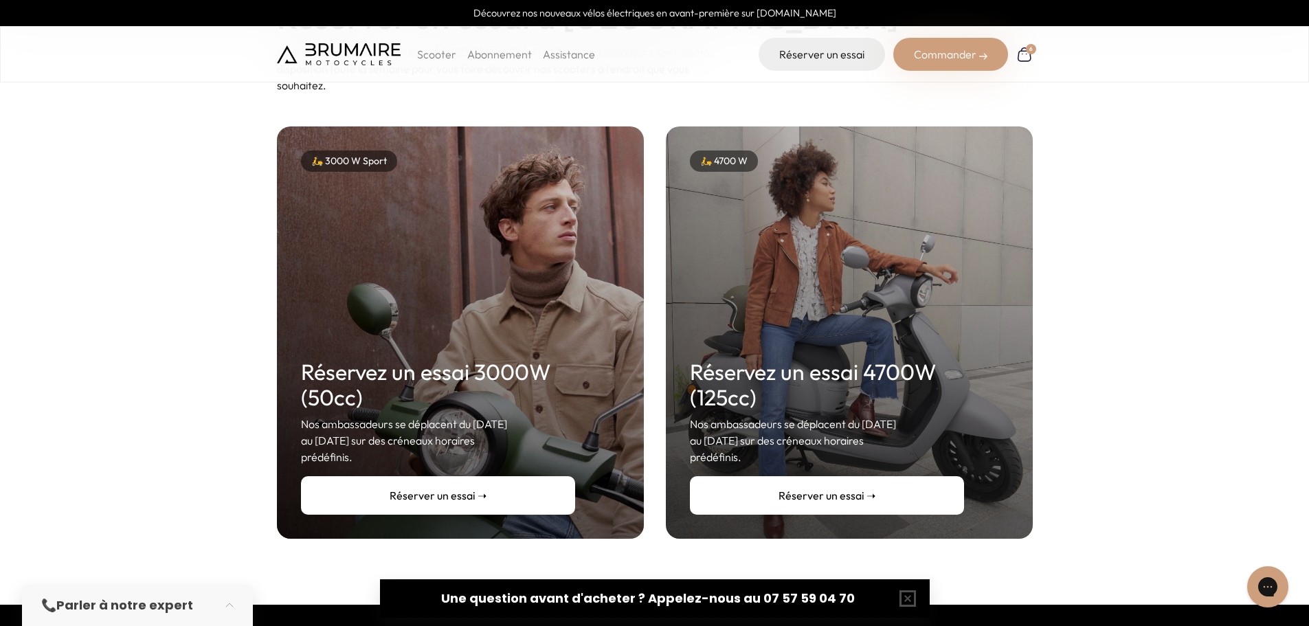
click at [821, 485] on link "Réserver un essai ➝" at bounding box center [827, 495] width 274 height 38
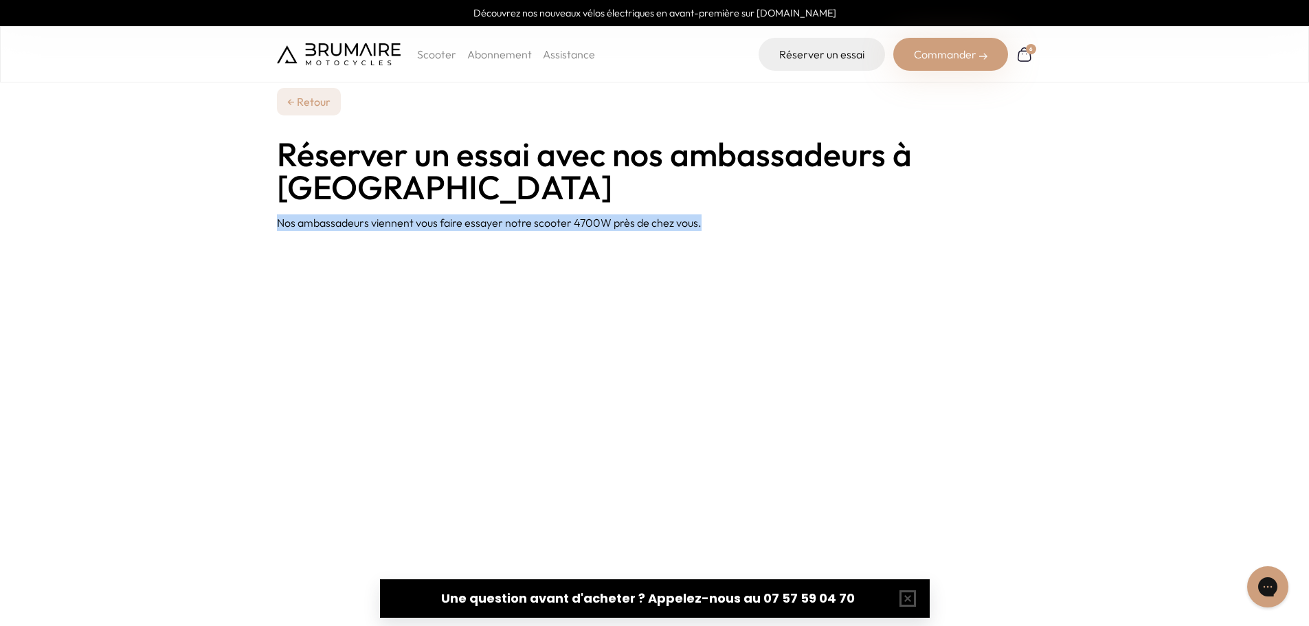
drag, startPoint x: 282, startPoint y: 190, endPoint x: 751, endPoint y: 214, distance: 470.5
click at [729, 204] on section "← Retour Réserver un essai avec nos ambassadeurs à [GEOGRAPHIC_DATA] Nos ambass…" at bounding box center [654, 132] width 1309 height 264
click at [444, 51] on p "Scooter" at bounding box center [436, 54] width 39 height 16
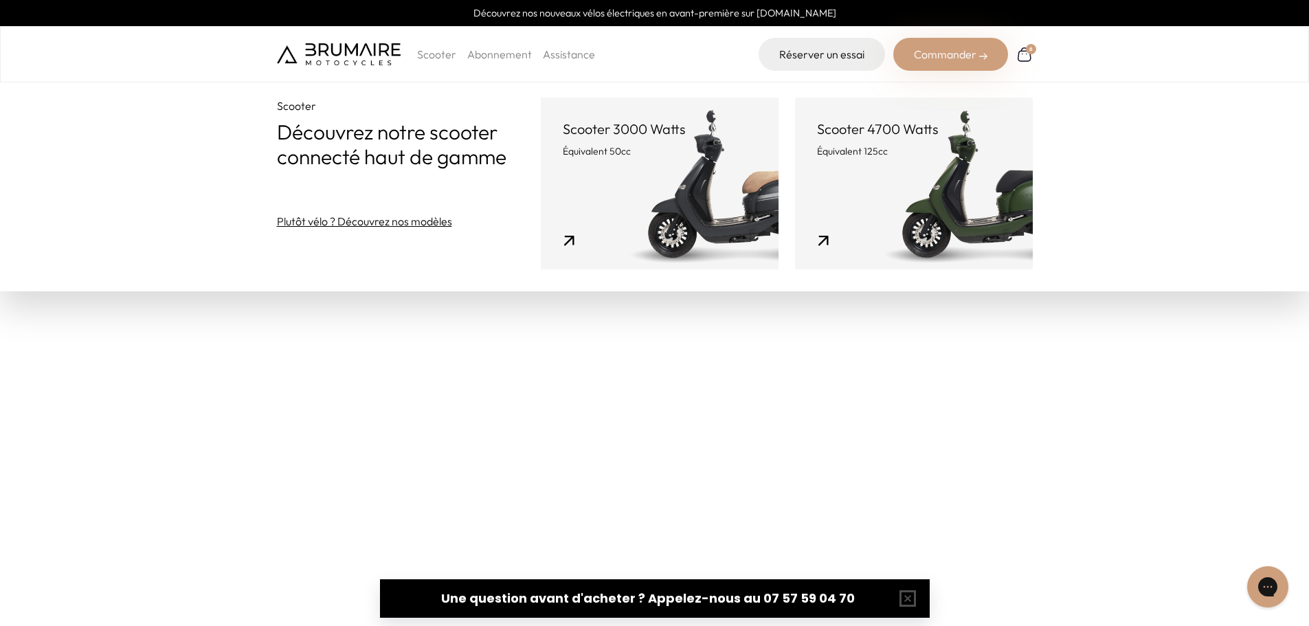
click at [982, 187] on link "Scooter 4700 Watts Équivalent 125cc" at bounding box center [914, 184] width 238 height 172
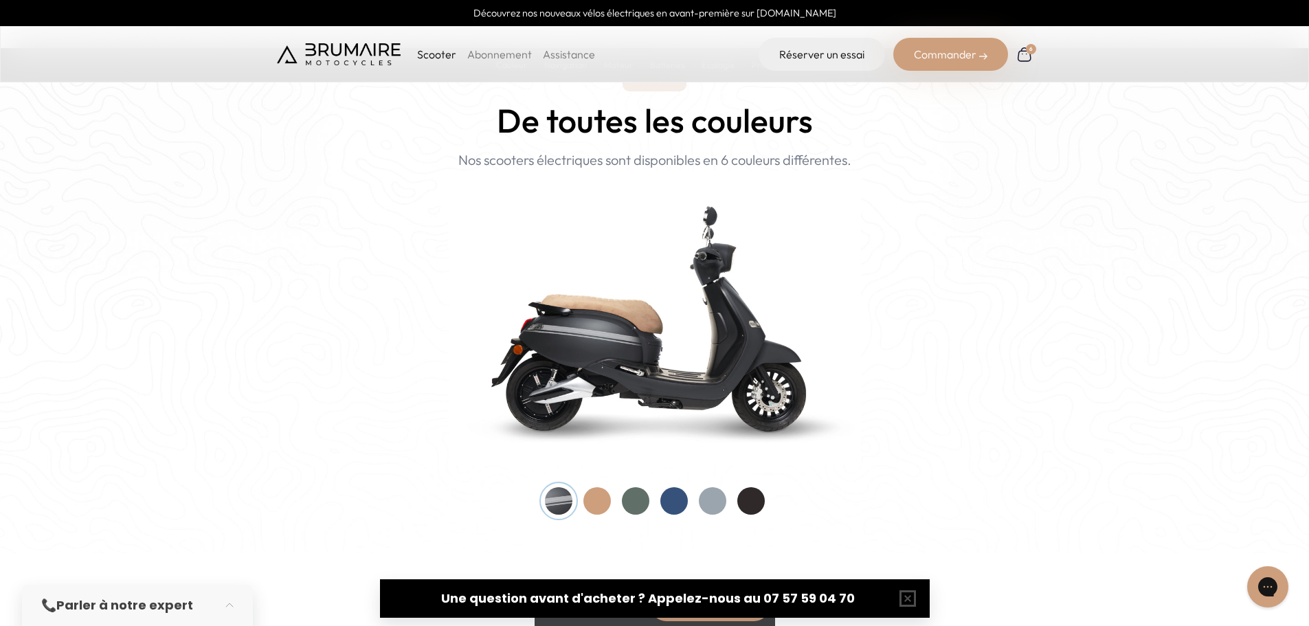
scroll to position [1580, 0]
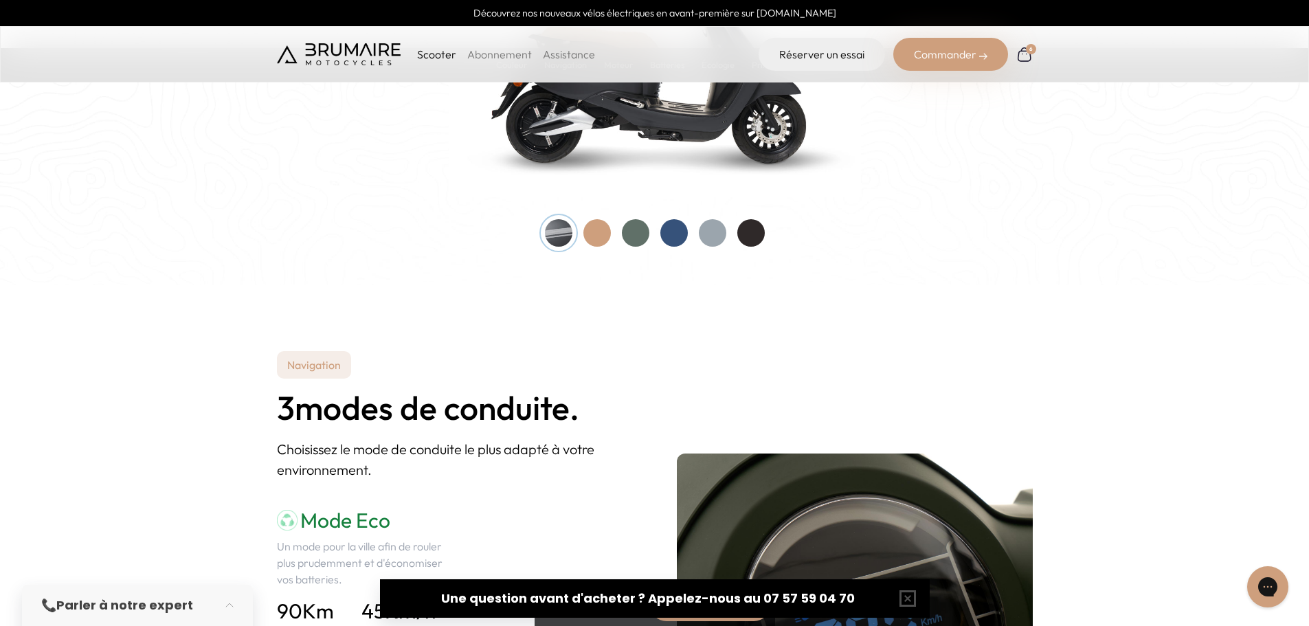
click at [598, 231] on div at bounding box center [596, 232] width 27 height 27
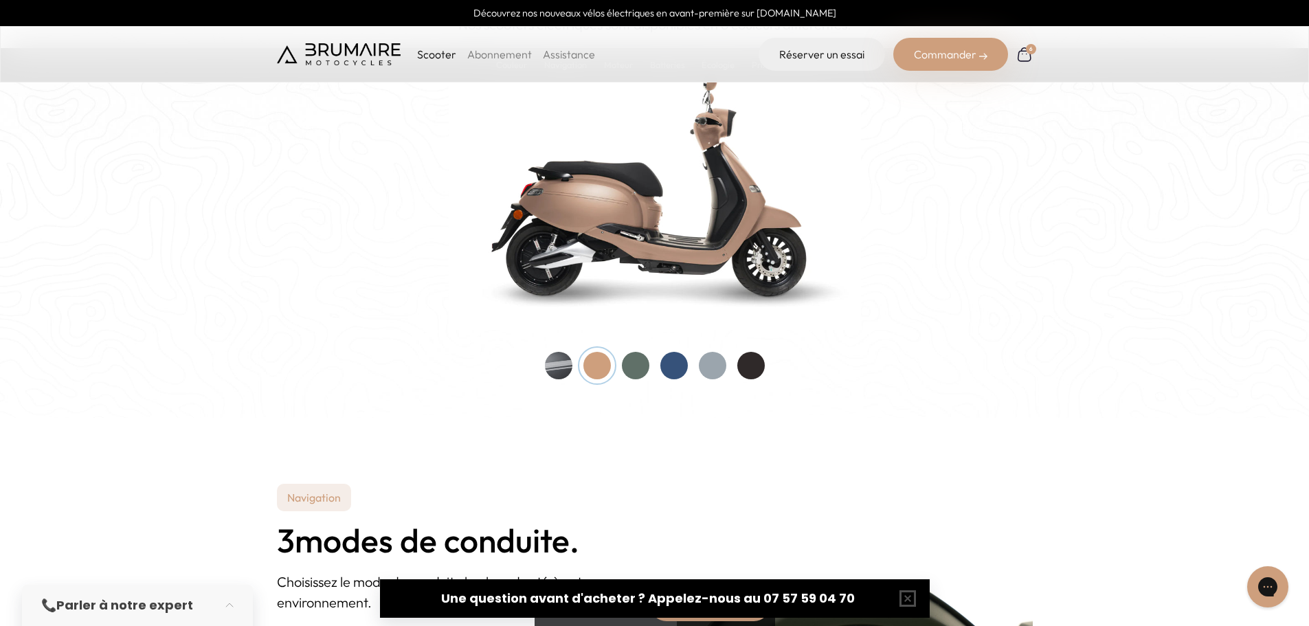
scroll to position [1443, 0]
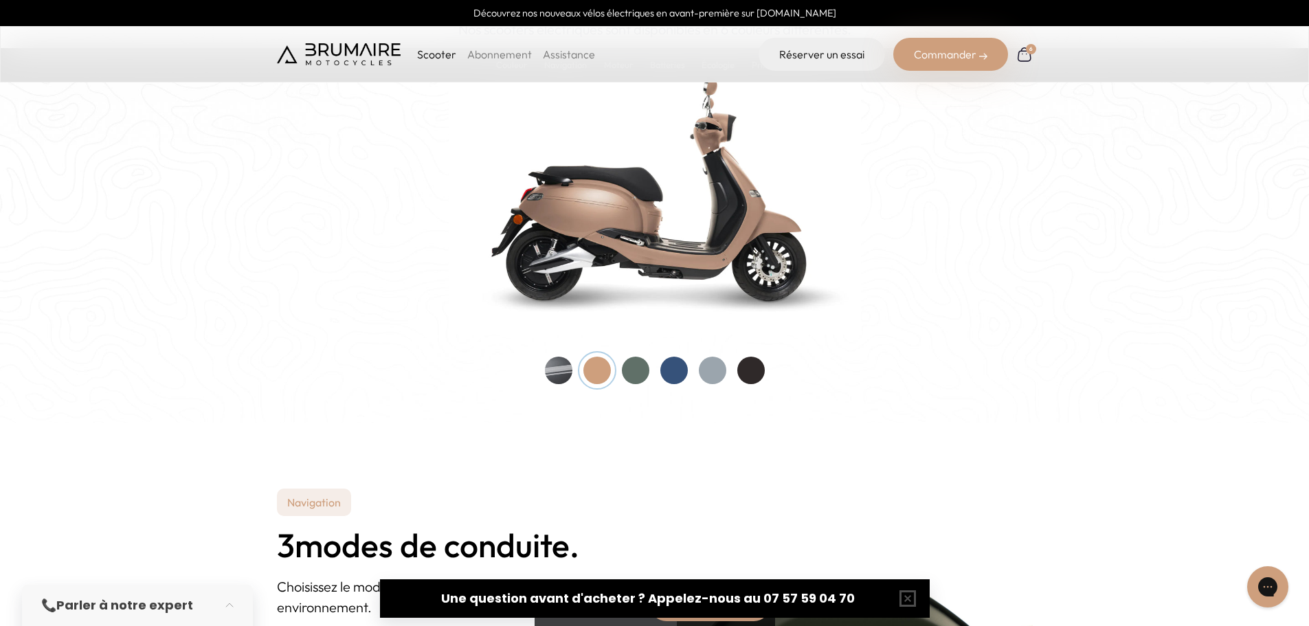
click at [628, 372] on div at bounding box center [635, 370] width 27 height 27
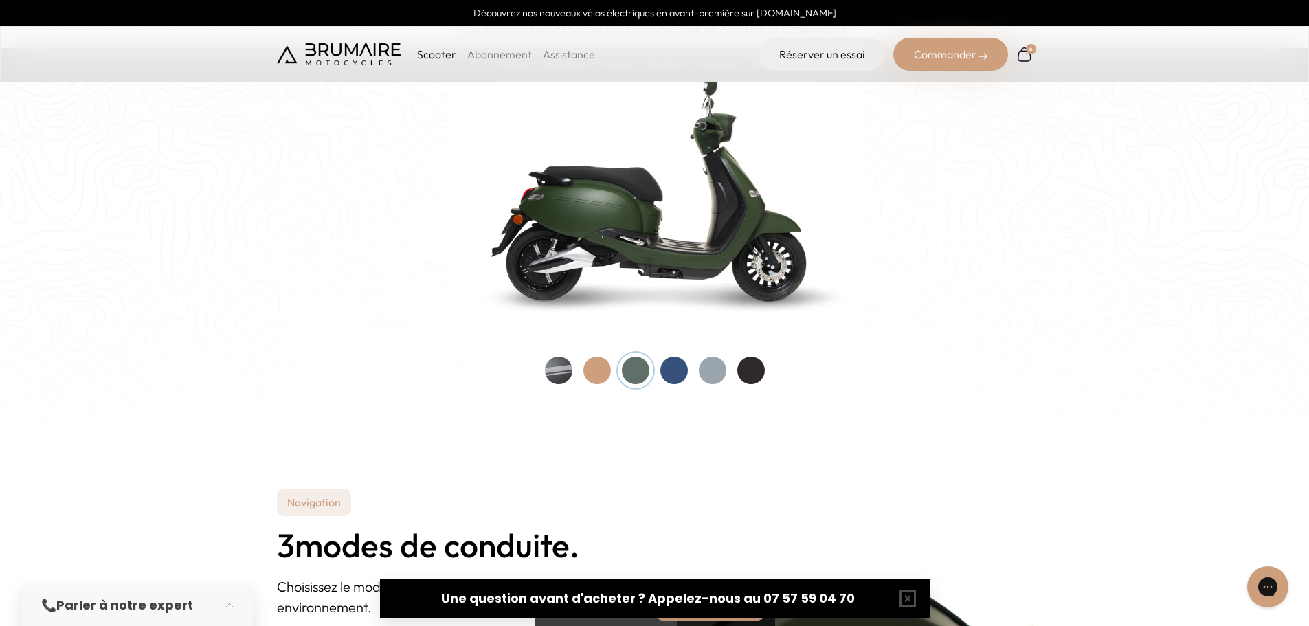
click at [664, 376] on div at bounding box center [673, 370] width 27 height 27
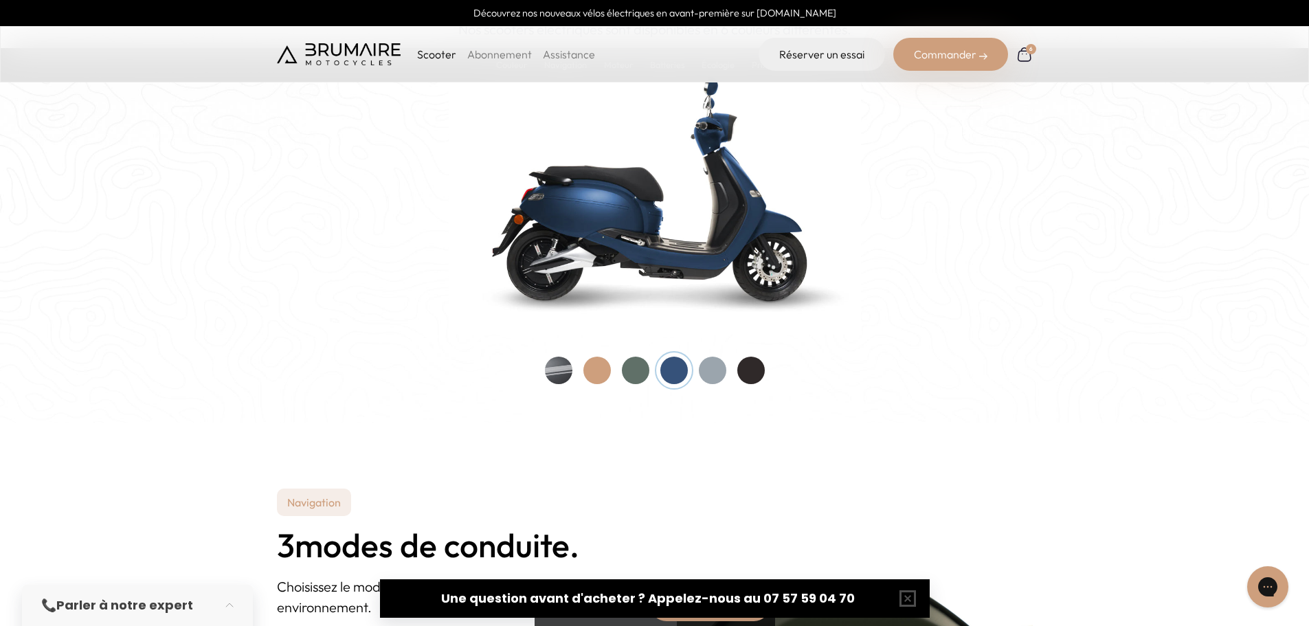
click at [749, 371] on div at bounding box center [750, 370] width 27 height 27
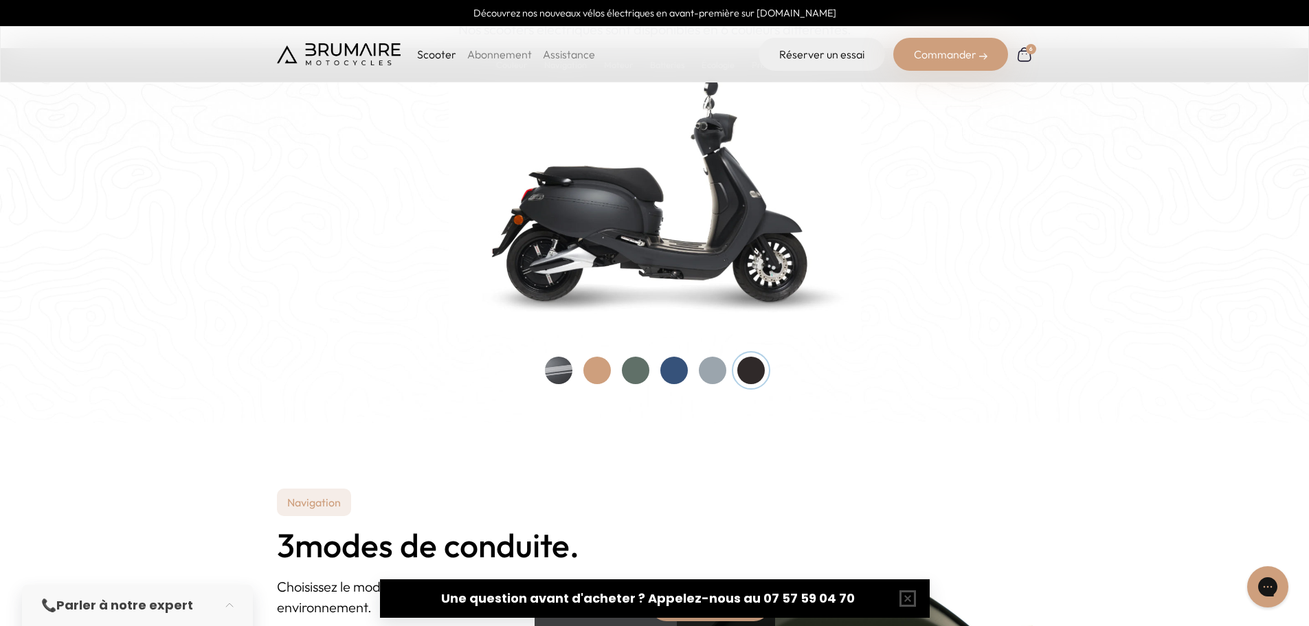
click at [562, 370] on div at bounding box center [558, 370] width 27 height 27
click at [563, 370] on div at bounding box center [558, 370] width 27 height 27
click at [593, 183] on img at bounding box center [655, 187] width 412 height 295
click at [747, 365] on div at bounding box center [750, 370] width 27 height 27
click at [708, 373] on div at bounding box center [712, 370] width 27 height 27
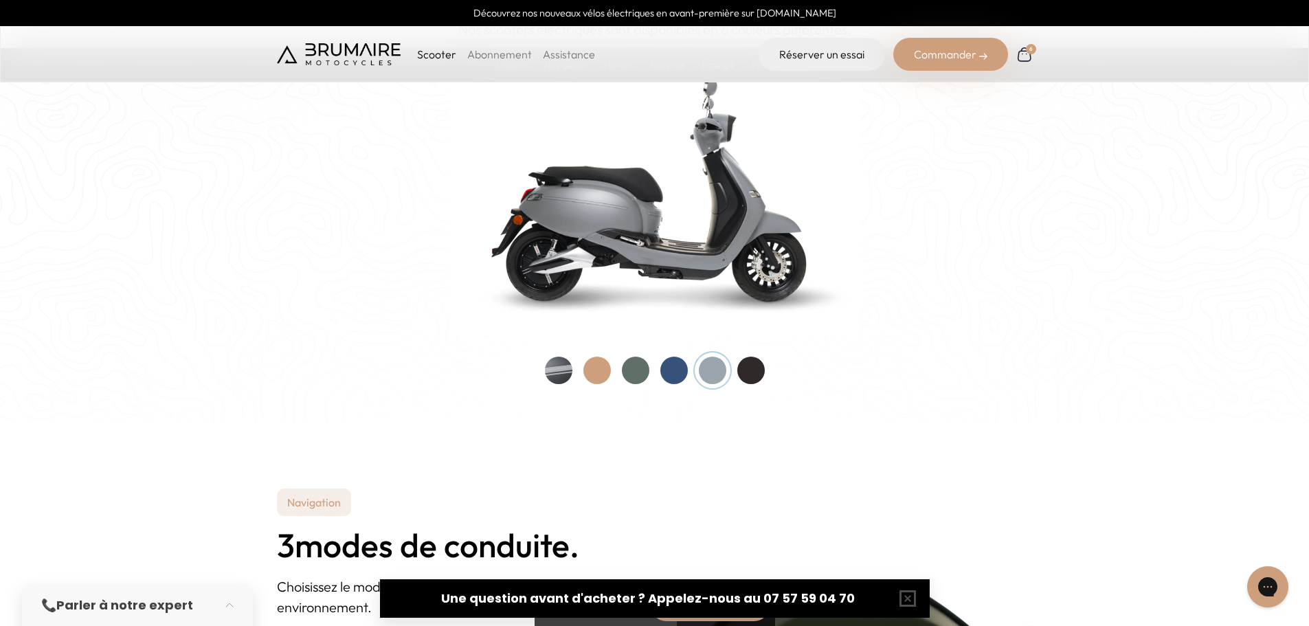
click at [679, 372] on div at bounding box center [673, 370] width 27 height 27
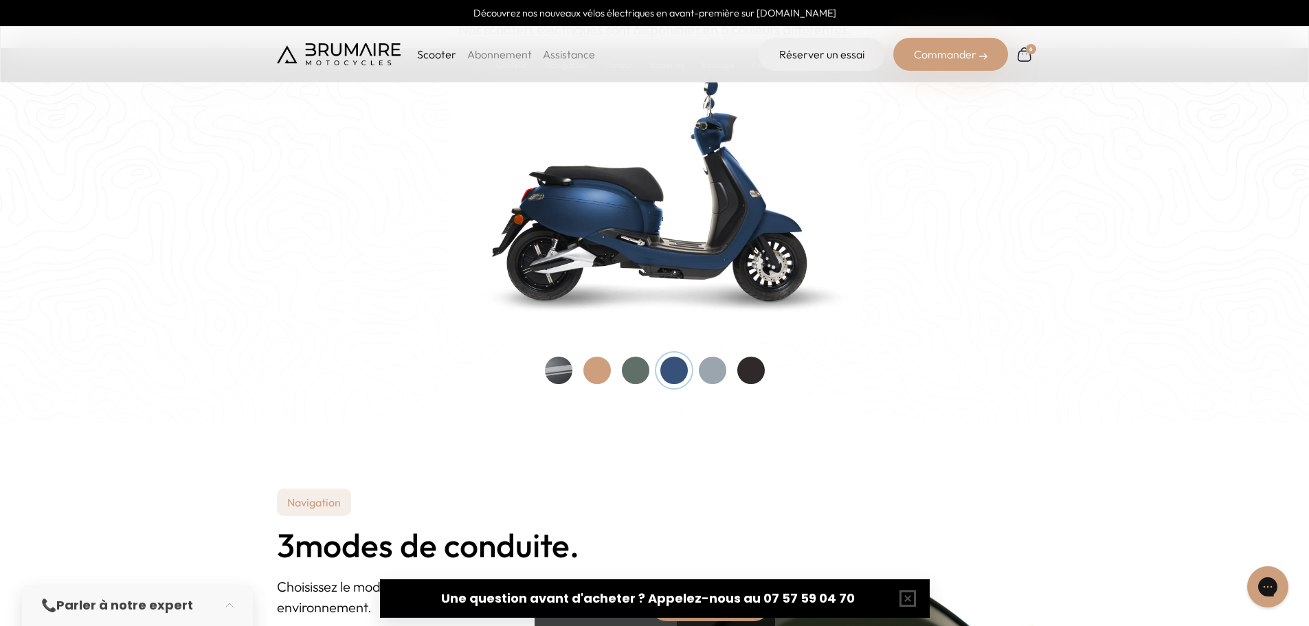
click at [639, 372] on div at bounding box center [635, 370] width 27 height 27
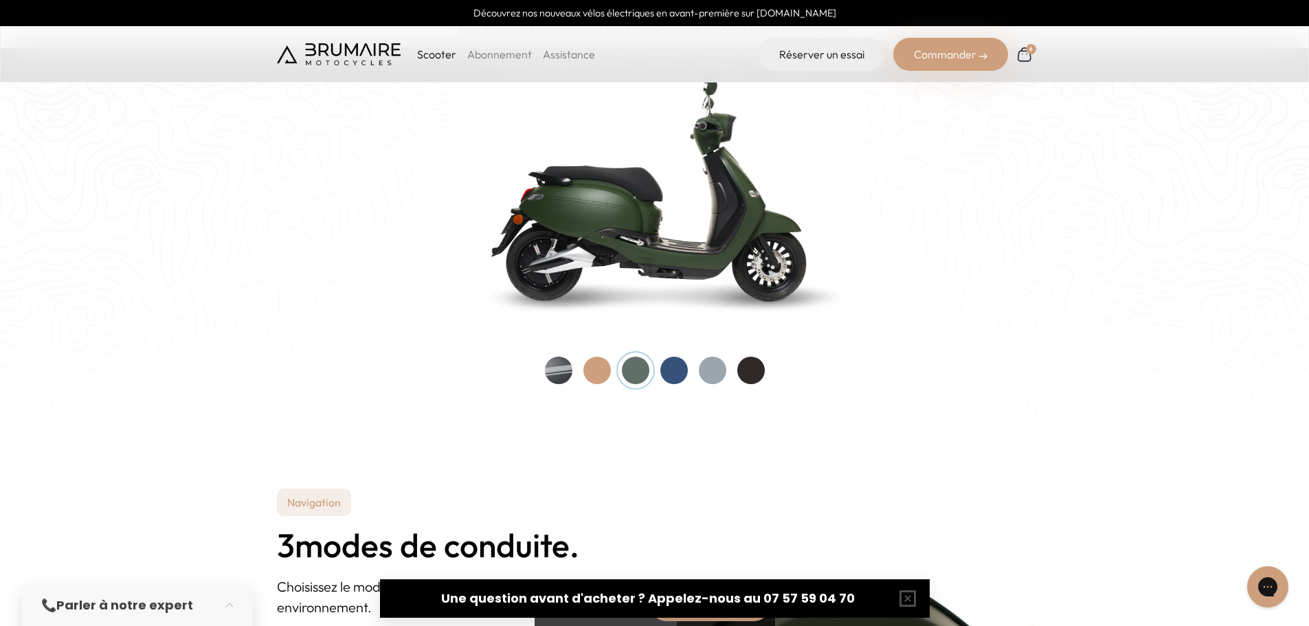
click at [589, 380] on div at bounding box center [596, 370] width 27 height 27
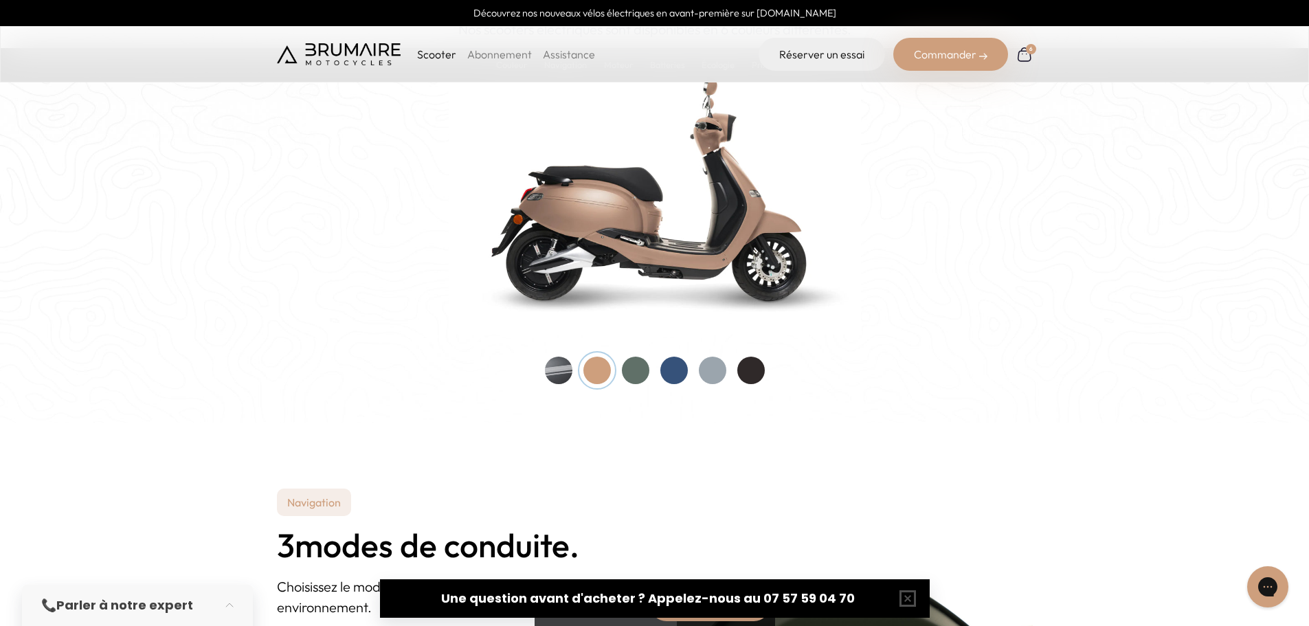
click at [560, 369] on div at bounding box center [558, 370] width 27 height 27
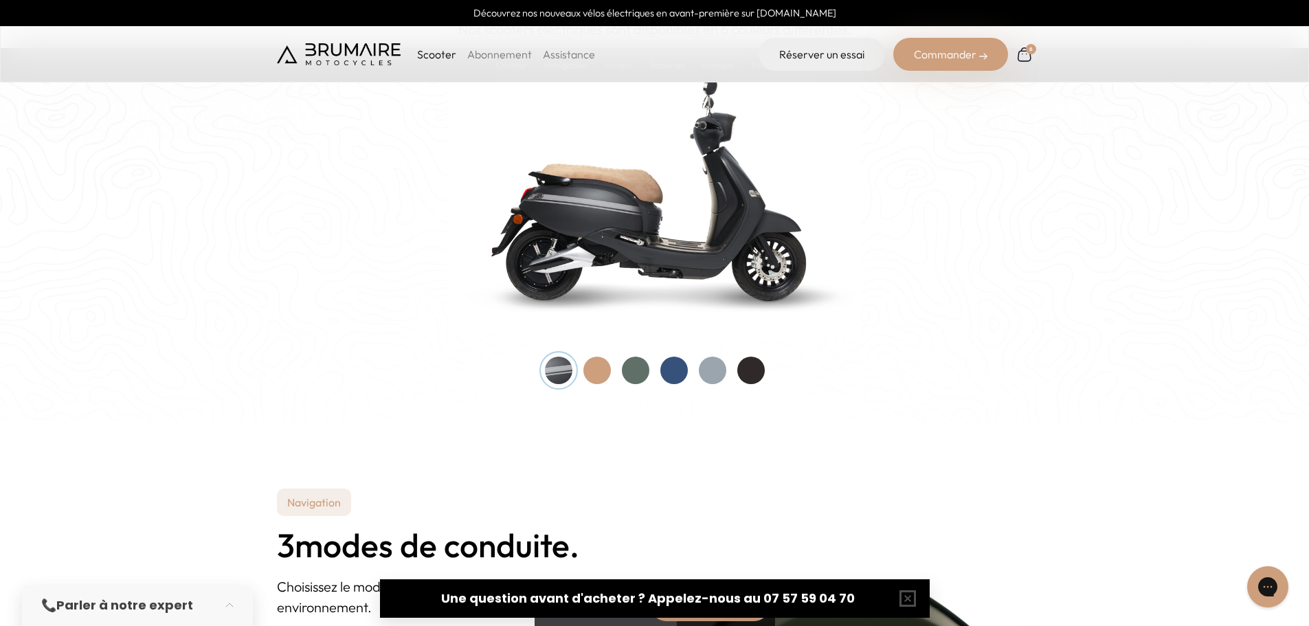
click at [676, 366] on div at bounding box center [673, 370] width 27 height 27
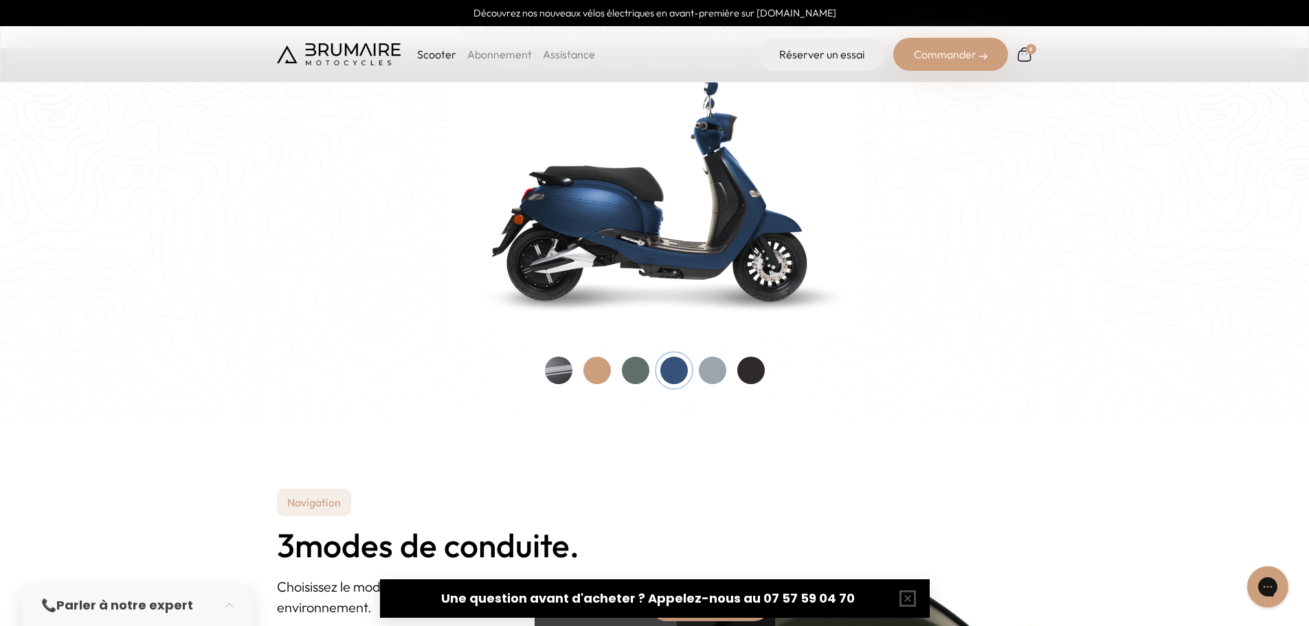
click at [633, 374] on div at bounding box center [635, 370] width 27 height 27
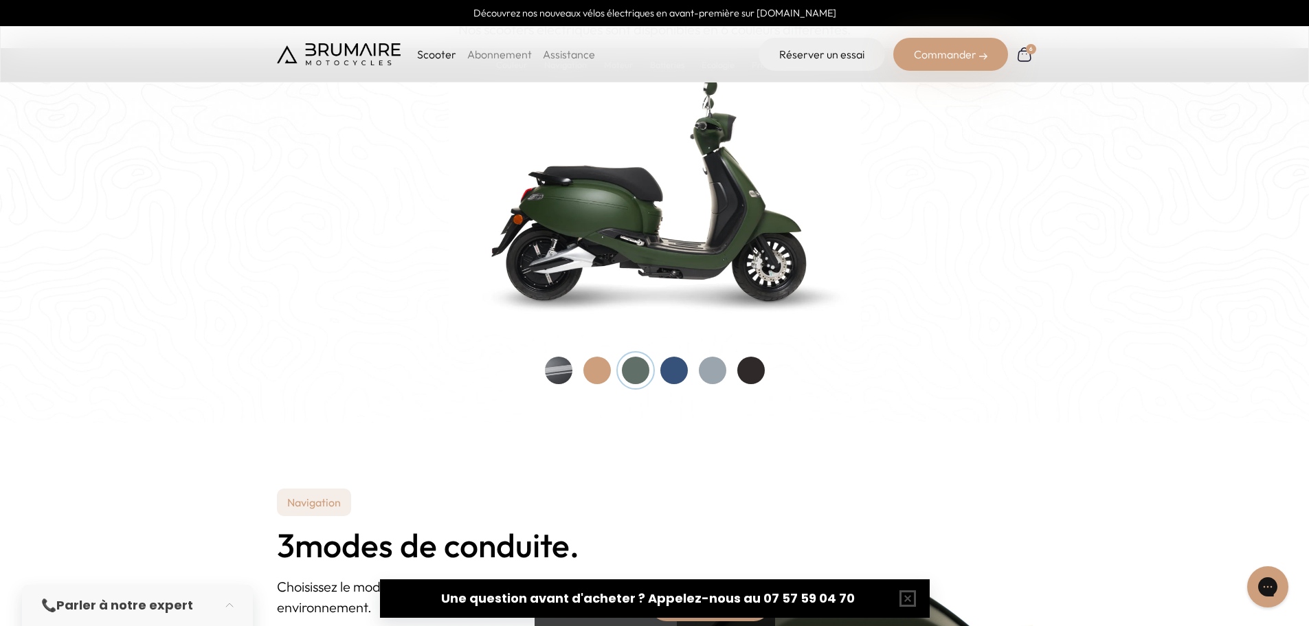
click at [758, 372] on div at bounding box center [750, 370] width 27 height 27
click at [565, 372] on div at bounding box center [558, 370] width 27 height 27
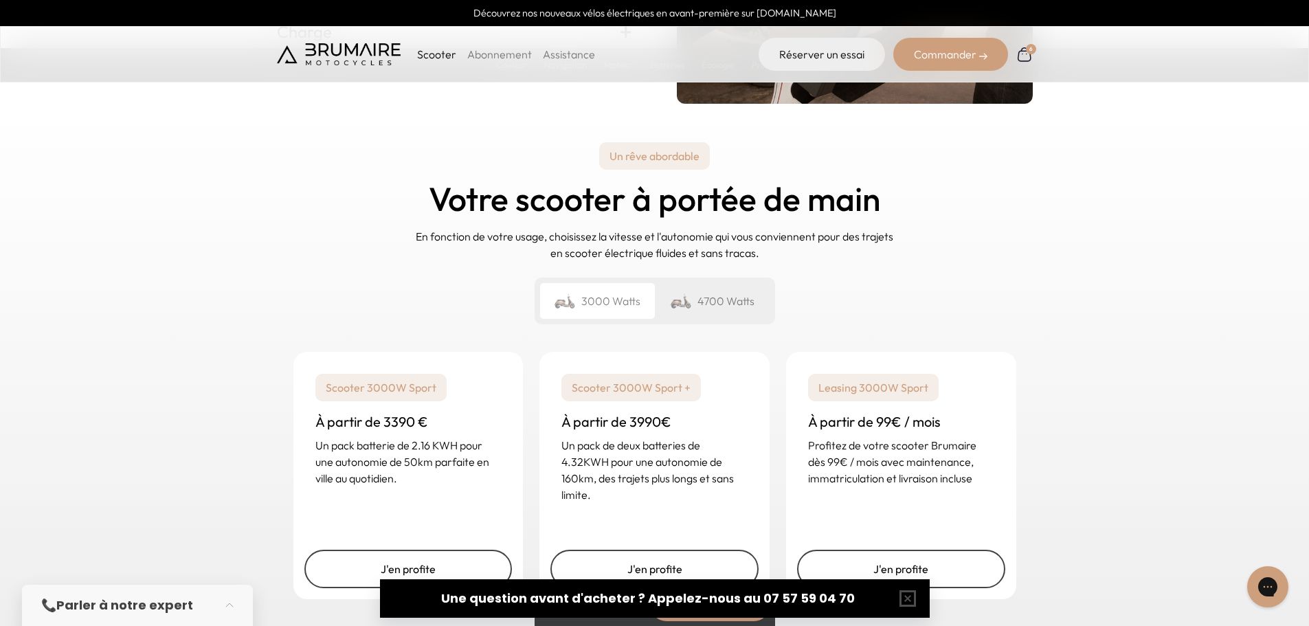
scroll to position [3022, 0]
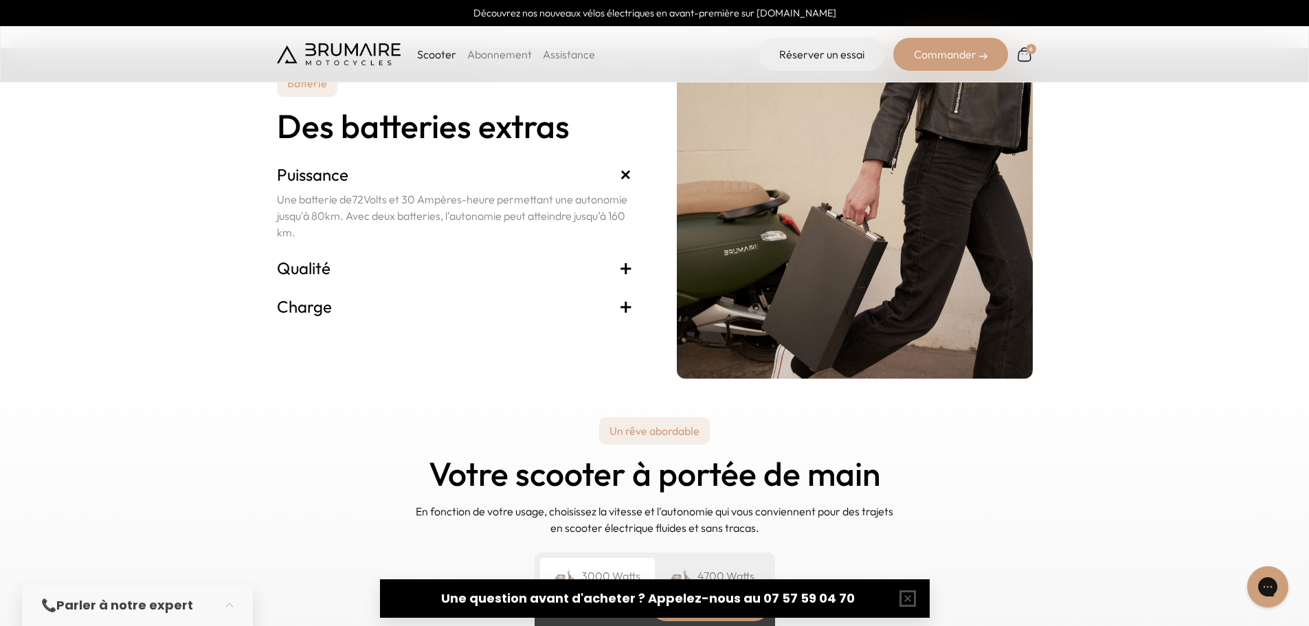
click at [389, 298] on h3 "Charge +" at bounding box center [455, 306] width 356 height 22
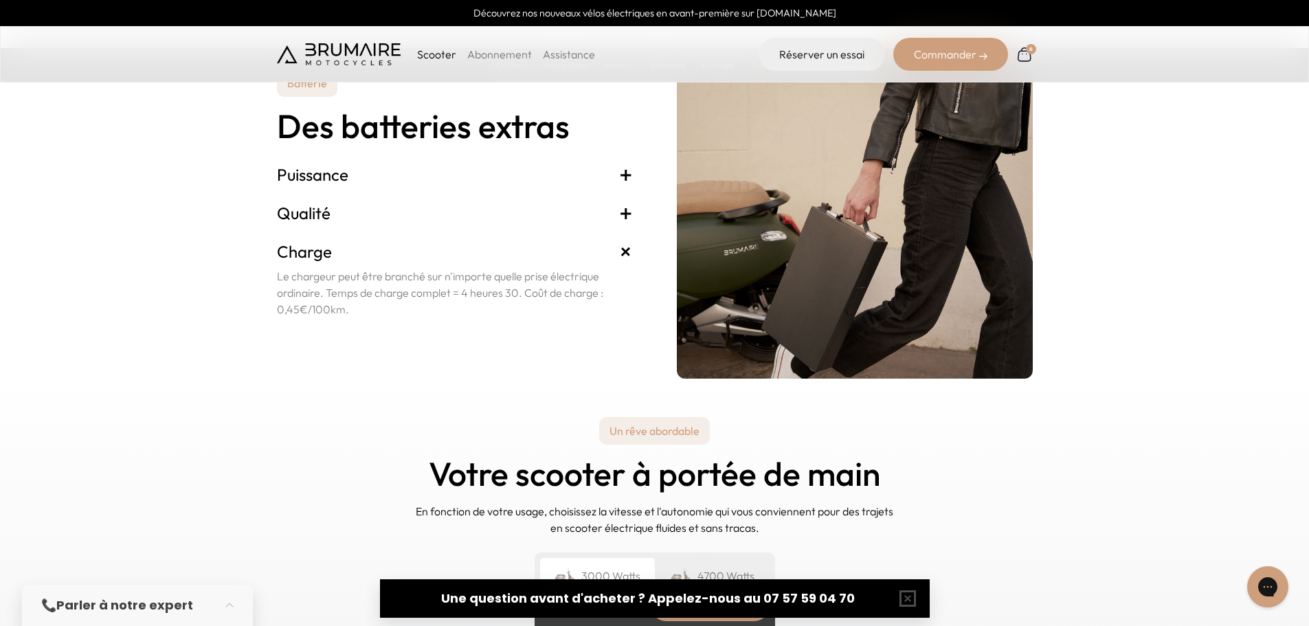
click at [408, 223] on h3 "Qualité +" at bounding box center [455, 213] width 356 height 22
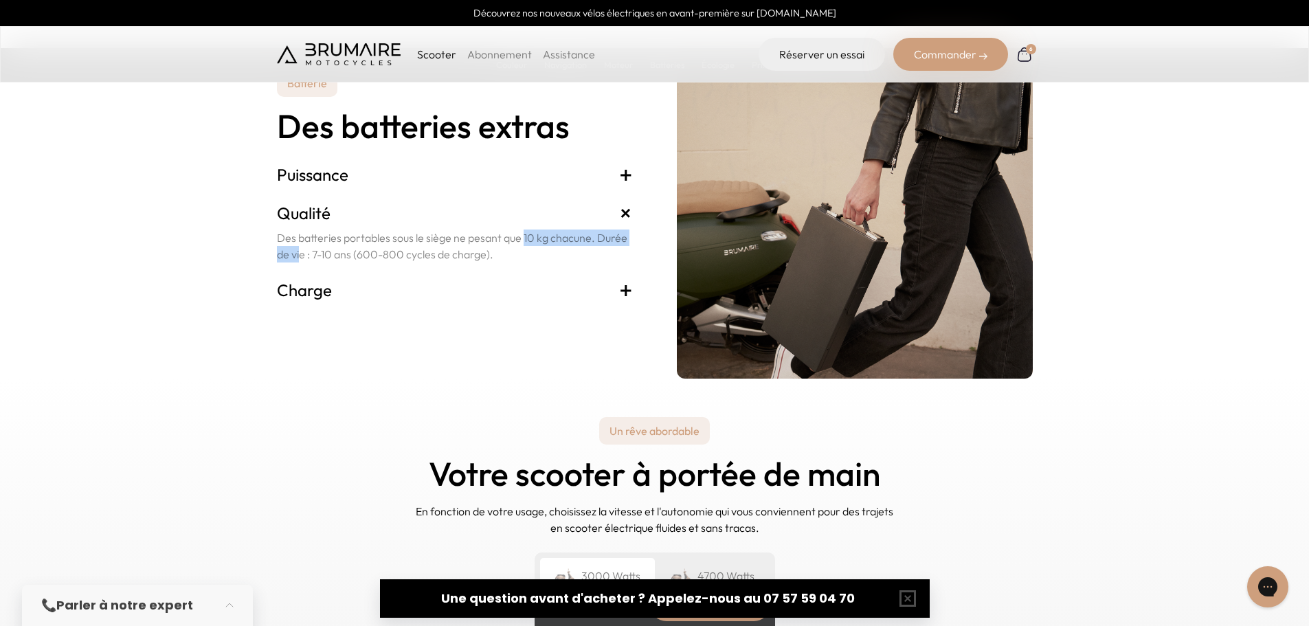
drag, startPoint x: 472, startPoint y: 242, endPoint x: 601, endPoint y: 254, distance: 129.7
click at [600, 242] on p "Des batteries portables sous le siège ne pesant que 10 kg chacune. Durée de vie…" at bounding box center [455, 245] width 356 height 33
click at [601, 255] on p "Des batteries portables sous le siège ne pesant que 10 kg chacune. Durée de vie…" at bounding box center [455, 245] width 356 height 33
drag, startPoint x: 585, startPoint y: 245, endPoint x: 541, endPoint y: 242, distance: 43.4
click at [541, 242] on p "Des batteries portables sous le siège ne pesant que 10 kg chacune. Durée de vie…" at bounding box center [455, 245] width 356 height 33
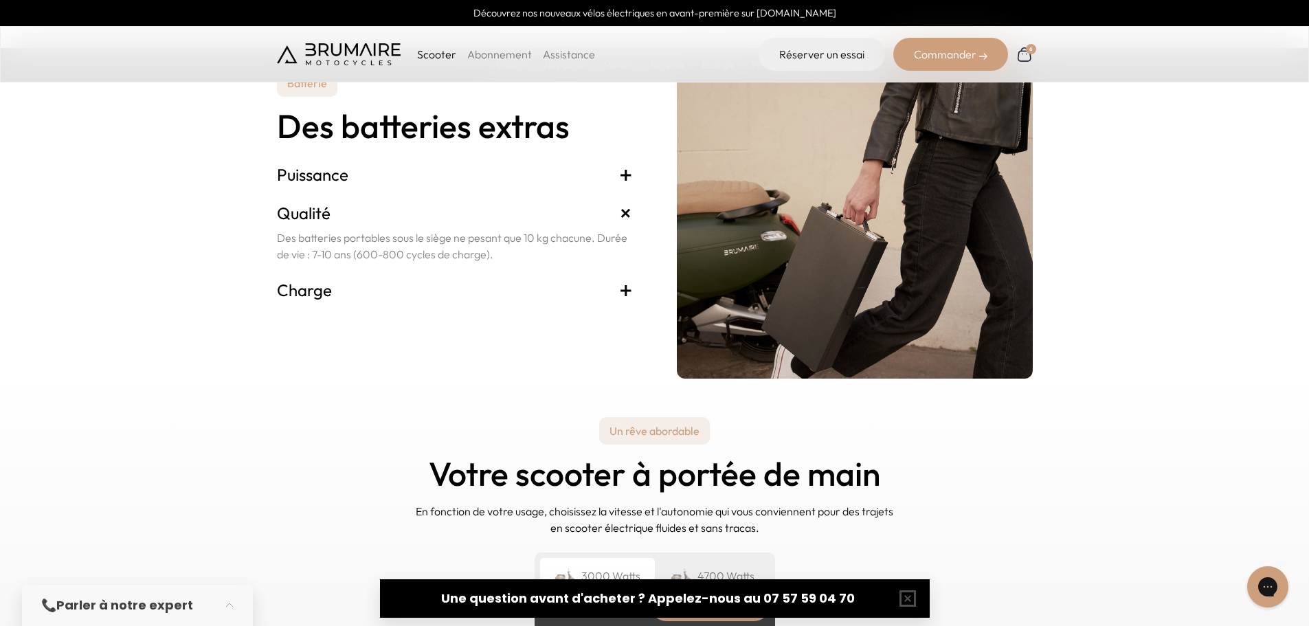
click at [457, 283] on h3 "Charge +" at bounding box center [455, 290] width 356 height 22
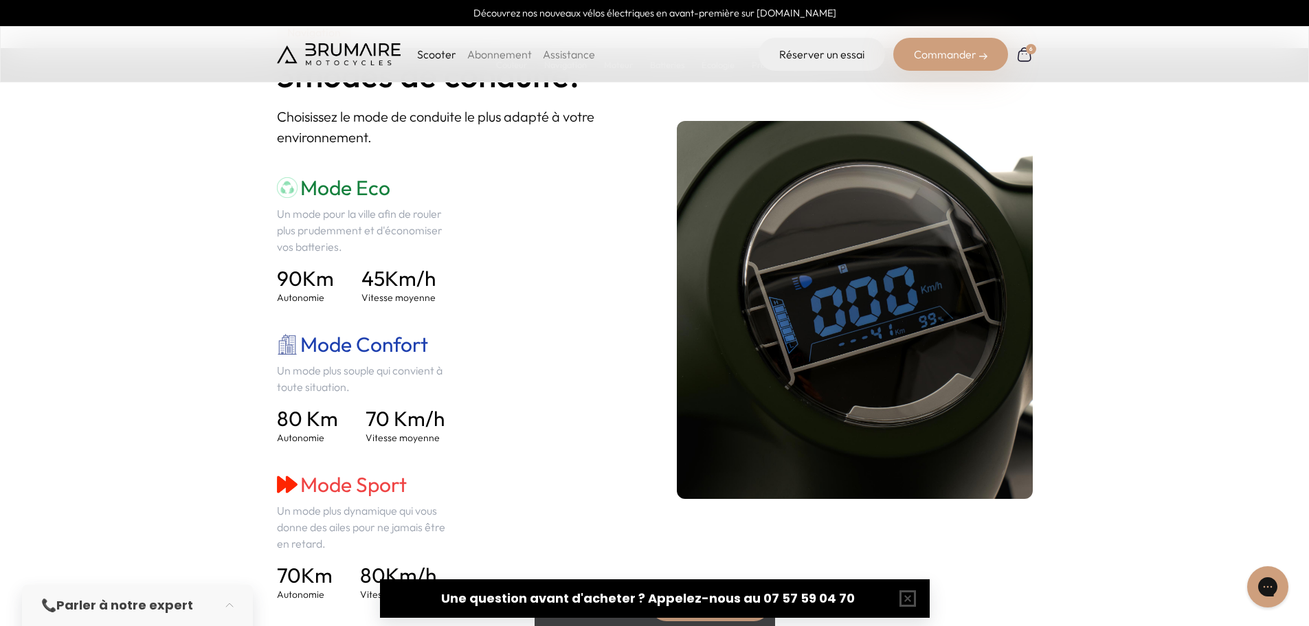
scroll to position [1923, 0]
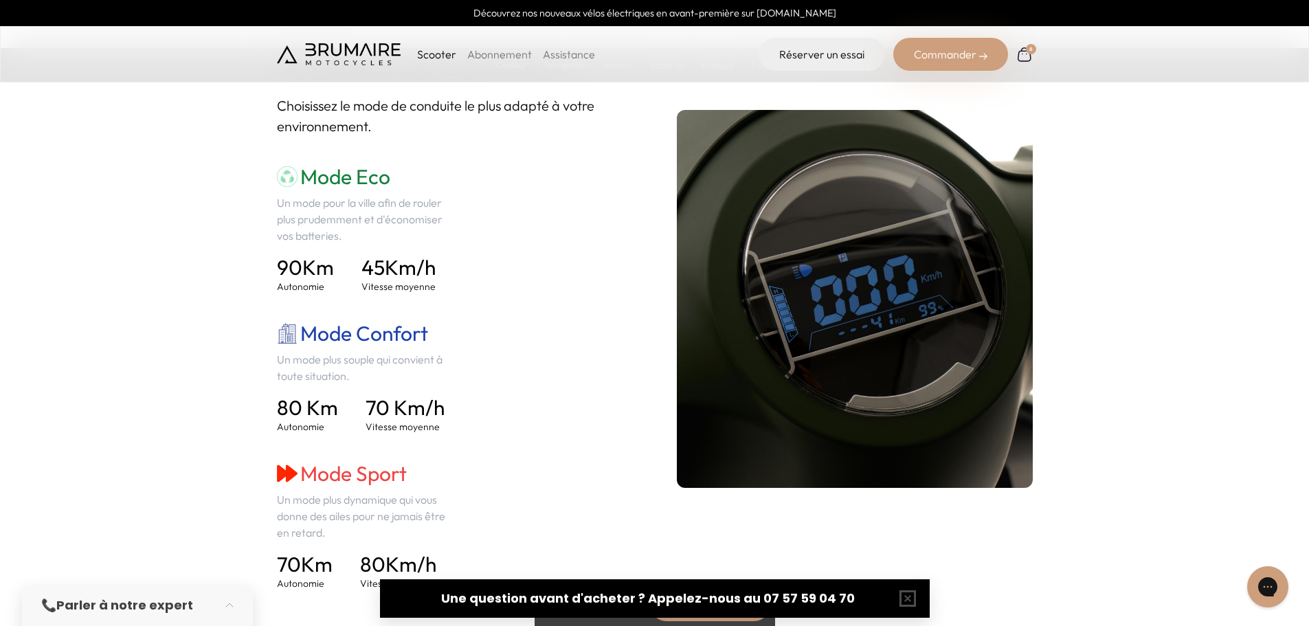
click at [326, 263] on h4 "90 Km" at bounding box center [305, 267] width 57 height 25
click at [284, 271] on span "90" at bounding box center [289, 267] width 25 height 26
drag, startPoint x: 280, startPoint y: 273, endPoint x: 343, endPoint y: 266, distance: 63.6
click at [343, 266] on div "90 Km Autonomie 45 Km/h Vitesse moyenne" at bounding box center [366, 274] width 178 height 38
click at [365, 176] on h3 "Mode Eco" at bounding box center [366, 176] width 178 height 25
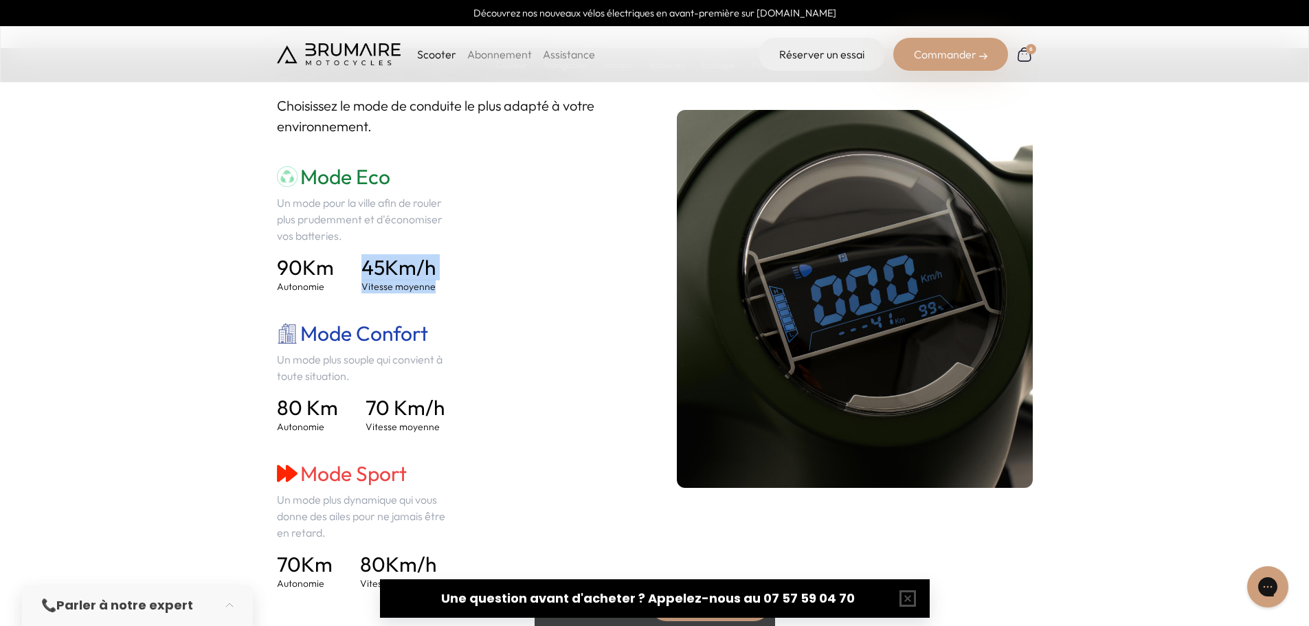
drag, startPoint x: 369, startPoint y: 277, endPoint x: 317, endPoint y: 293, distance: 53.9
click at [514, 285] on div "Mode Eco Un mode pour la ville afin de rouler plus prudemment et d'économiser v…" at bounding box center [455, 377] width 356 height 426
drag, startPoint x: 279, startPoint y: 268, endPoint x: 446, endPoint y: 315, distance: 174.2
click at [446, 315] on div "Mode Eco Un mode pour la ville afin de rouler plus prudemment et d'économiser v…" at bounding box center [366, 377] width 178 height 426
click at [305, 264] on h4 "90 Km" at bounding box center [305, 267] width 57 height 25
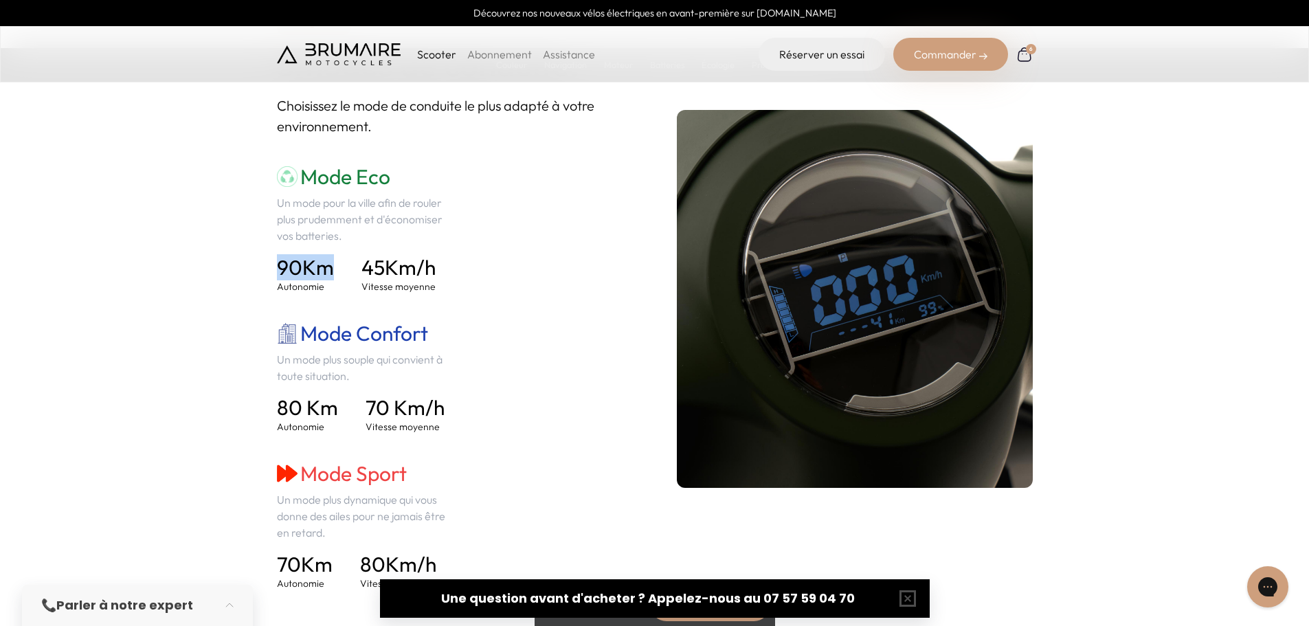
drag, startPoint x: 319, startPoint y: 271, endPoint x: 278, endPoint y: 266, distance: 41.6
click at [278, 266] on h4 "90 Km" at bounding box center [305, 267] width 57 height 25
